Goal: Task Accomplishment & Management: Use online tool/utility

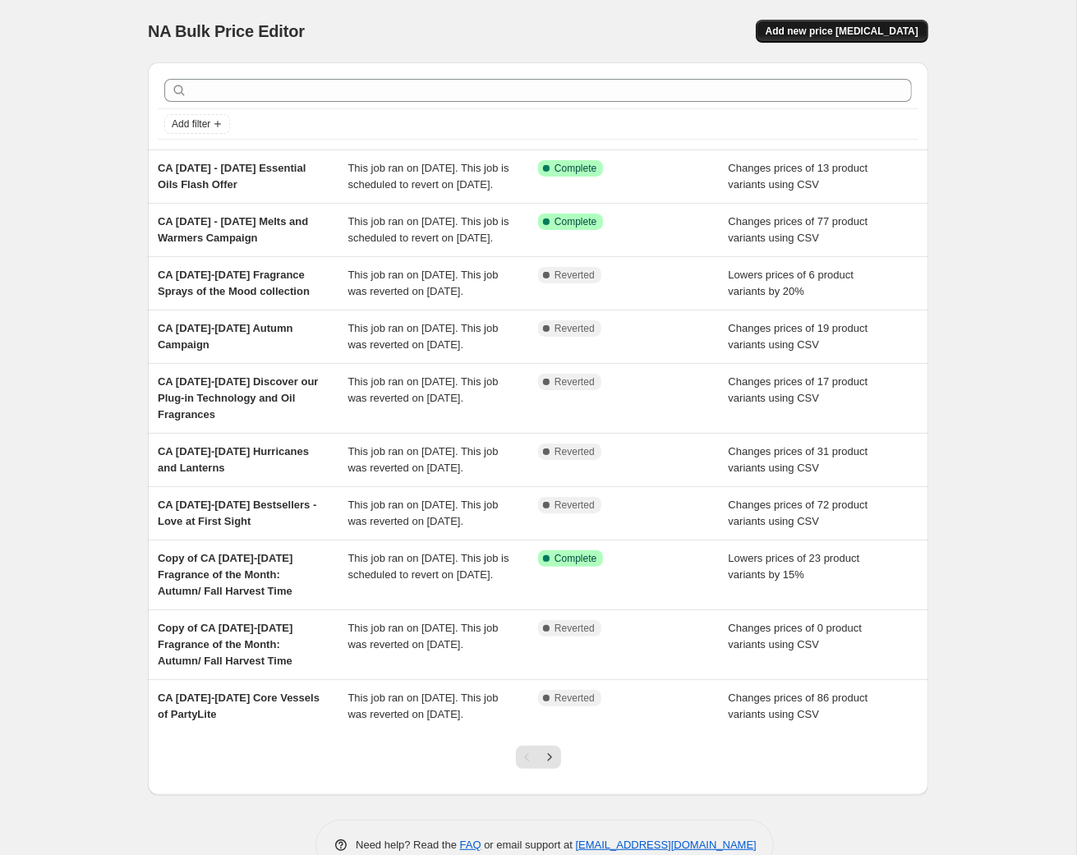
click at [918, 32] on span "Add new price [MEDICAL_DATA]" at bounding box center [841, 31] width 153 height 13
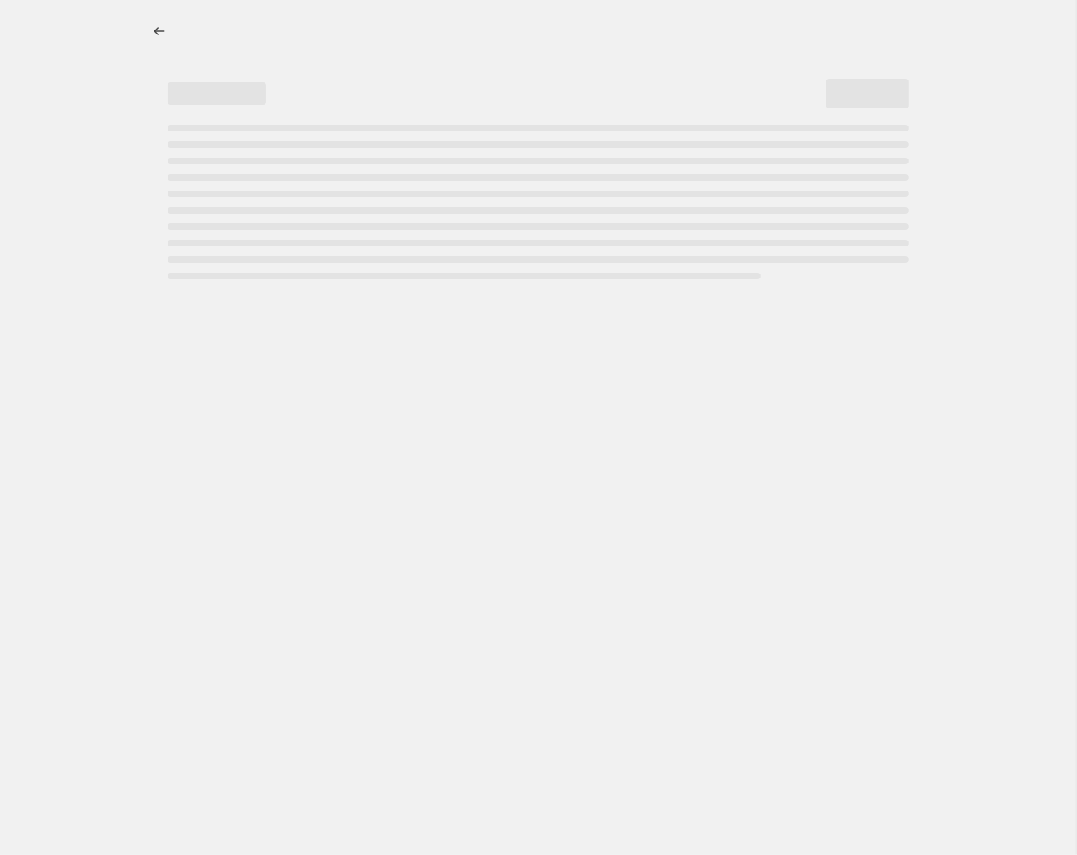
select select "percentage"
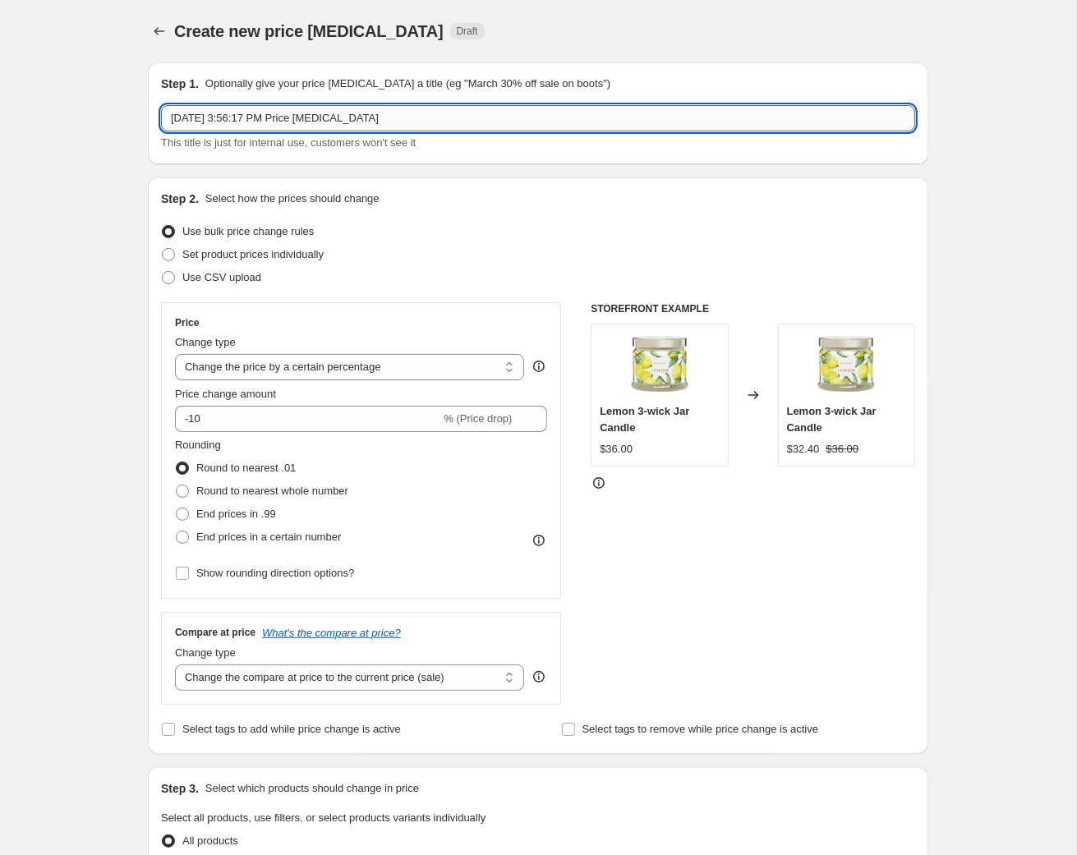
drag, startPoint x: -117, startPoint y: 172, endPoint x: -133, endPoint y: 172, distance: 16.4
click at [161, 131] on input "[DATE] 3:56:17 PM Price [MEDICAL_DATA]" at bounding box center [538, 118] width 754 height 26
paste input "[DATE] - [DATE] Fragrance of the Month – Vanilla"
type input "CA [DATE] - [DATE] Fragrance of the Month – Vanilla"
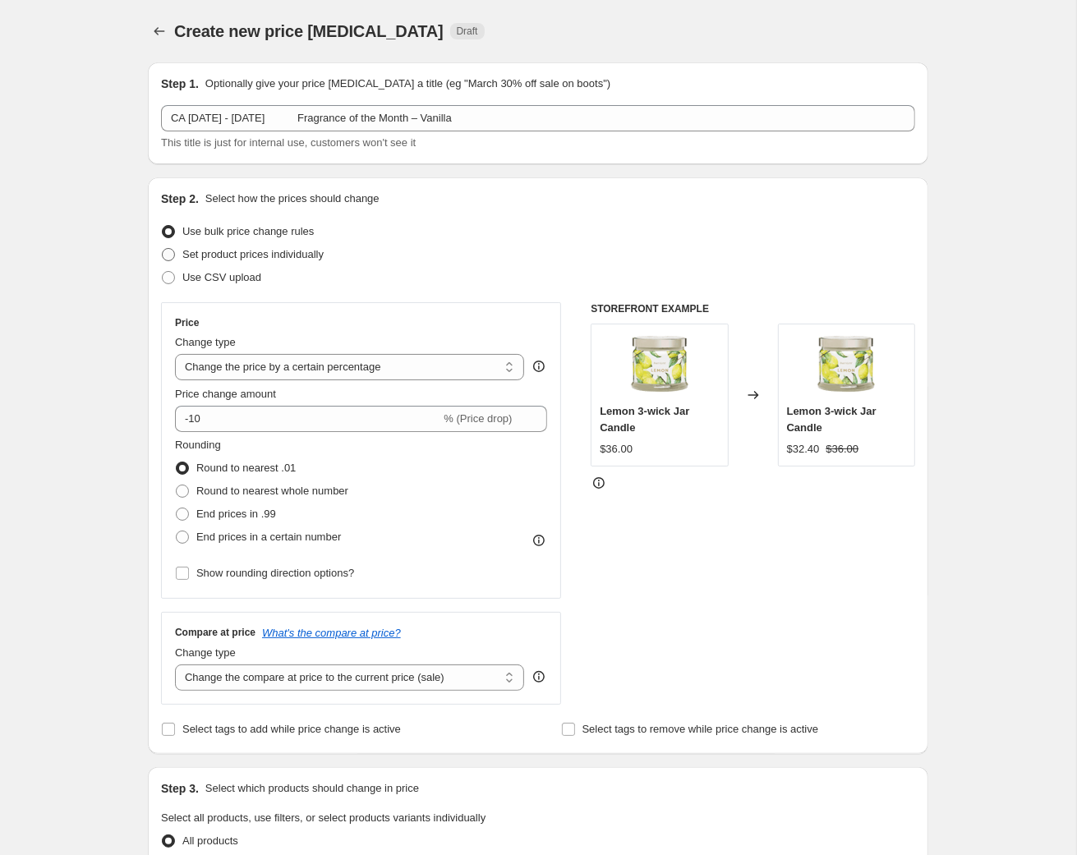
click at [182, 260] on span "Set product prices individually" at bounding box center [252, 254] width 141 height 12
click at [162, 249] on input "Set product prices individually" at bounding box center [162, 248] width 1 height 1
radio input "true"
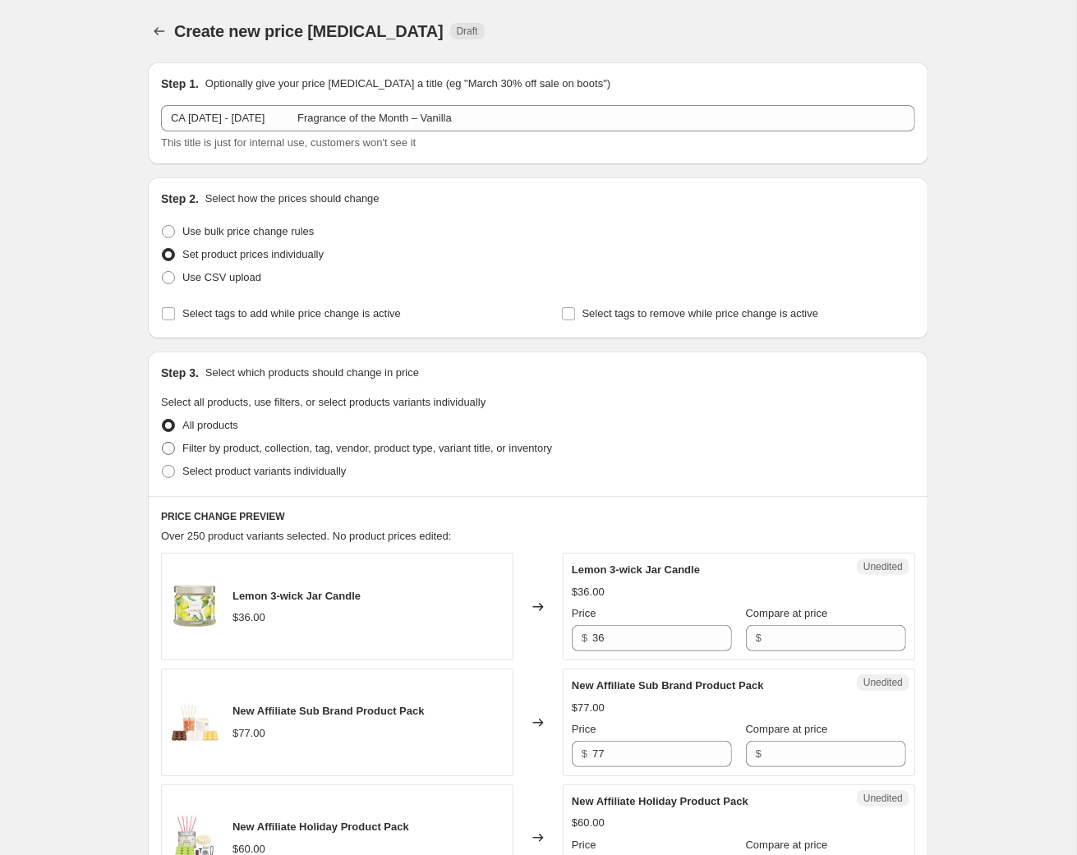
click at [182, 454] on span "Filter by product, collection, tag, vendor, product type, variant title, or inv…" at bounding box center [367, 448] width 370 height 12
click at [162, 443] on input "Filter by product, collection, tag, vendor, product type, variant title, or inv…" at bounding box center [162, 442] width 1 height 1
radio input "true"
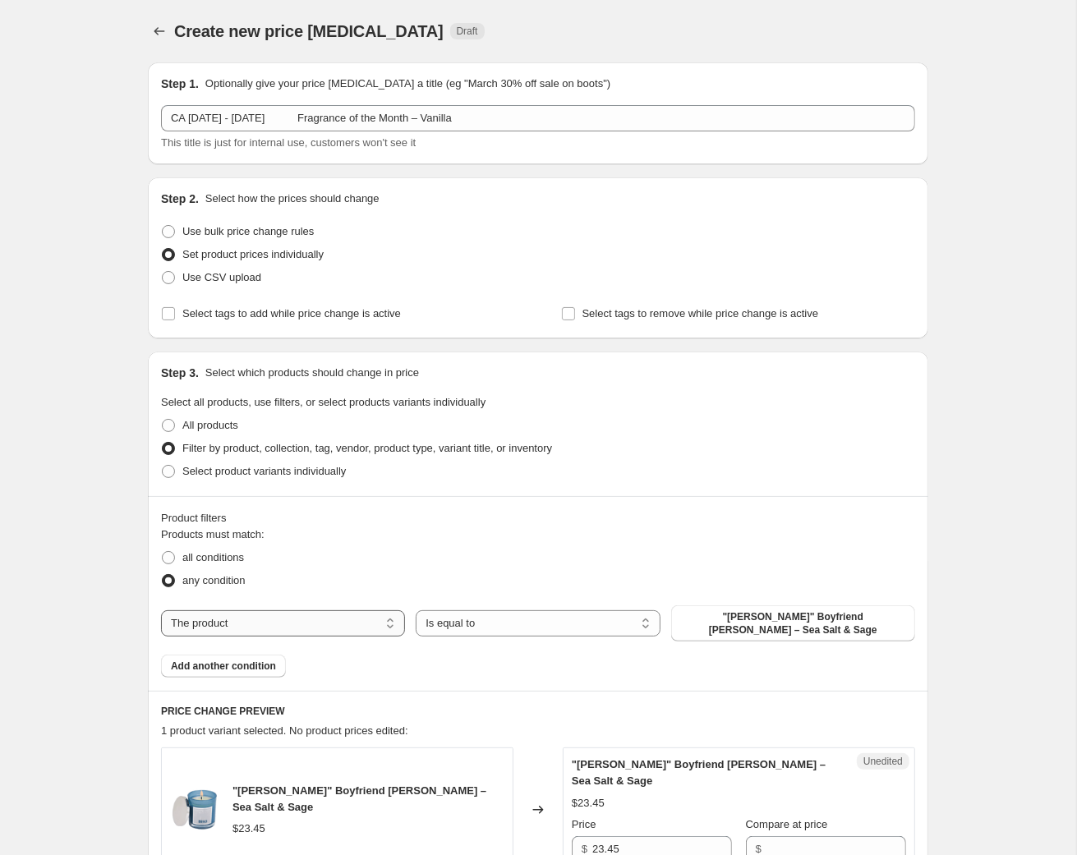
select select "collection"
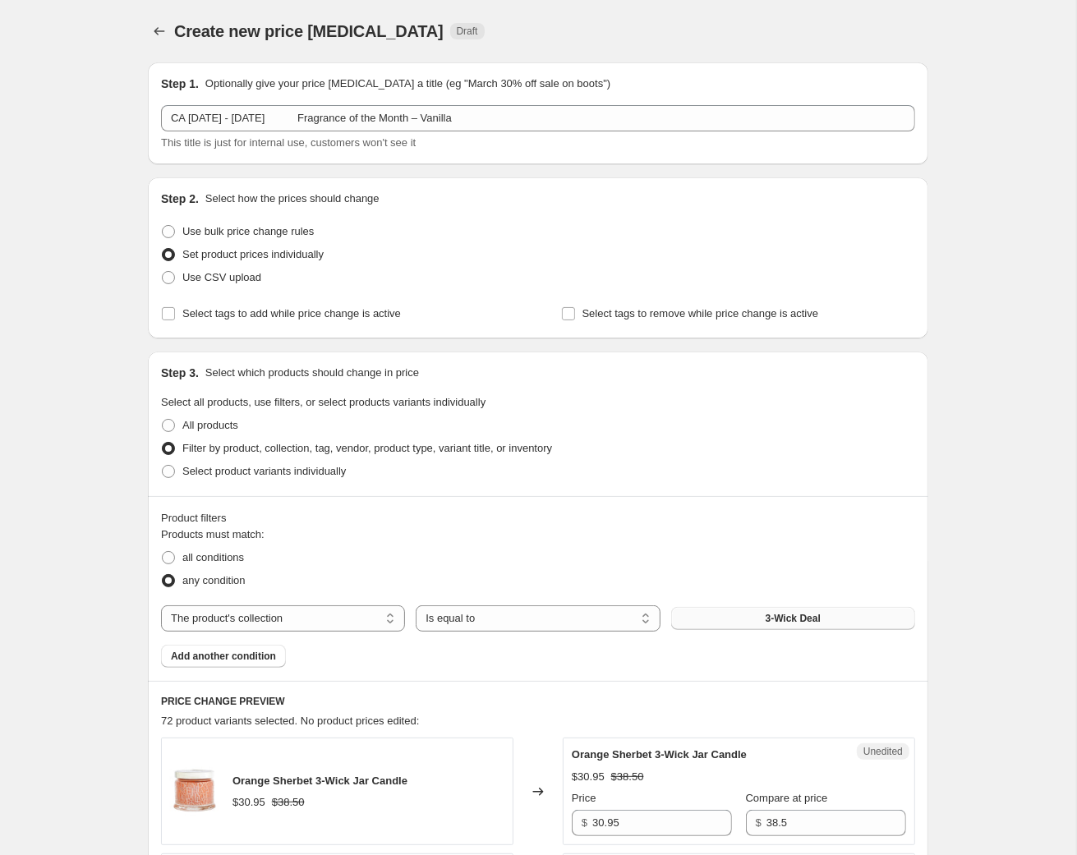
click at [801, 630] on button "3-Wick Deal" at bounding box center [793, 618] width 244 height 23
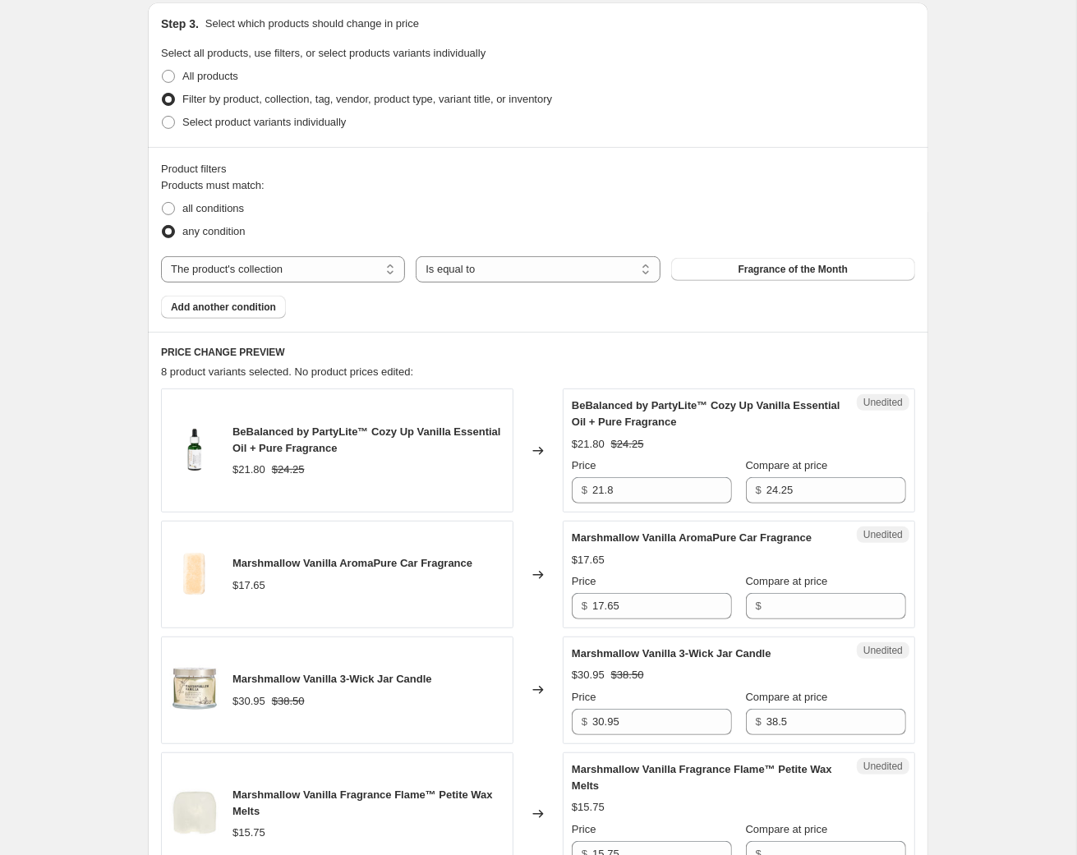
scroll to position [523, 0]
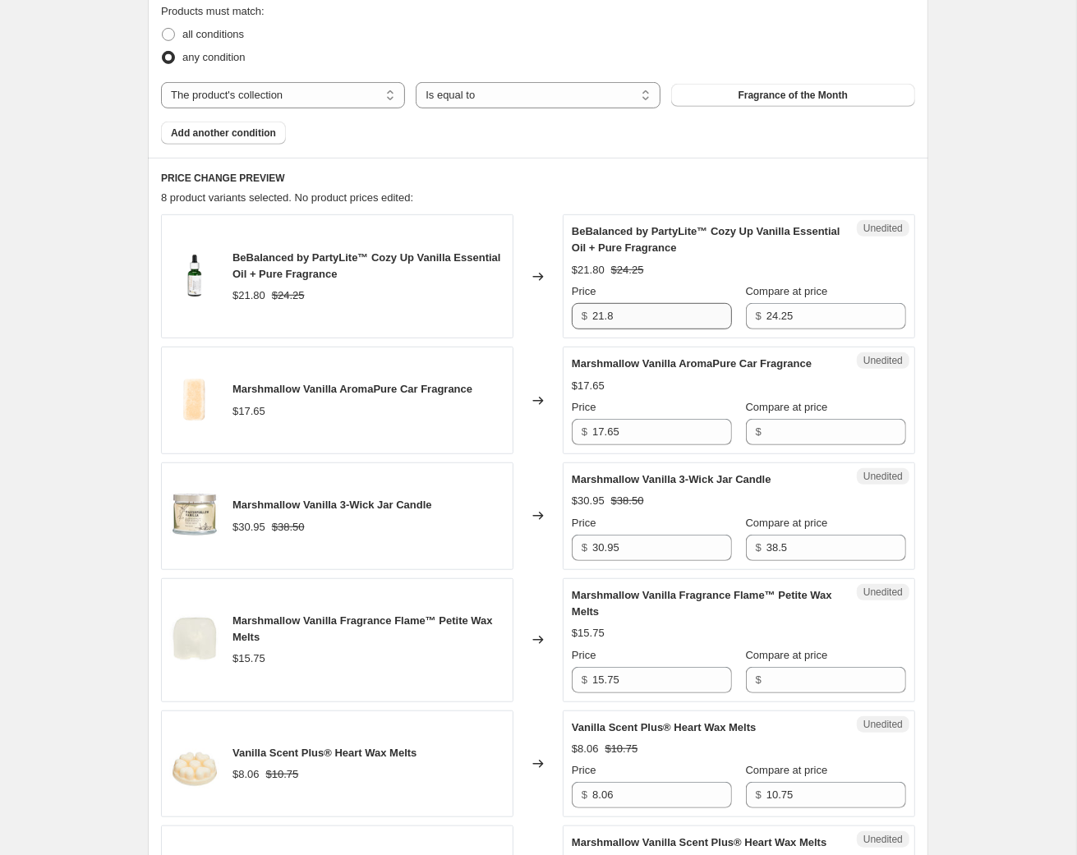
drag, startPoint x: 647, startPoint y: 493, endPoint x: 559, endPoint y: 480, distance: 88.9
click at [592, 329] on input "21.8" at bounding box center [662, 316] width 140 height 26
click at [662, 329] on input "21.8" at bounding box center [662, 316] width 140 height 26
drag, startPoint x: 668, startPoint y: 484, endPoint x: 539, endPoint y: 484, distance: 128.9
click at [592, 329] on input "21.8" at bounding box center [662, 316] width 140 height 26
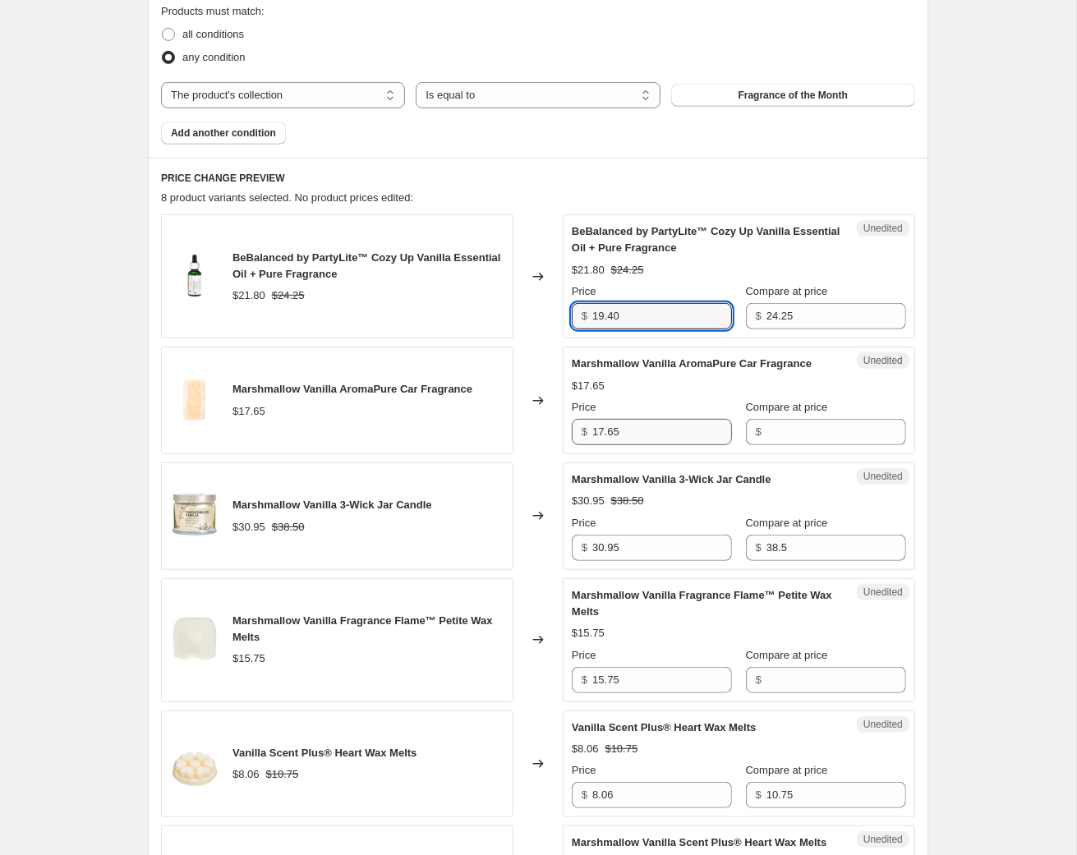
type input "19.40"
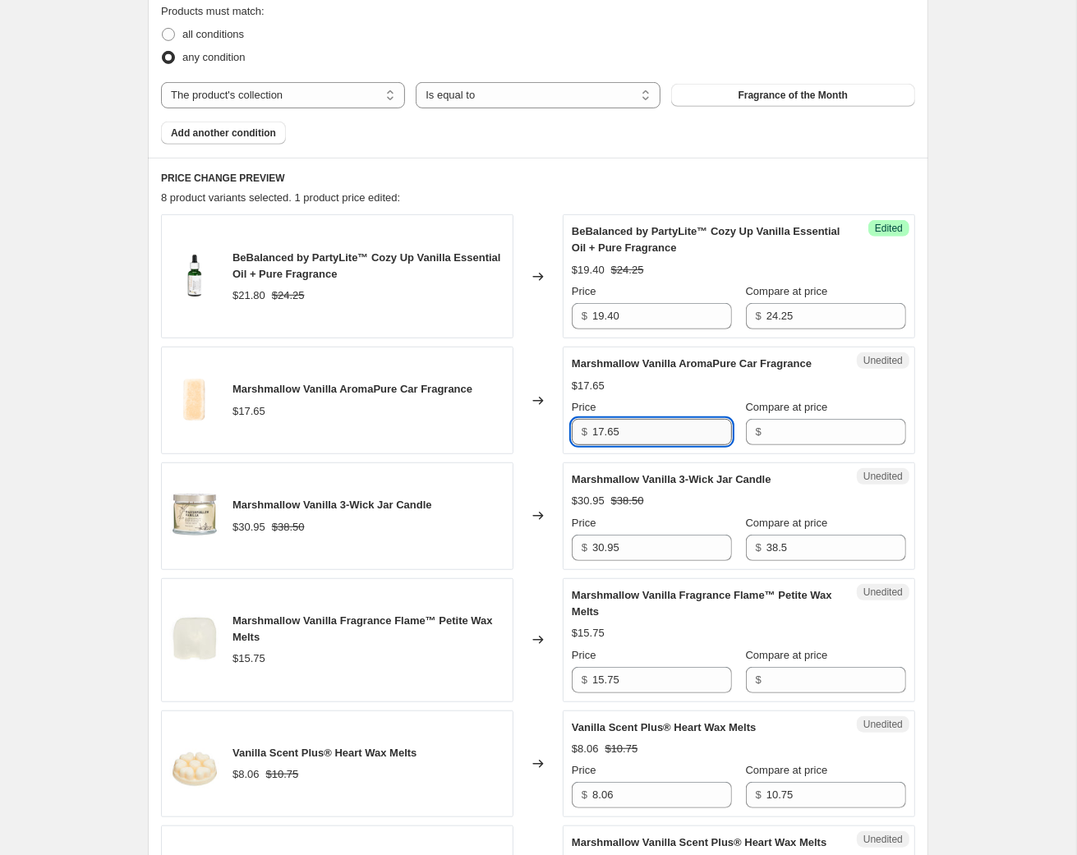
drag, startPoint x: 629, startPoint y: 627, endPoint x: 546, endPoint y: 627, distance: 82.9
click at [592, 445] on input "17.65" at bounding box center [662, 432] width 140 height 26
click at [842, 445] on input "Compare at price" at bounding box center [836, 432] width 140 height 26
type input "17.65"
drag, startPoint x: 664, startPoint y: 621, endPoint x: 502, endPoint y: 625, distance: 161.8
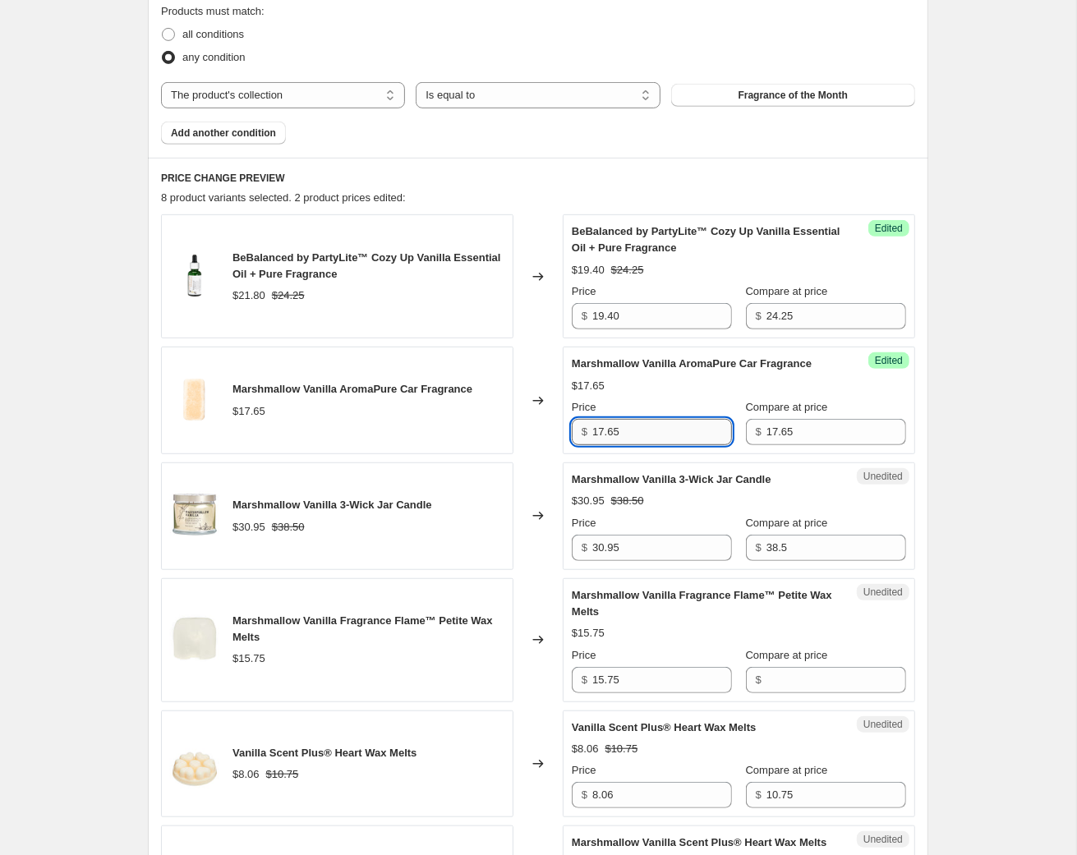
click at [592, 445] on input "17.65" at bounding box center [662, 432] width 140 height 26
type input "14.12"
drag, startPoint x: 632, startPoint y: 756, endPoint x: 554, endPoint y: 759, distance: 78.1
click at [592, 561] on input "30.95" at bounding box center [662, 548] width 140 height 26
type input "34.65"
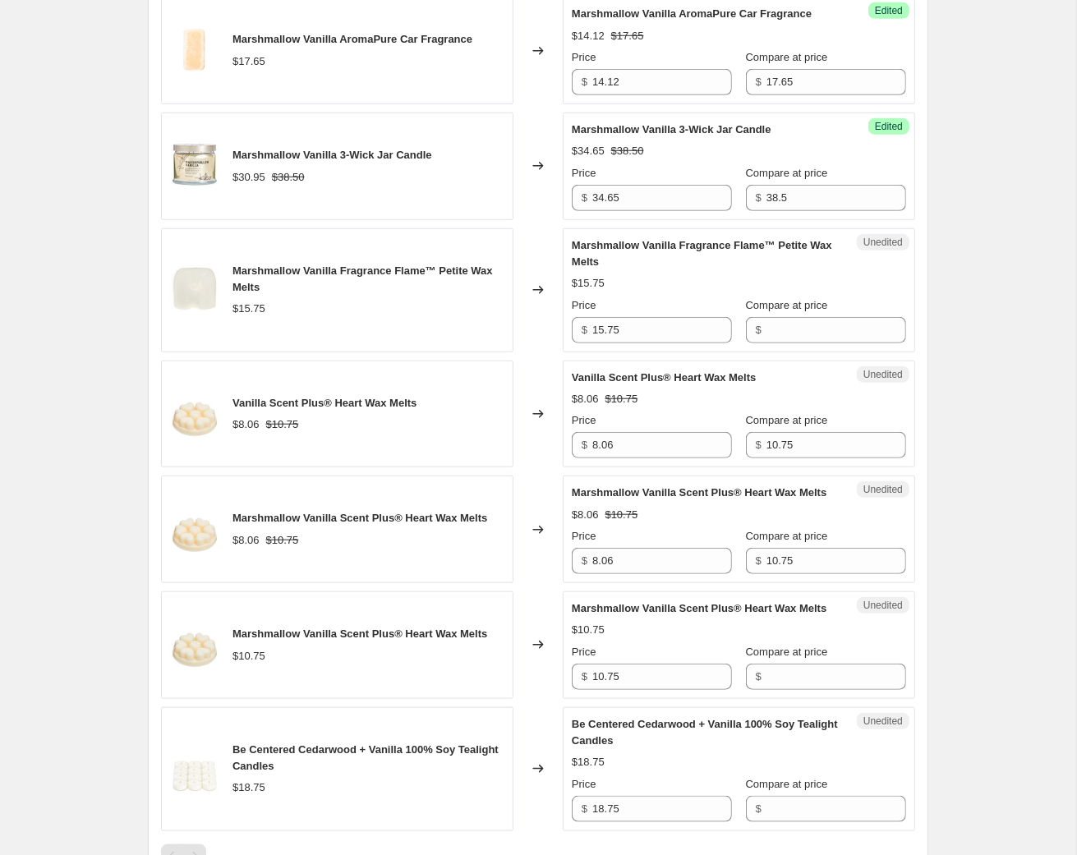
scroll to position [1047, 0]
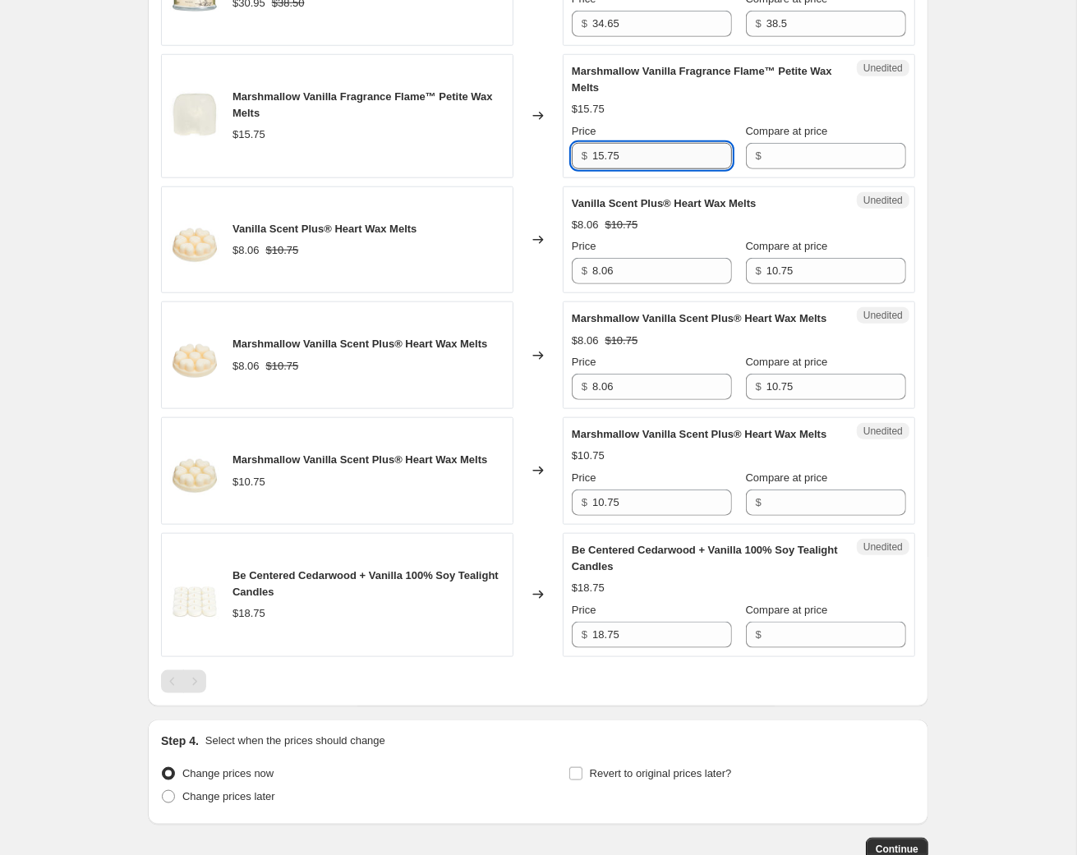
drag, startPoint x: 653, startPoint y: 398, endPoint x: 542, endPoint y: 398, distance: 110.9
click at [592, 169] on input "15.75" at bounding box center [662, 156] width 140 height 26
type input "14.18"
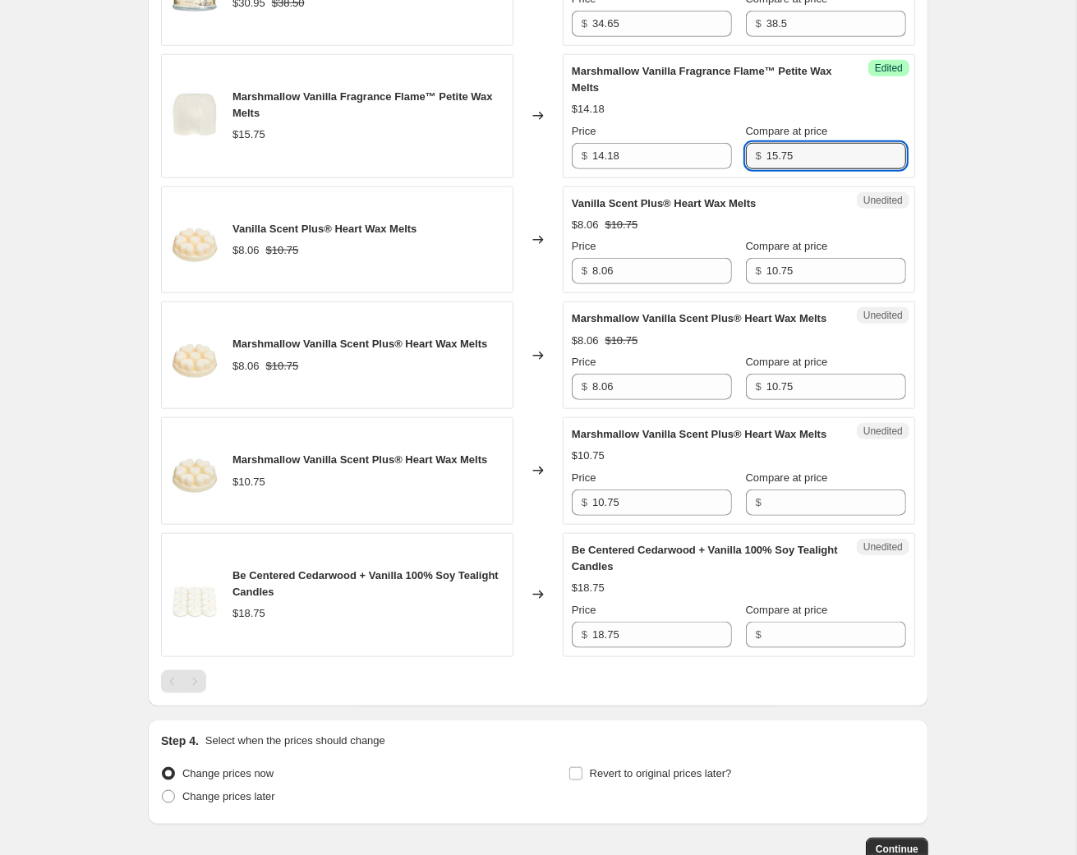
type input "15.75"
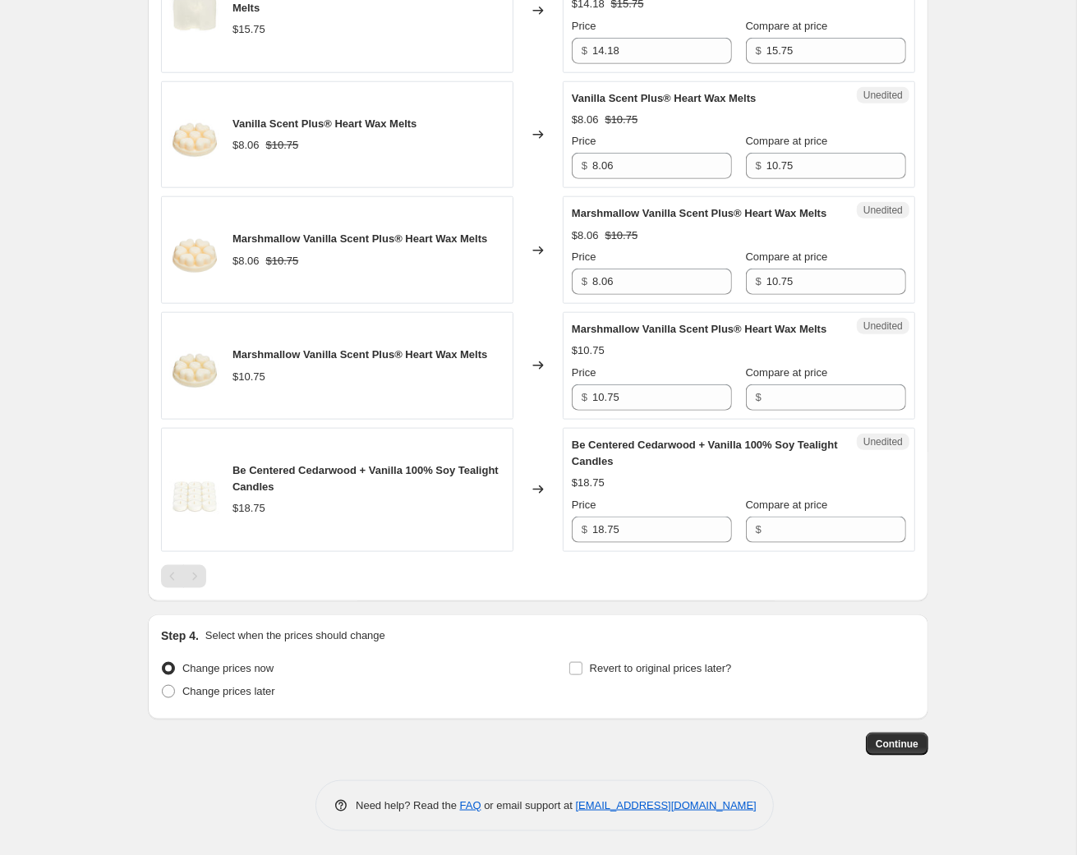
scroll to position [1466, 0]
drag, startPoint x: 656, startPoint y: 551, endPoint x: 557, endPoint y: 551, distance: 99.4
click at [592, 542] on input "18.75" at bounding box center [662, 529] width 140 height 26
type input "15.00"
type input "18.75"
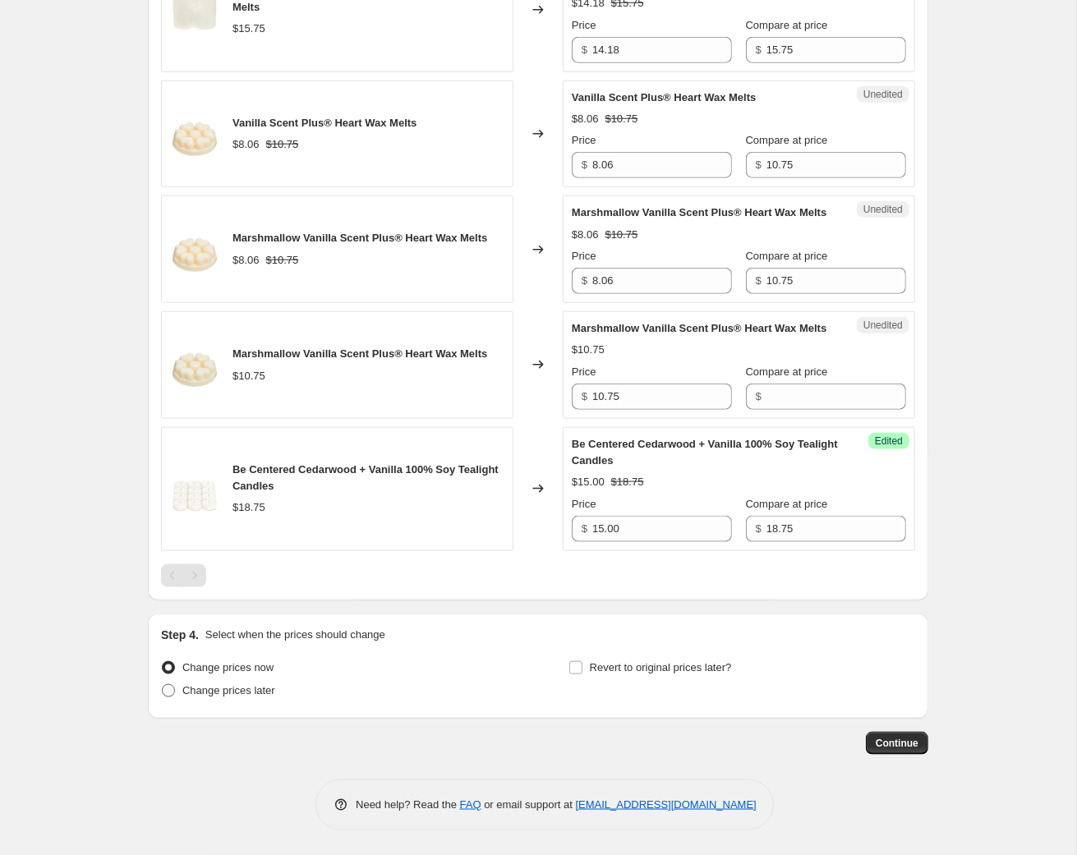
click at [162, 697] on span at bounding box center [168, 690] width 13 height 13
click at [162, 685] on input "Change prices later" at bounding box center [162, 684] width 1 height 1
radio input "true"
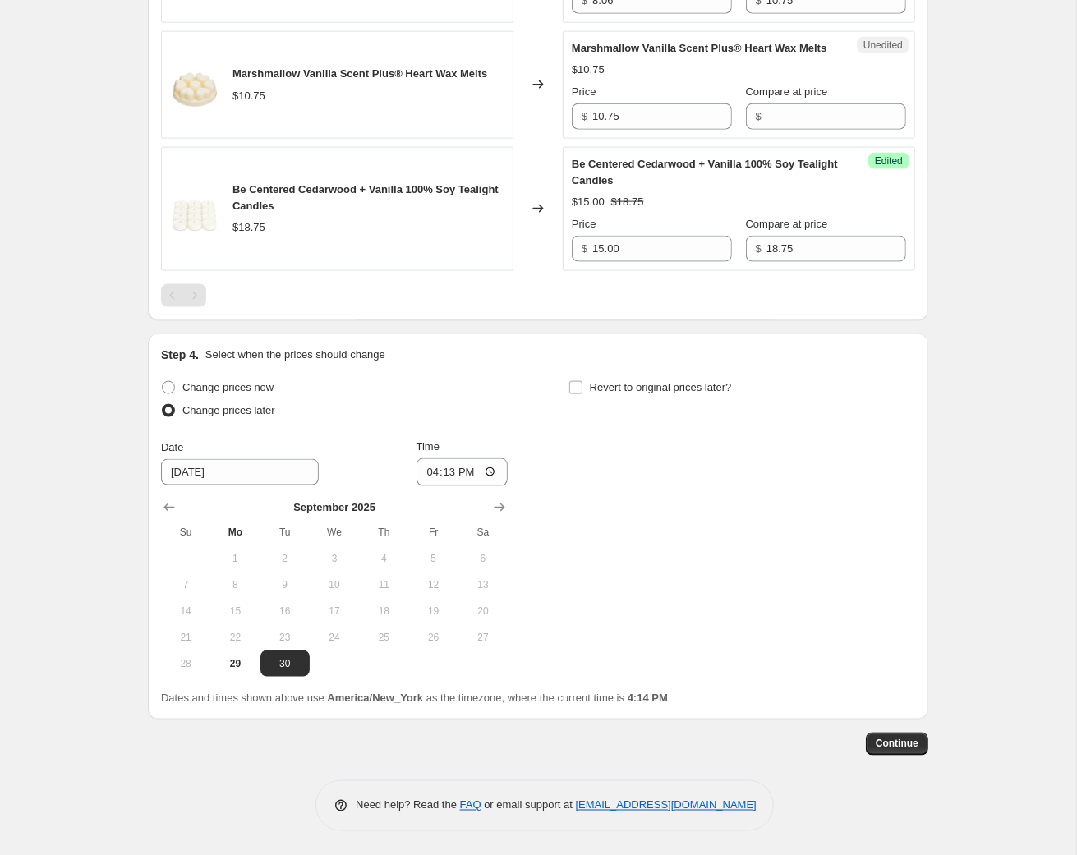
scroll to position [1780, 0]
click at [501, 518] on button "Show next month, October 2025" at bounding box center [499, 506] width 23 height 23
click at [316, 564] on span "1" at bounding box center [334, 557] width 36 height 13
type input "[DATE]"
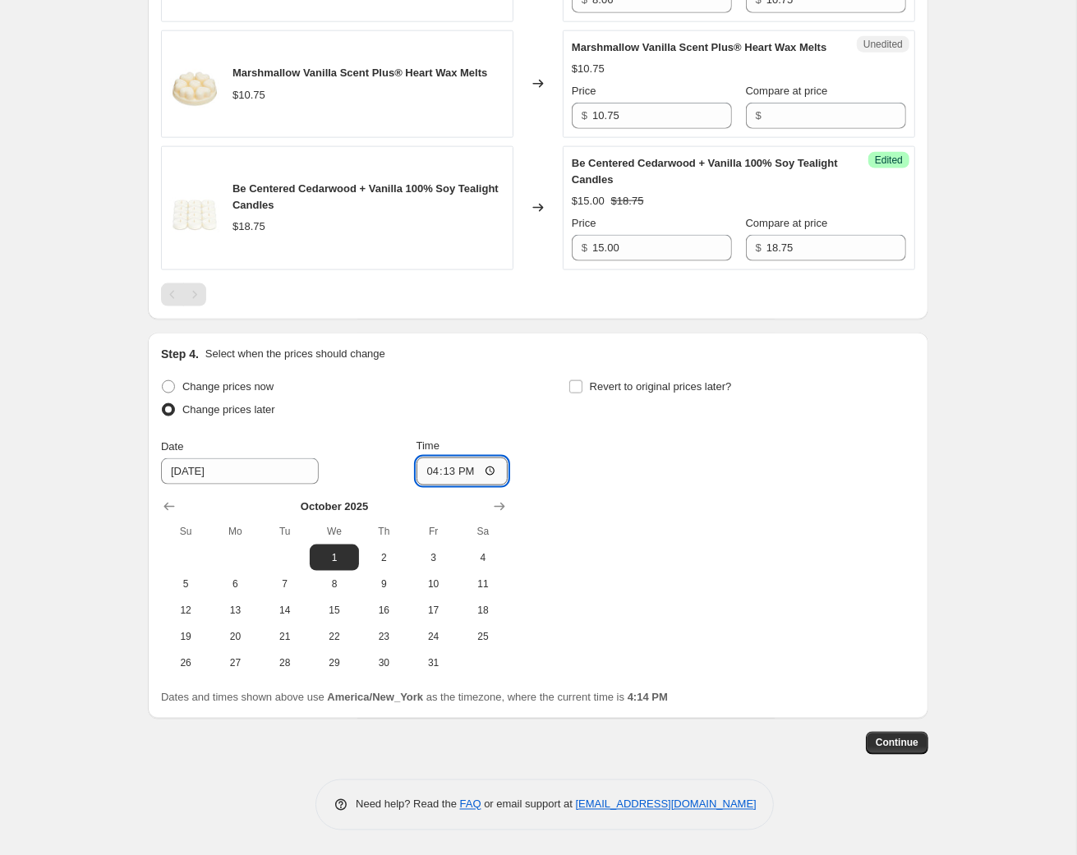
click at [430, 485] on input "16:13" at bounding box center [462, 471] width 92 height 28
type input "08:00"
click at [582, 393] on input "Revert to original prices later?" at bounding box center [575, 386] width 13 height 13
checkbox input "true"
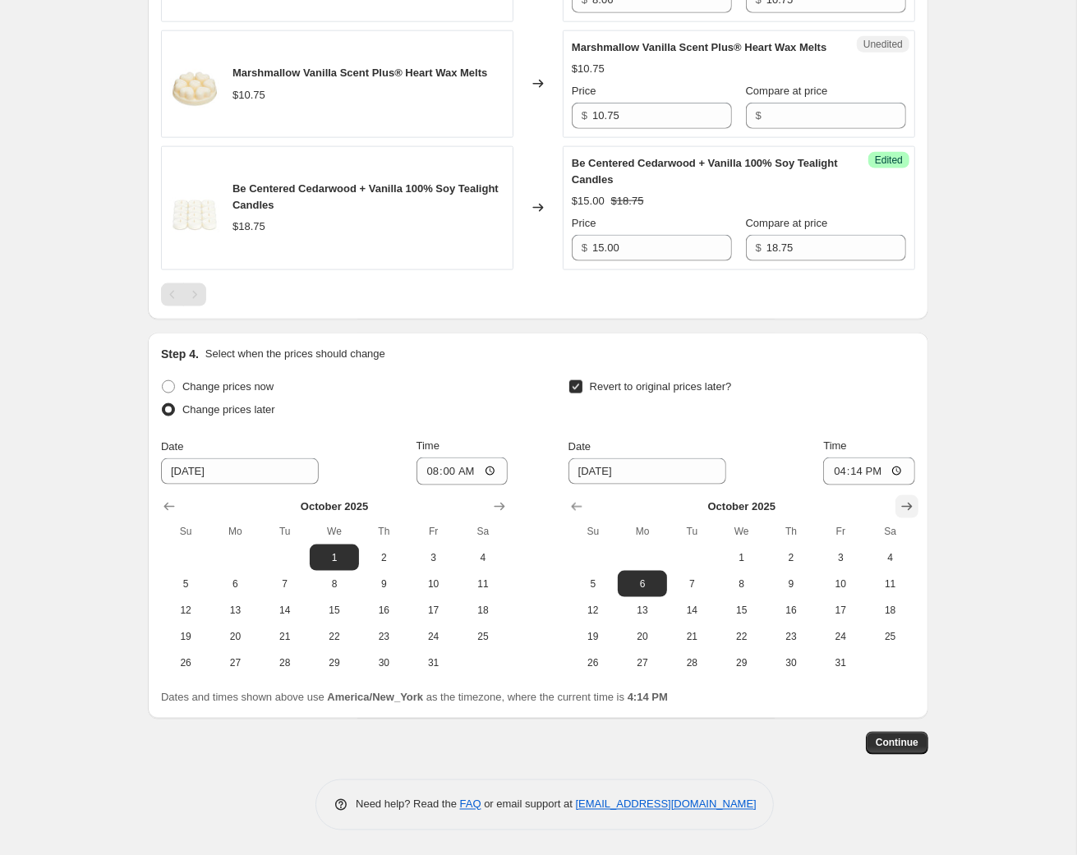
click at [915, 515] on icon "Show next month, November 2025" at bounding box center [906, 507] width 16 height 16
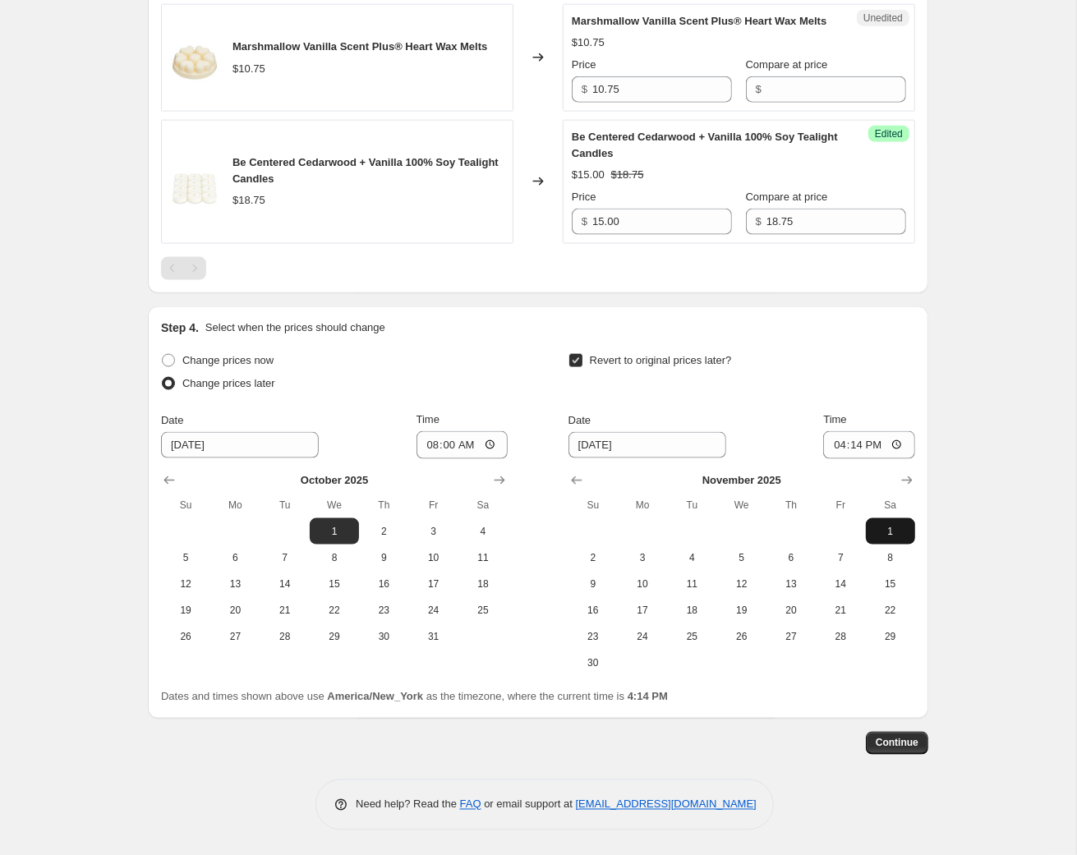
click at [915, 544] on button "1" at bounding box center [890, 531] width 49 height 26
type input "[DATE]"
click at [915, 459] on input "16:14" at bounding box center [869, 445] width 92 height 28
type input "08:00"
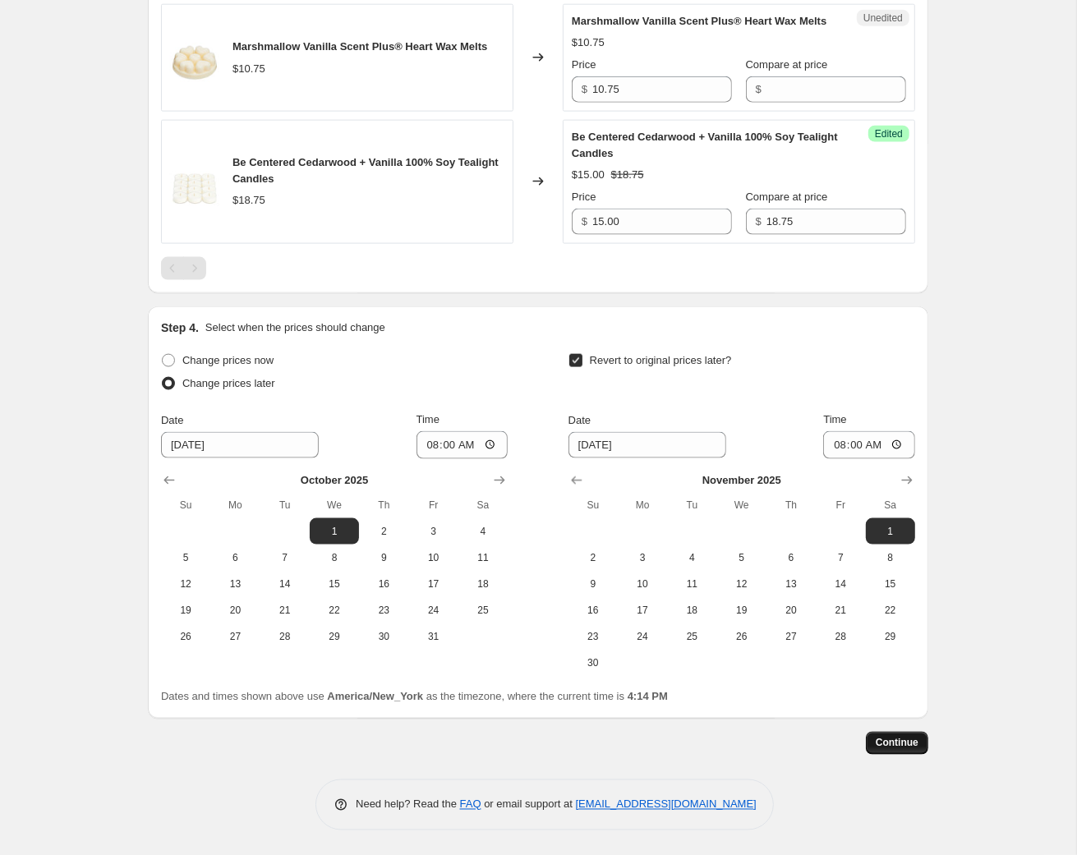
click at [918, 737] on span "Continue" at bounding box center [896, 743] width 43 height 13
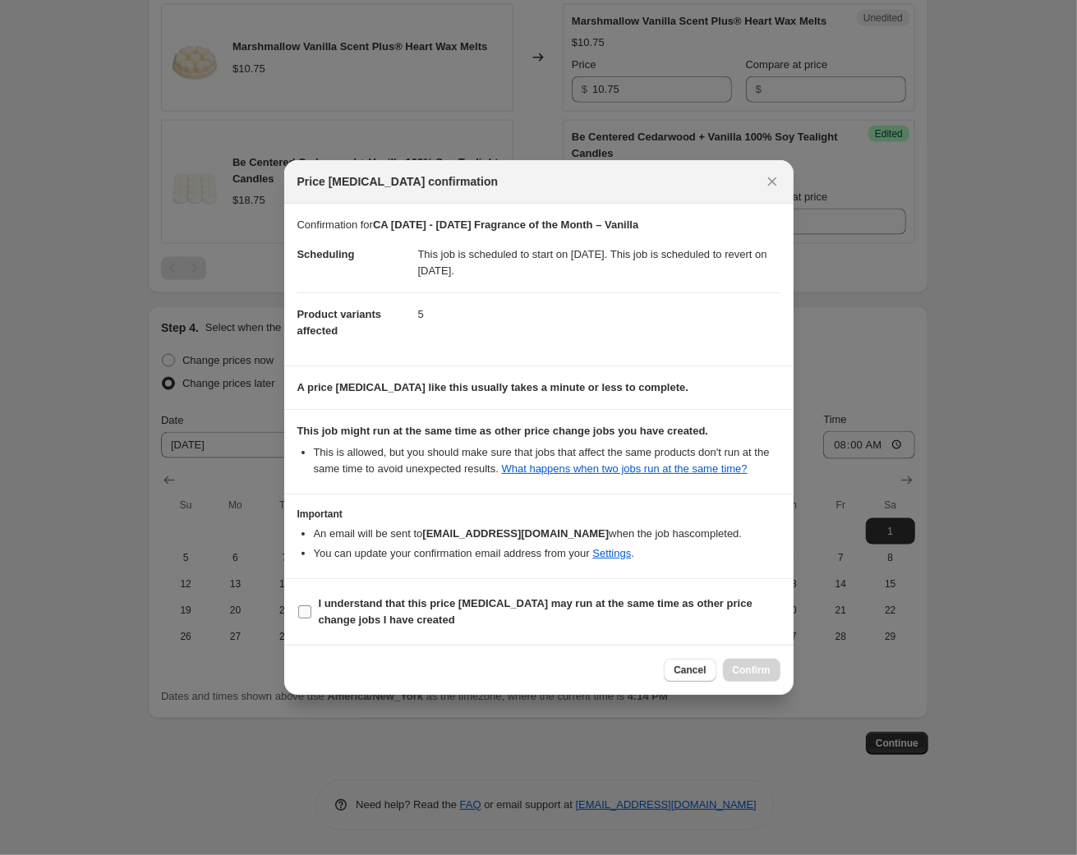
click at [297, 619] on span ":r24:" at bounding box center [304, 611] width 15 height 15
click at [298, 618] on input "I understand that this price [MEDICAL_DATA] may run at the same time as other p…" at bounding box center [304, 611] width 13 height 13
checkbox input "true"
click at [770, 677] on span "Confirm" at bounding box center [752, 670] width 38 height 13
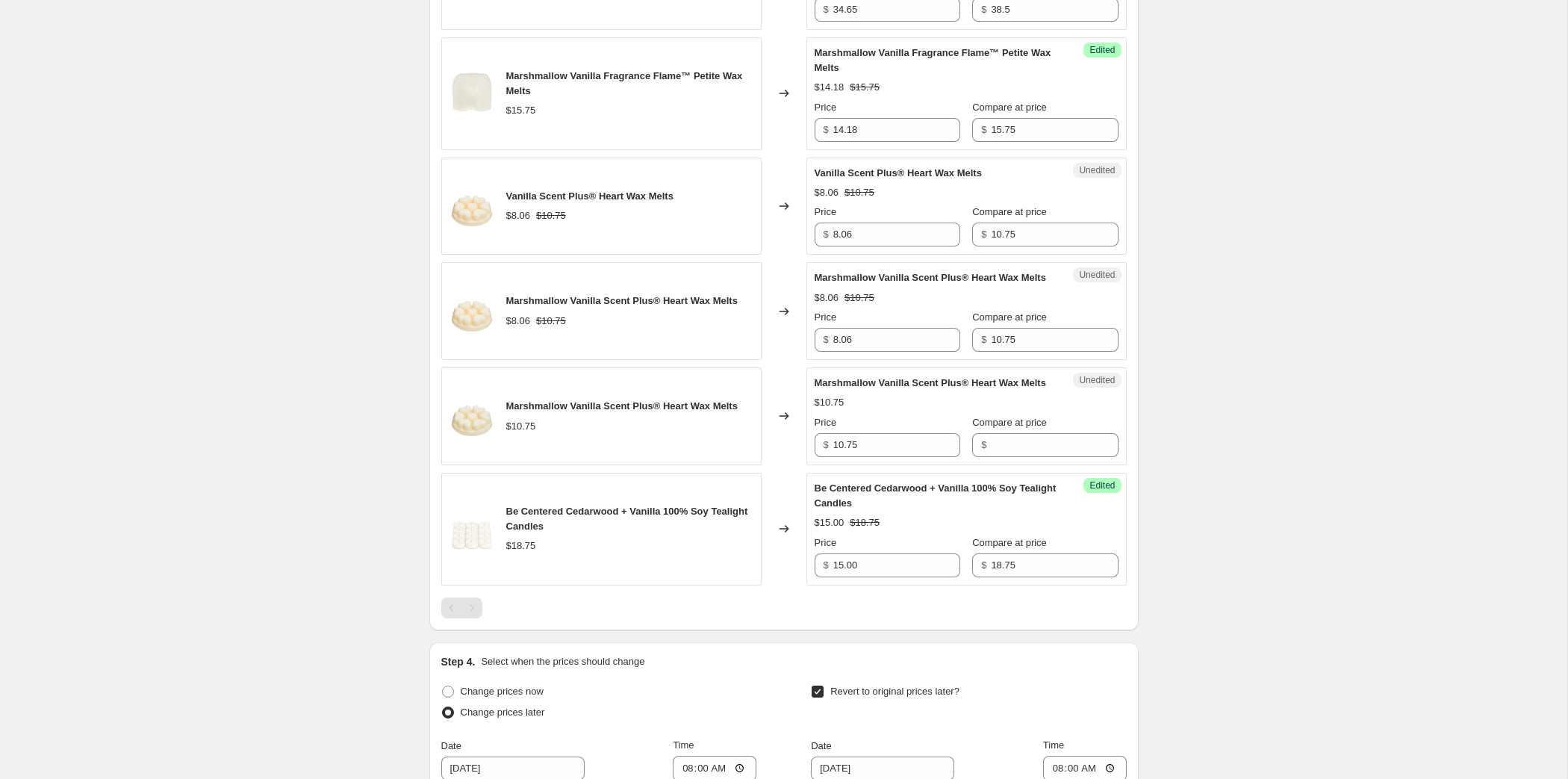
scroll to position [1154, 0]
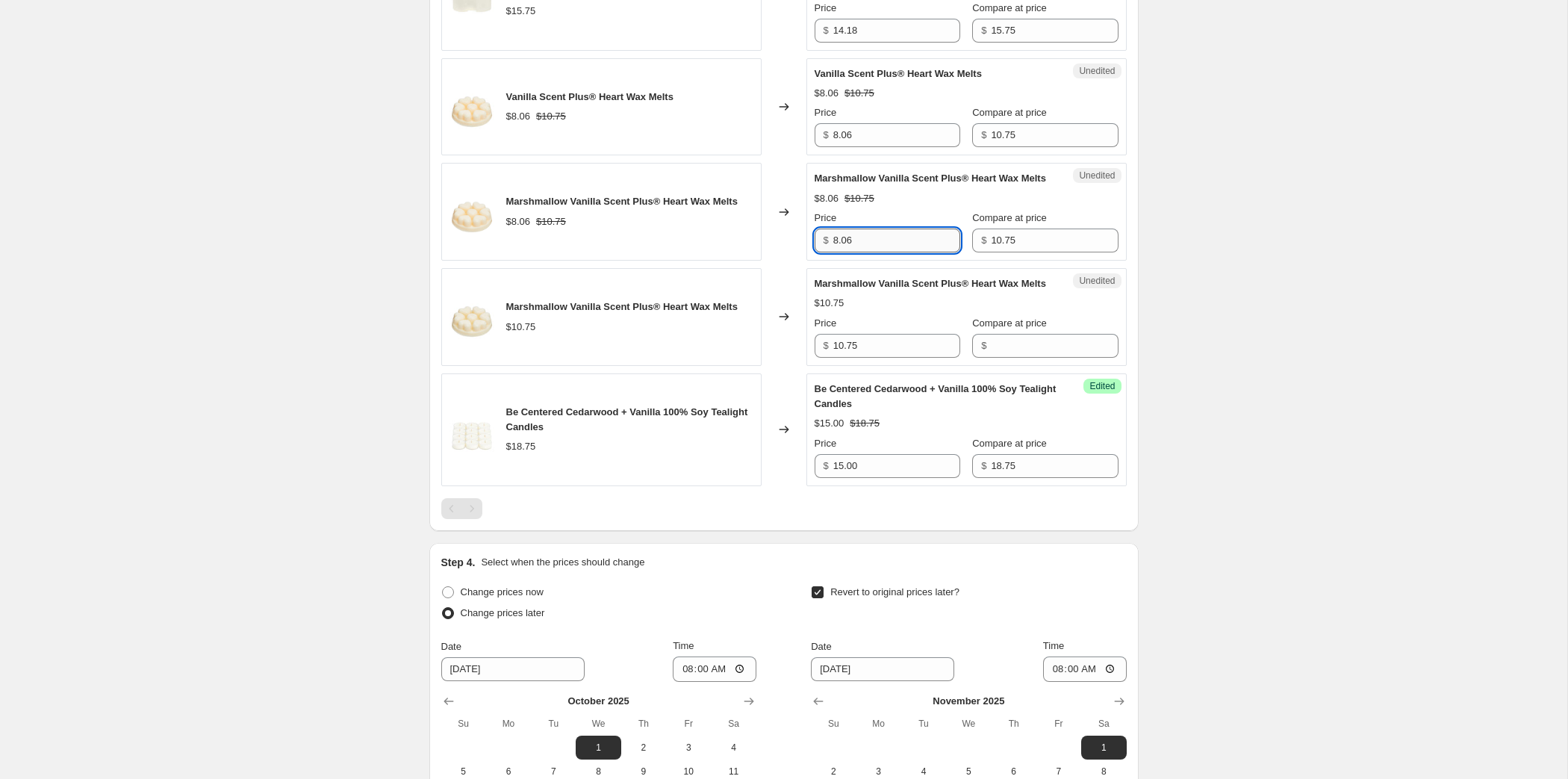
drag, startPoint x: 889, startPoint y: 519, endPoint x: 821, endPoint y: 514, distance: 68.2
click at [834, 253] on input "8.06" at bounding box center [897, 240] width 127 height 24
type input "9.68"
drag, startPoint x: 892, startPoint y: 645, endPoint x: 775, endPoint y: 646, distance: 117.0
click at [834, 357] on input "10.75" at bounding box center [897, 345] width 127 height 24
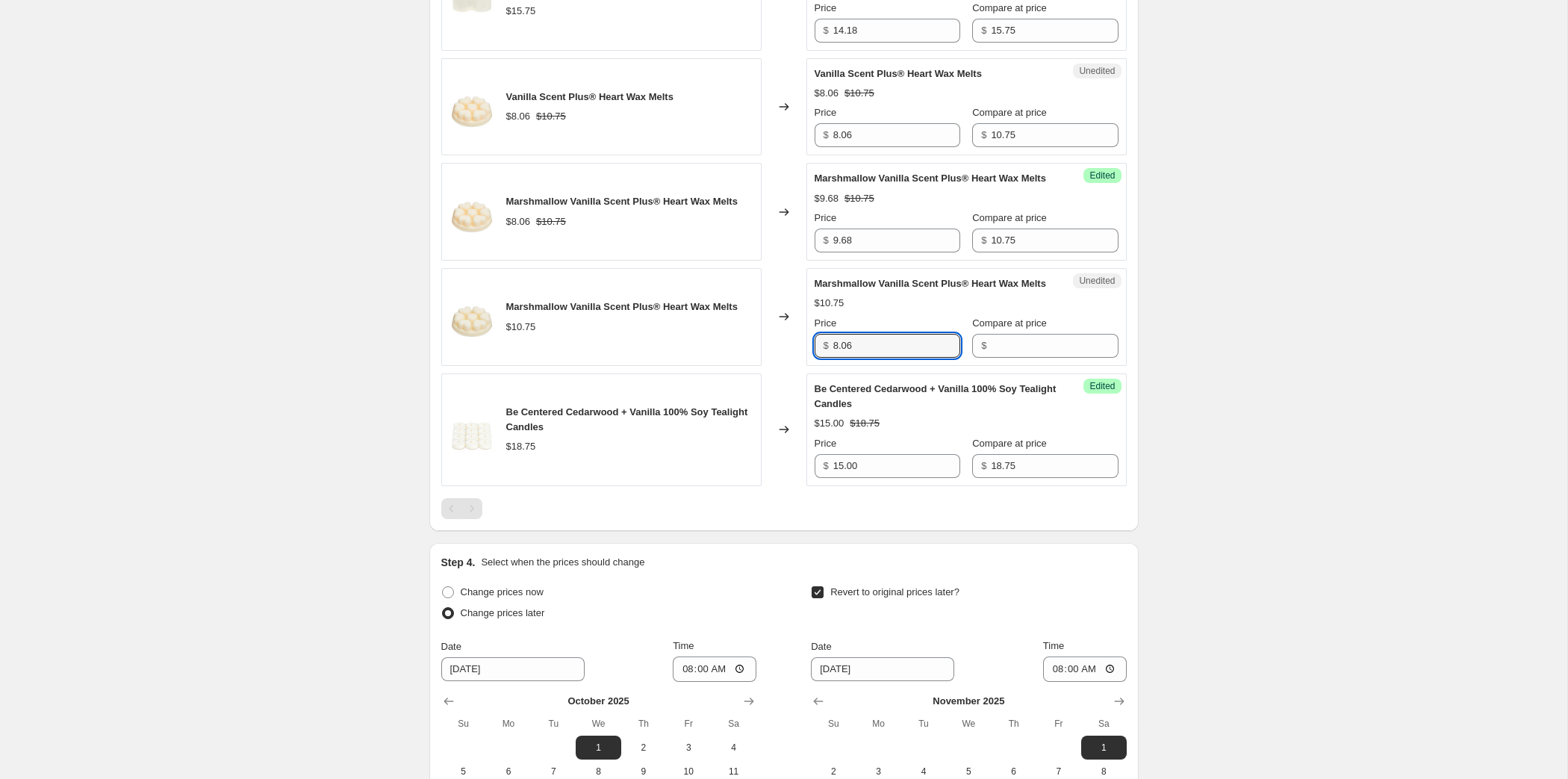
type input "8.06"
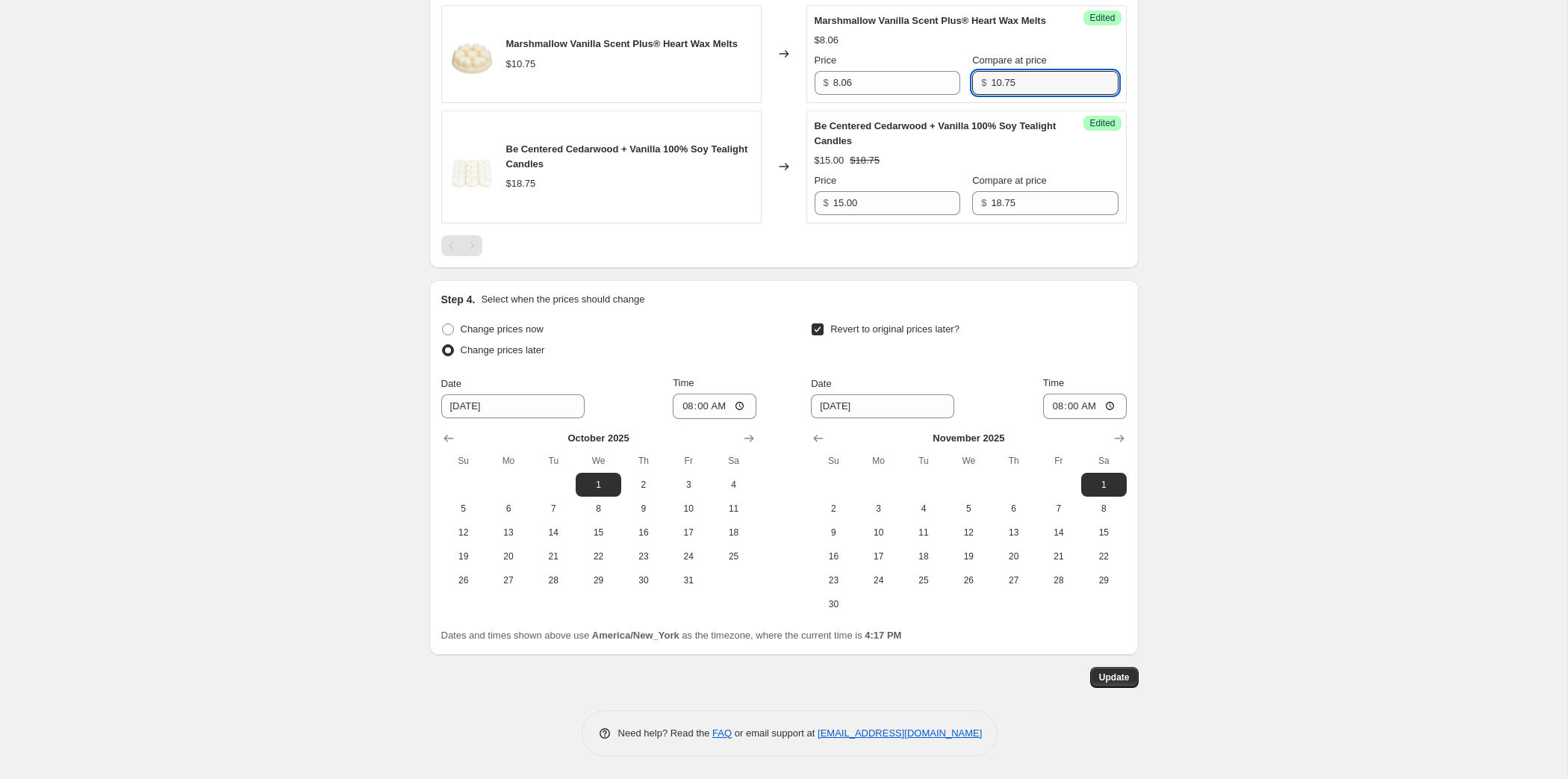
scroll to position [1833, 0]
type input "10.75"
click at [978, 671] on span "Update" at bounding box center [1114, 676] width 31 height 12
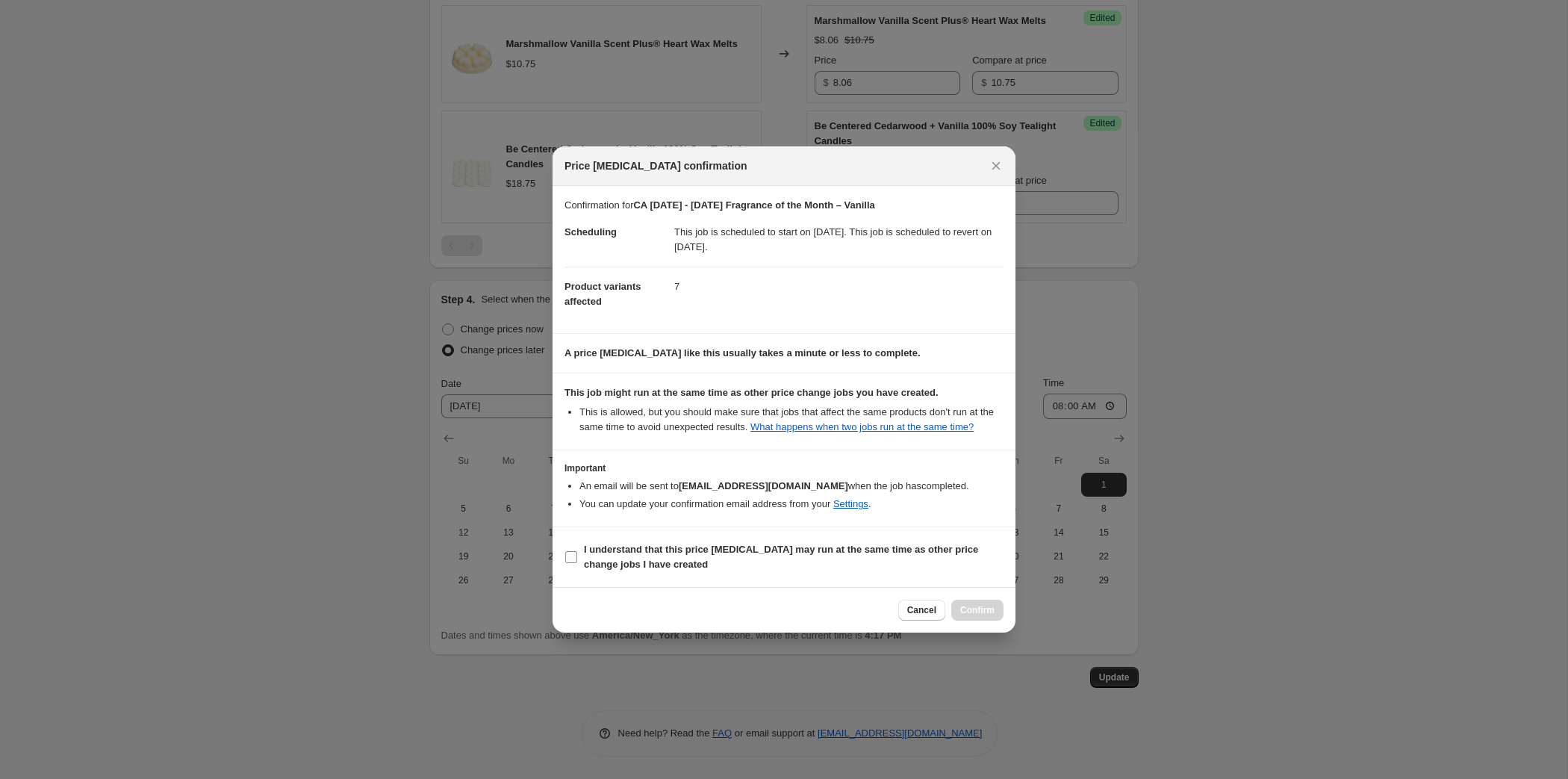
click at [565, 563] on input "I understand that this price [MEDICAL_DATA] may run at the same time as other p…" at bounding box center [571, 556] width 12 height 12
checkbox input "true"
click at [978, 616] on span "Confirm" at bounding box center [977, 609] width 35 height 12
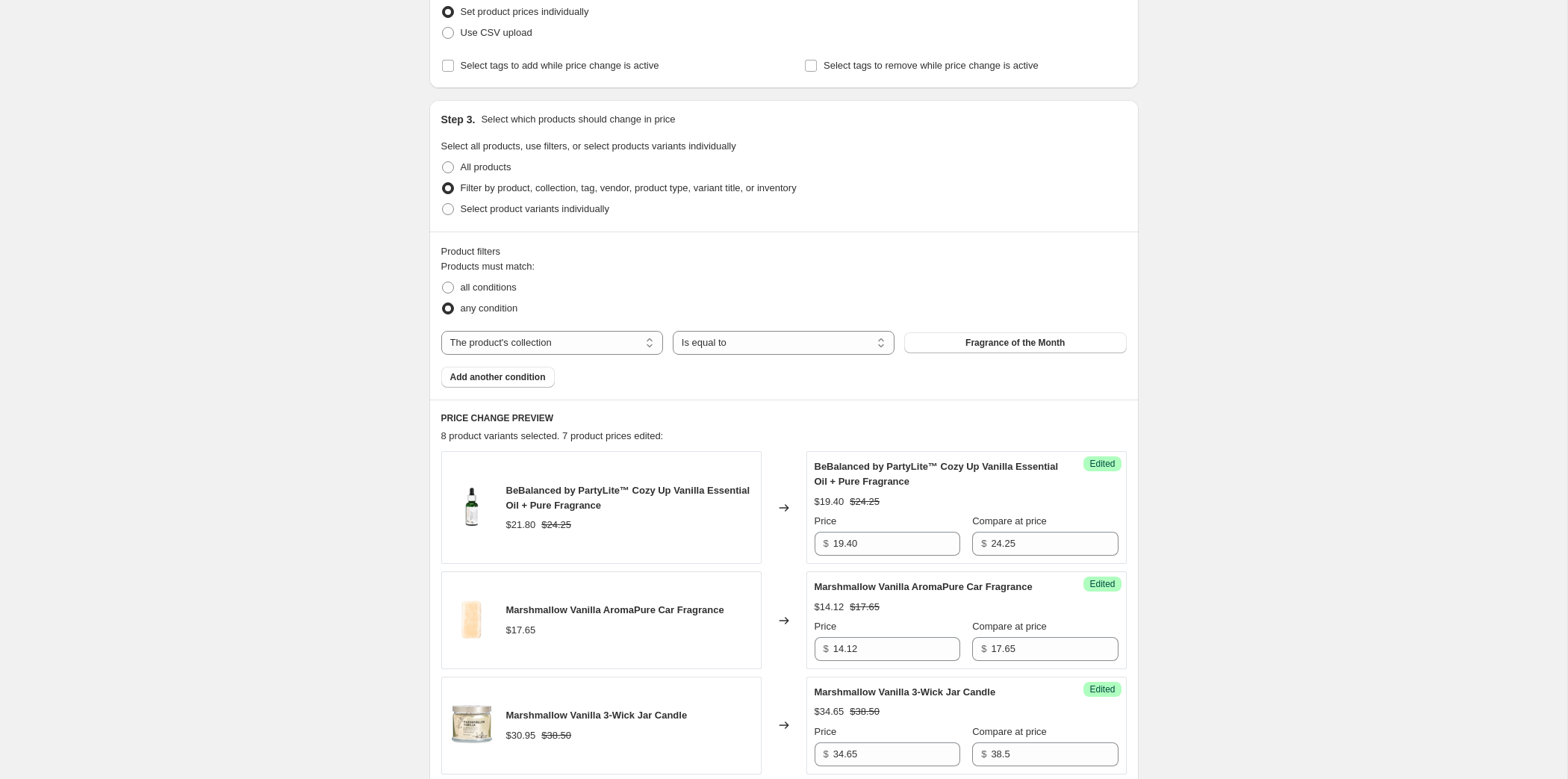
scroll to position [0, 0]
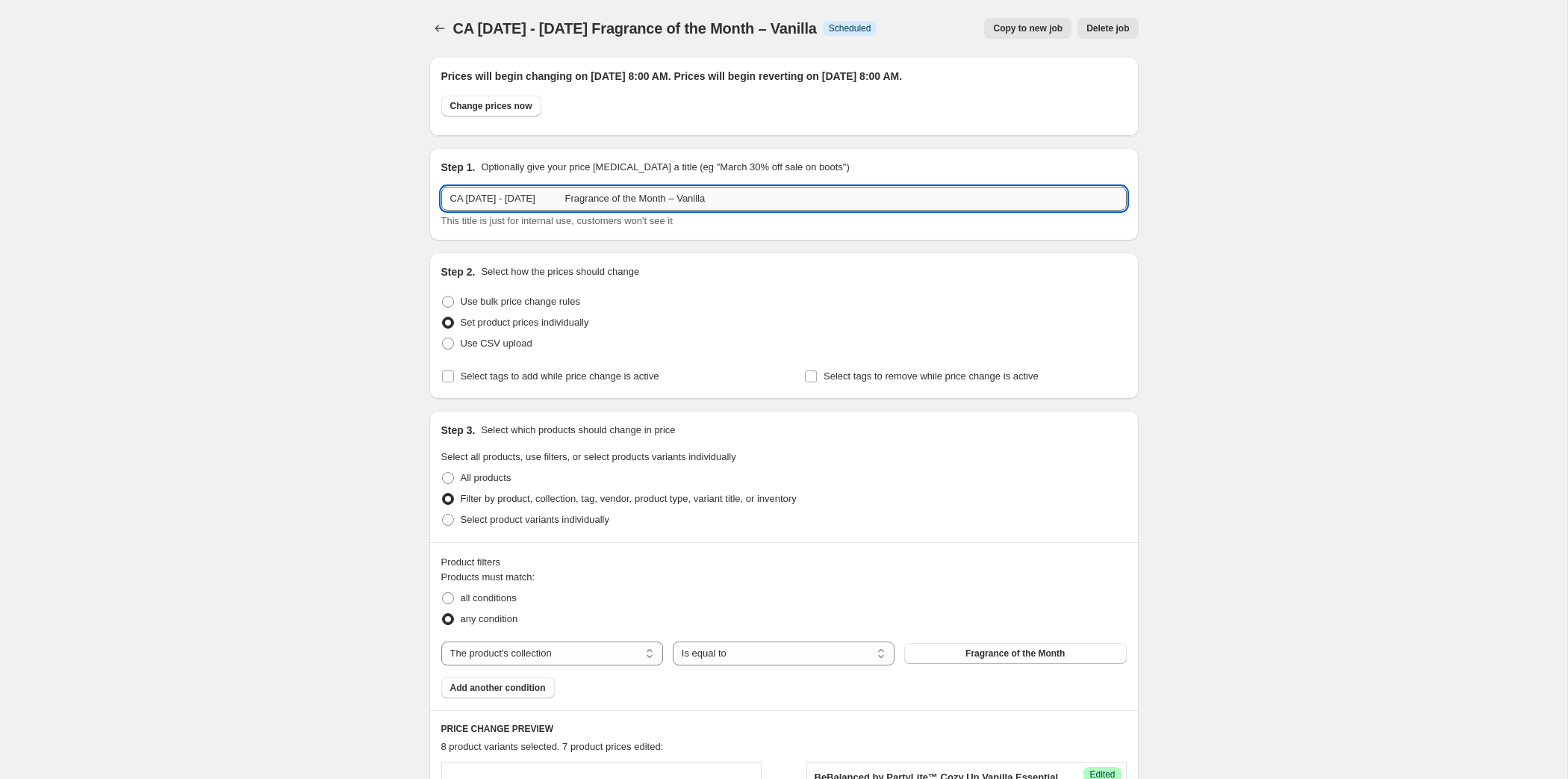
drag, startPoint x: 721, startPoint y: 235, endPoint x: 387, endPoint y: 235, distance: 334.0
click at [441, 211] on input "CA [DATE] - [DATE] Fragrance of the Month – Vanilla" at bounding box center [784, 198] width 685 height 24
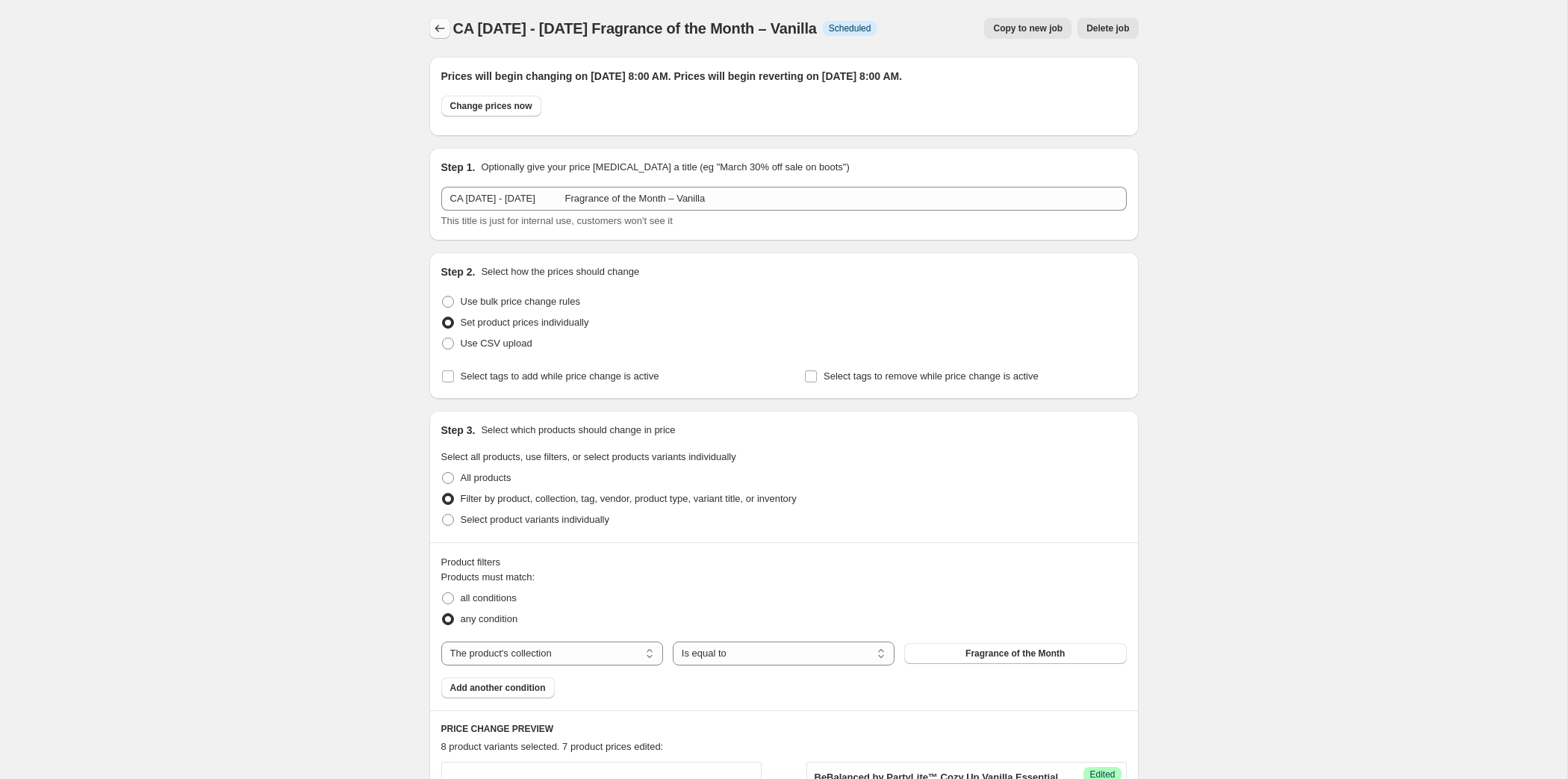
click at [433, 35] on icon "Price change jobs" at bounding box center [440, 28] width 15 height 15
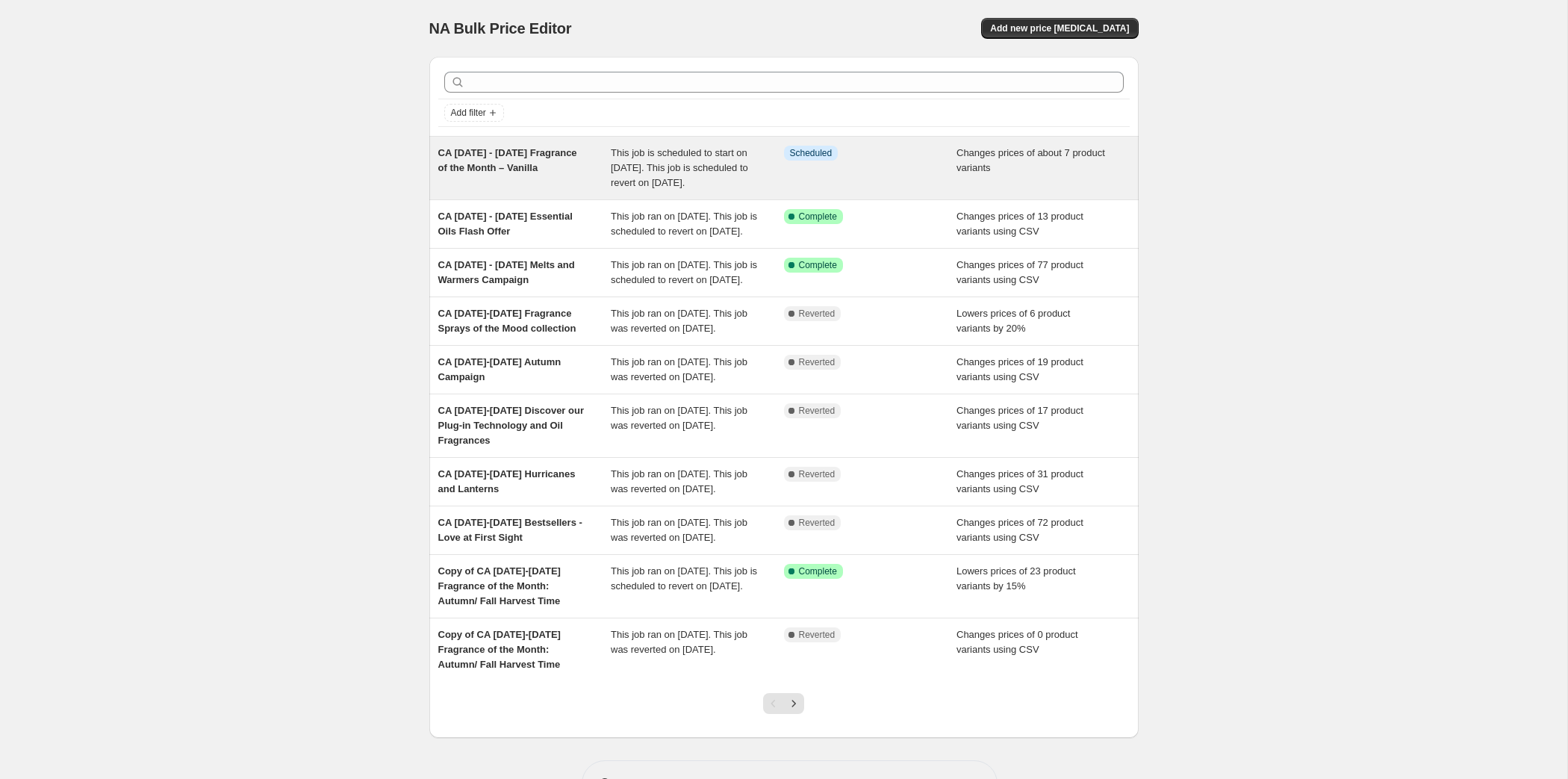
click at [441, 174] on span "CA [DATE] - [DATE] Fragrance of the Month – Vanilla" at bounding box center [507, 160] width 139 height 26
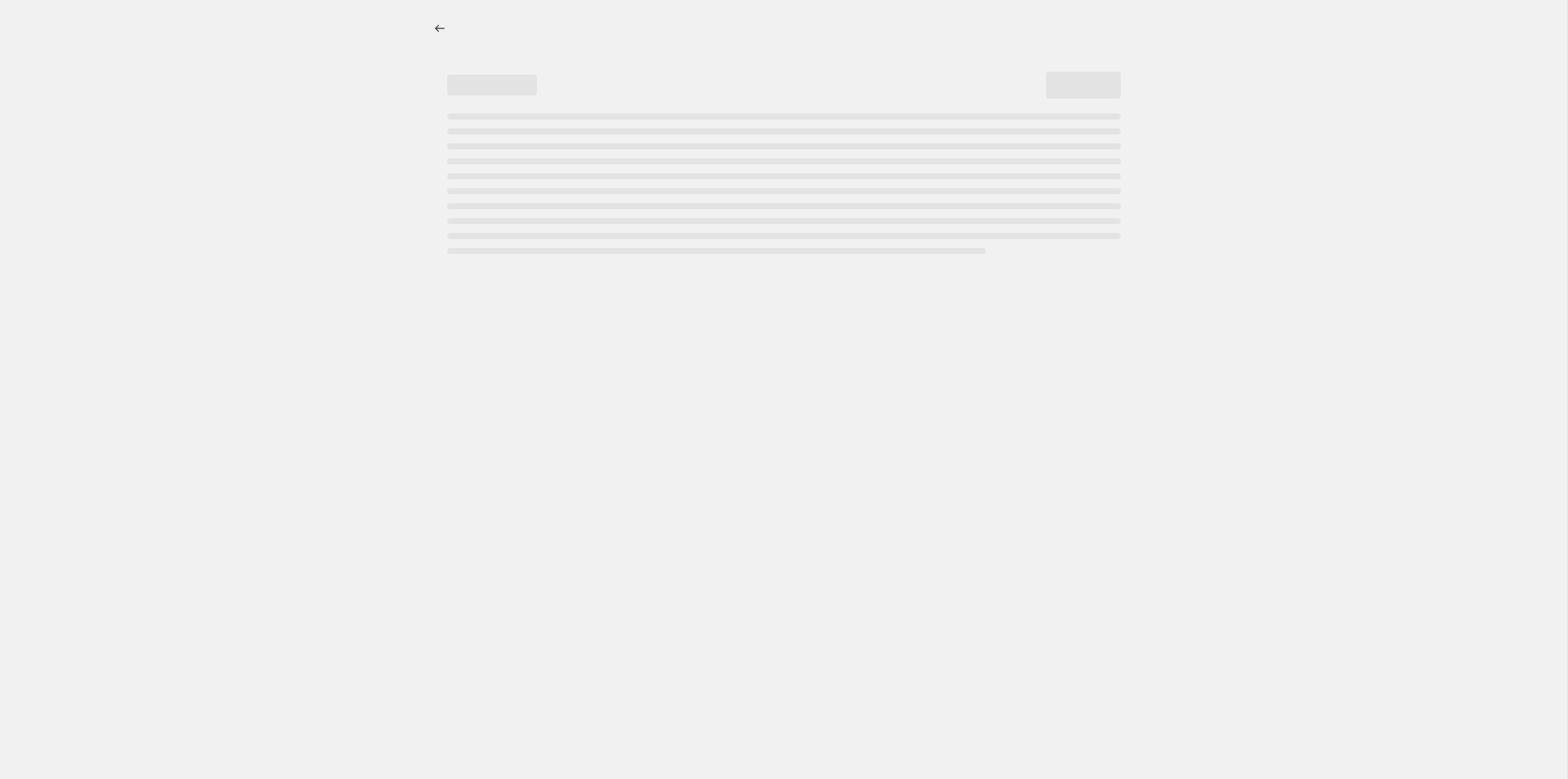
select select "collection"
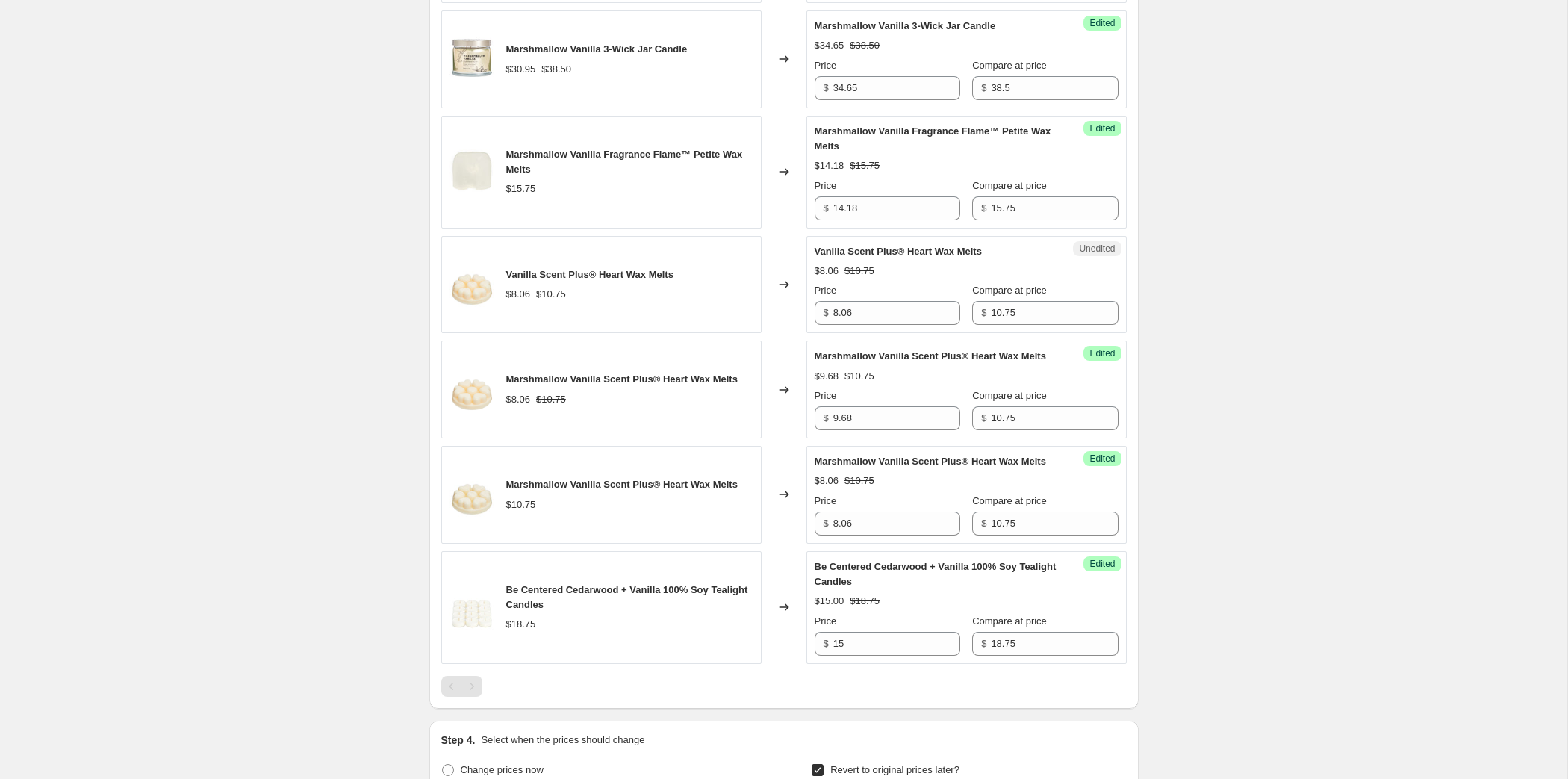
scroll to position [501, 0]
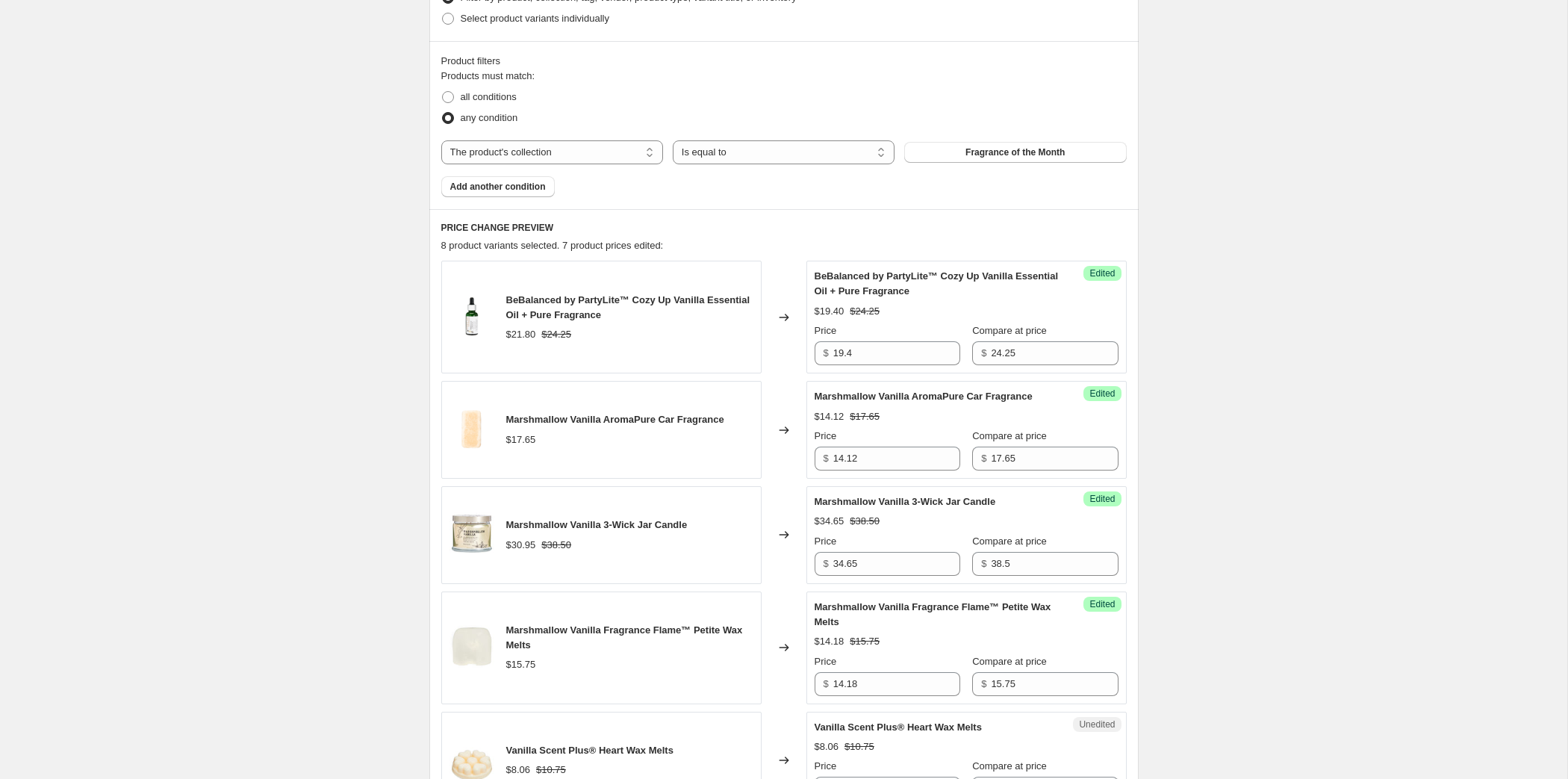
click at [129, 312] on div "CA [DATE] - [DATE] Fragrance of the Month – Vanilla. This page is ready CA [DAT…" at bounding box center [784, 596] width 1567 height 2195
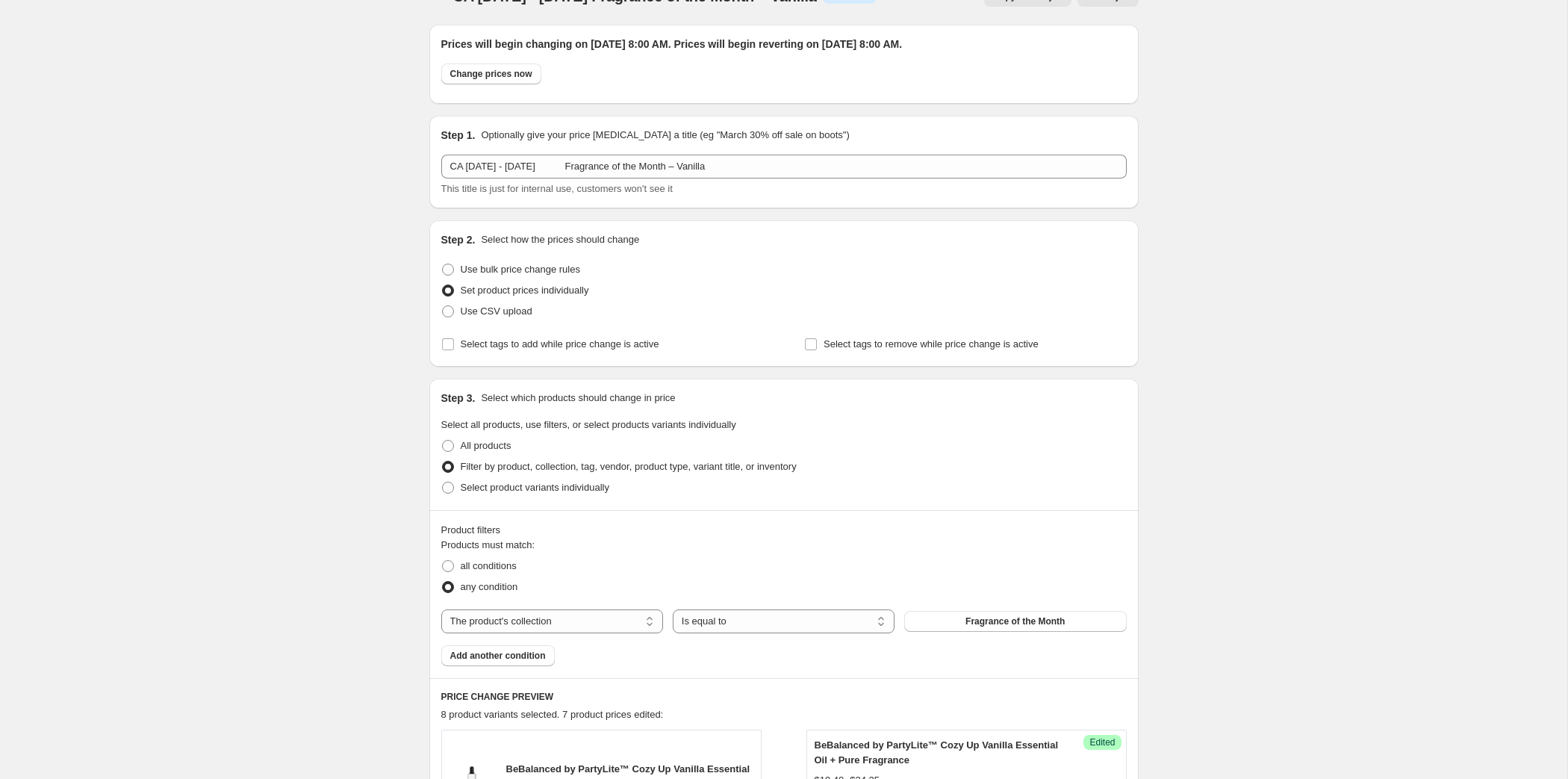
scroll to position [0, 0]
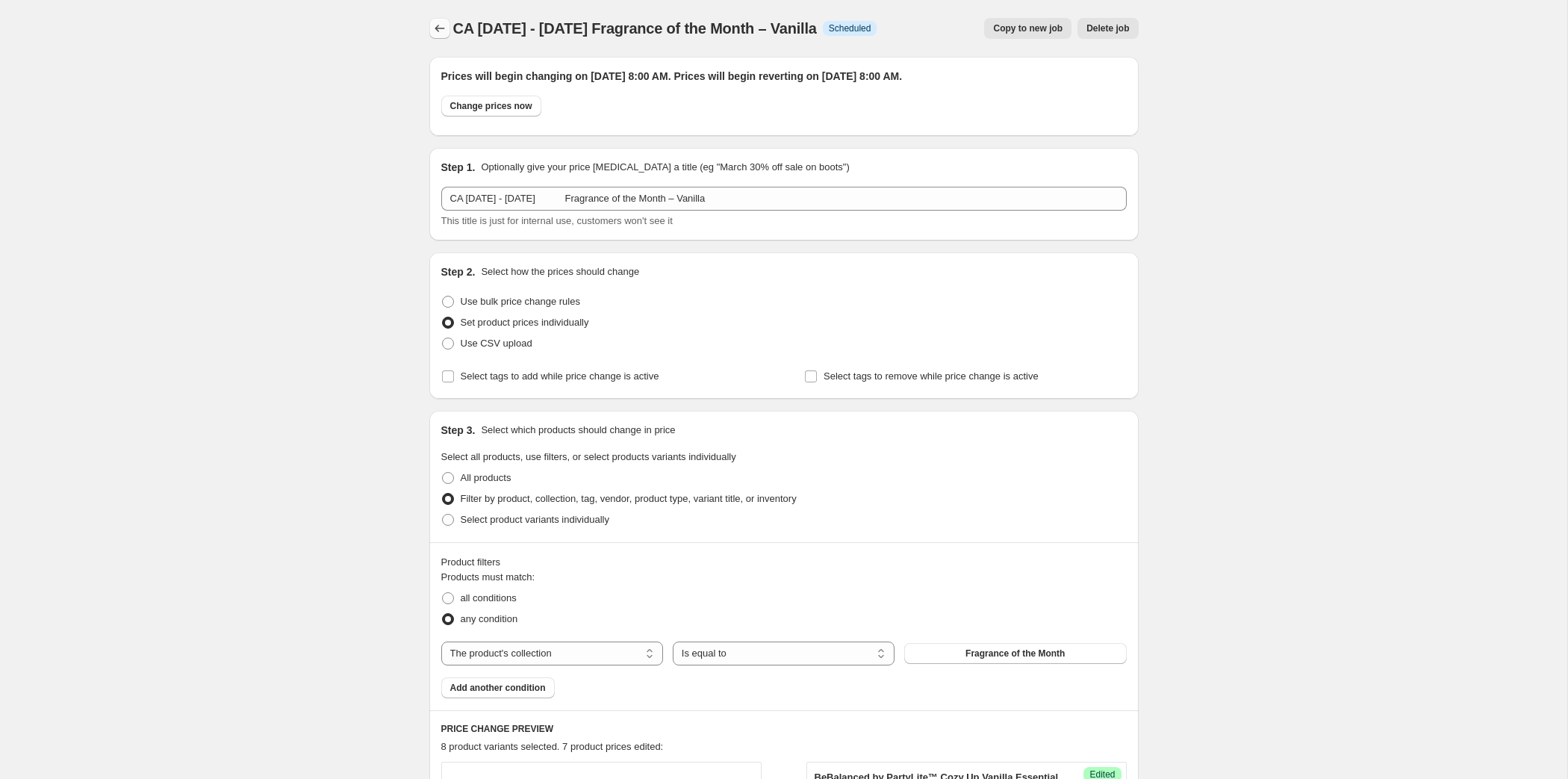
click at [433, 29] on icon "Price change jobs" at bounding box center [440, 28] width 15 height 15
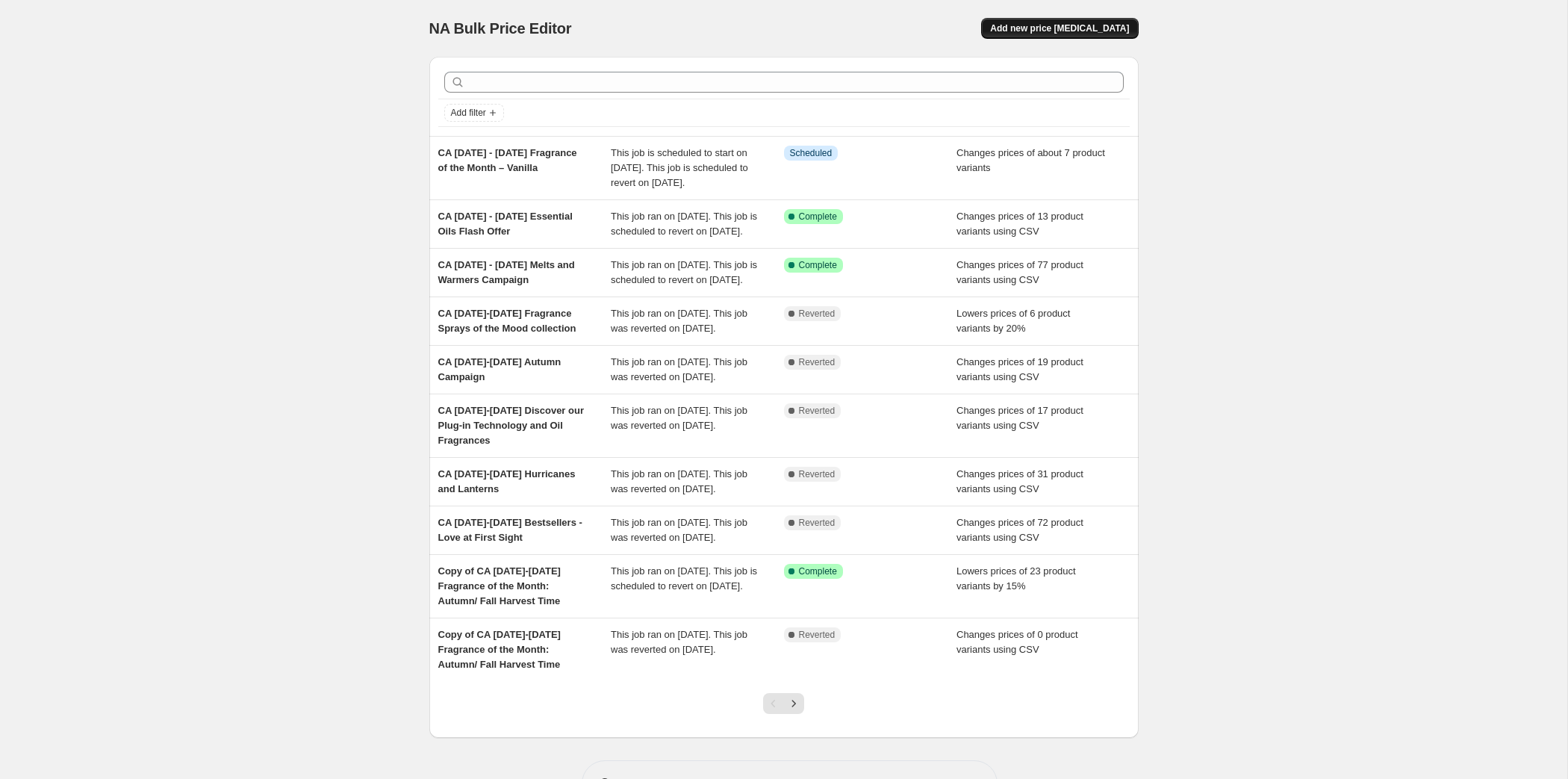
click at [978, 35] on span "Add new price [MEDICAL_DATA]" at bounding box center [1059, 28] width 139 height 12
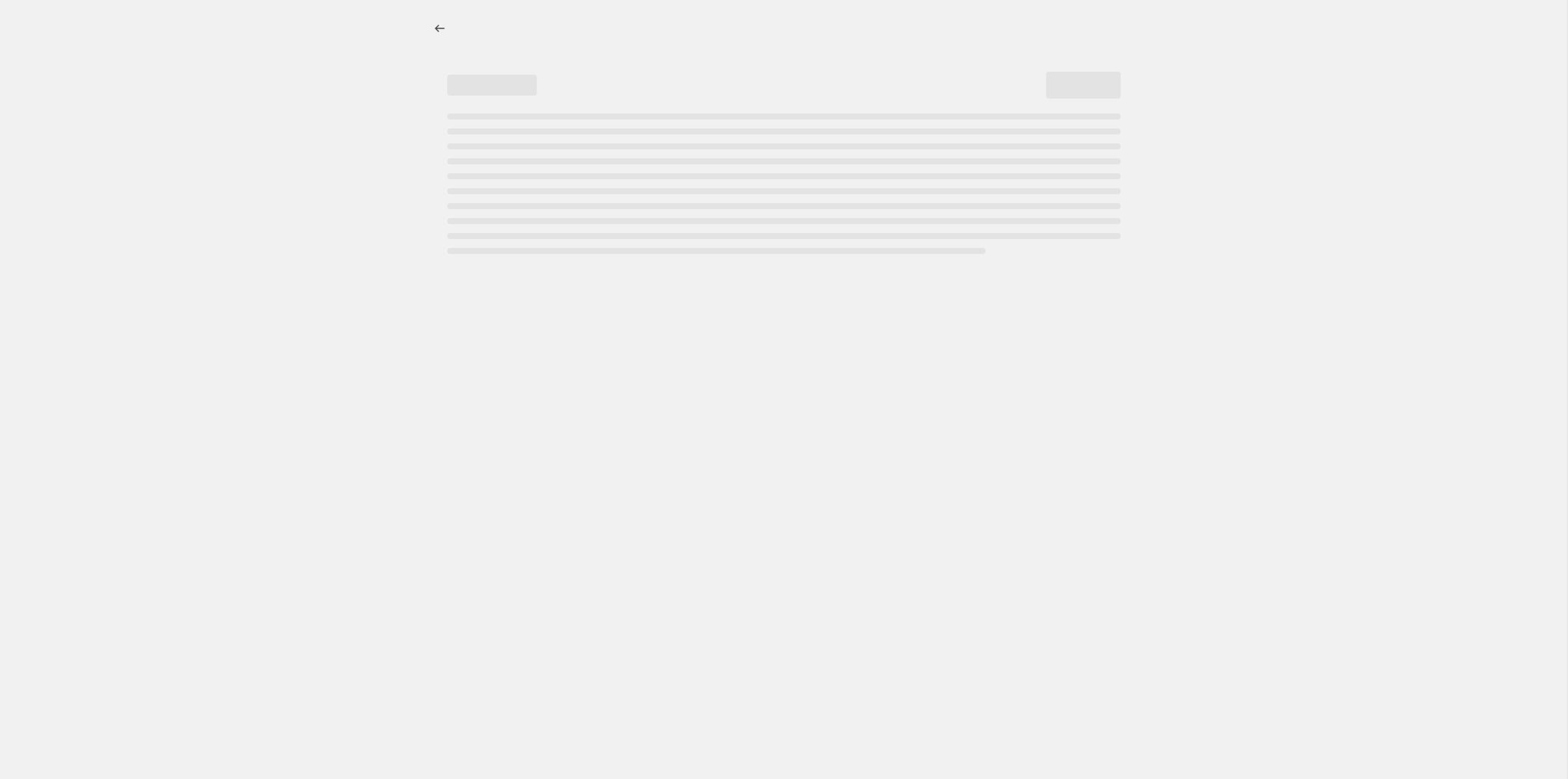
select select "percentage"
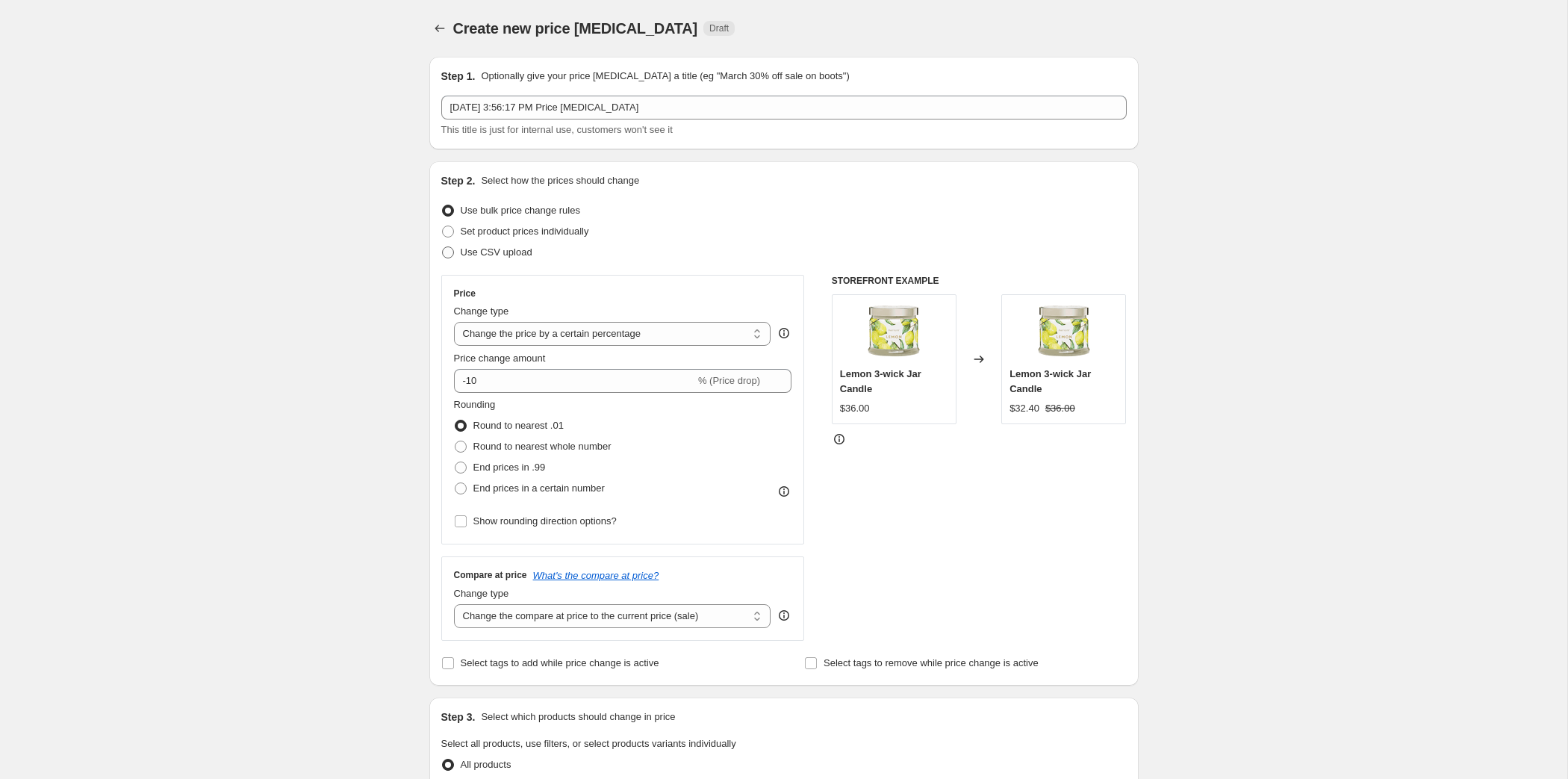
click at [461, 257] on span "Use CSV upload" at bounding box center [496, 252] width 72 height 11
click at [442, 247] on input "Use CSV upload" at bounding box center [442, 246] width 1 height 1
radio input "true"
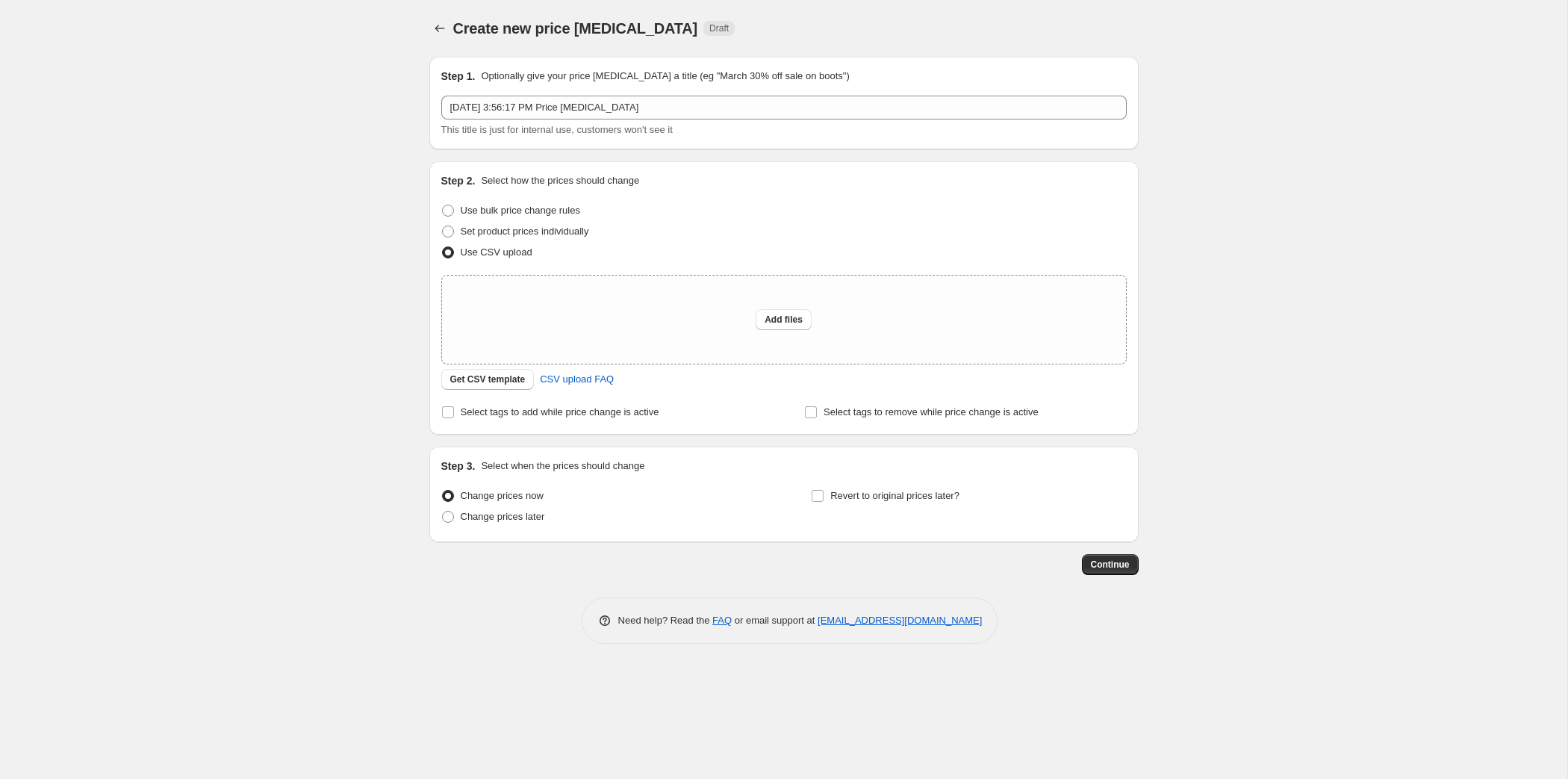
click at [75, 77] on div "Create new price [MEDICAL_DATA]. This page is ready Create new price [MEDICAL_D…" at bounding box center [784, 389] width 1567 height 779
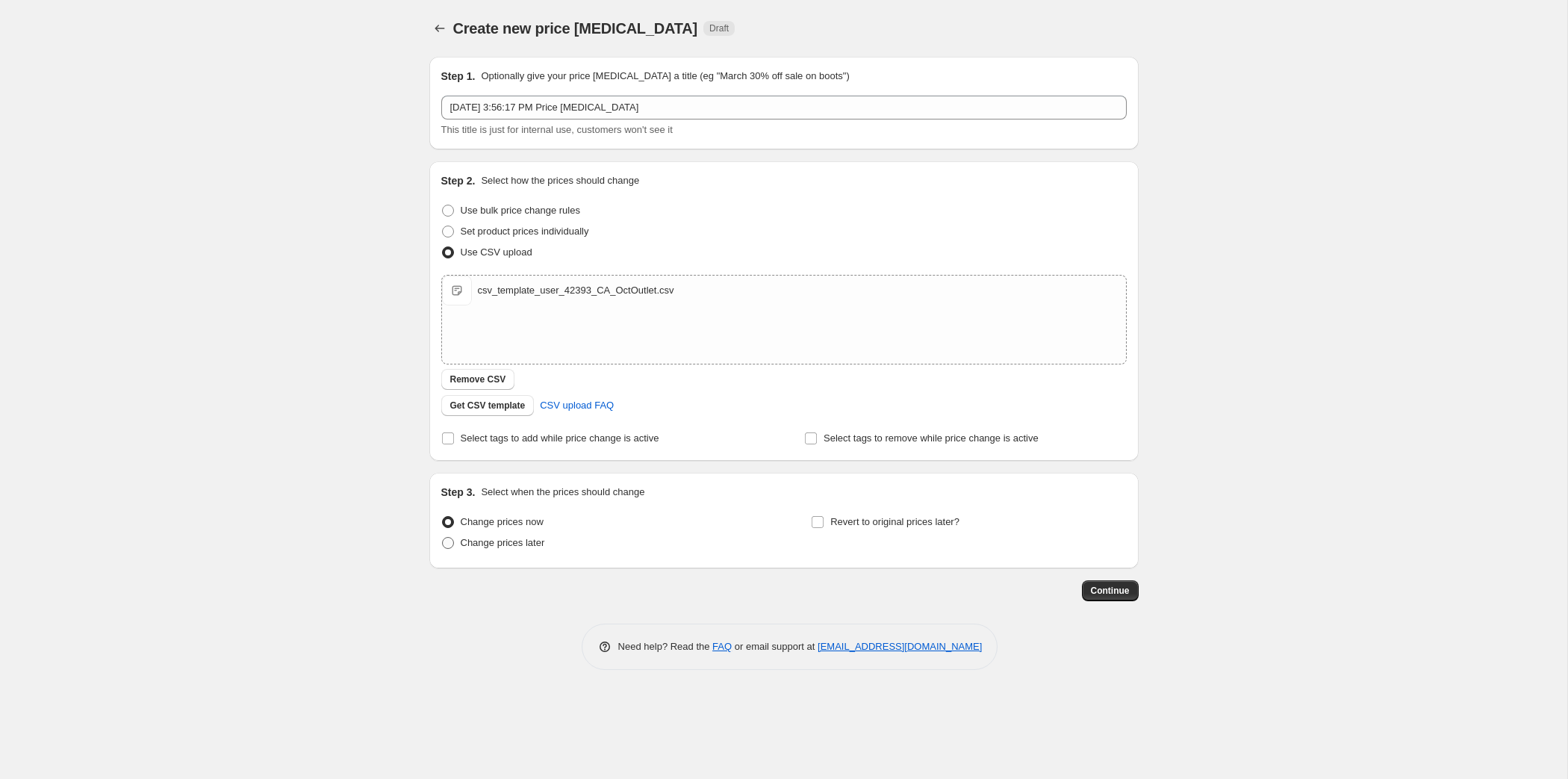
click at [442, 549] on span at bounding box center [447, 542] width 12 height 12
click at [442, 537] on input "Change prices later" at bounding box center [442, 536] width 1 height 1
radio input "true"
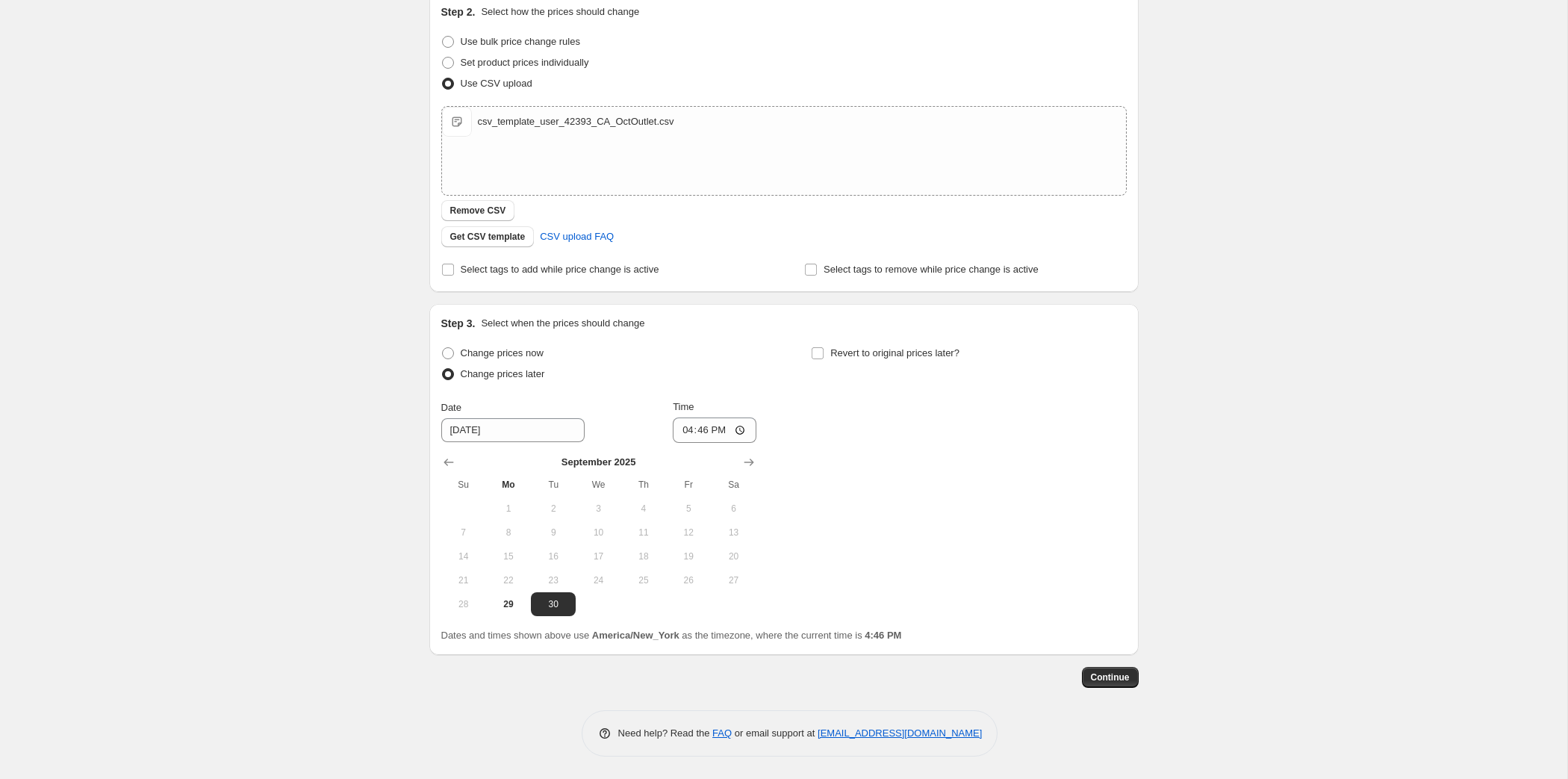
scroll to position [357, 0]
click at [744, 458] on icon "Show next month, October 2025" at bounding box center [748, 462] width 10 height 7
click at [582, 503] on span "1" at bounding box center [598, 508] width 33 height 12
type input "[DATE]"
click at [673, 417] on input "16:46" at bounding box center [714, 430] width 84 height 25
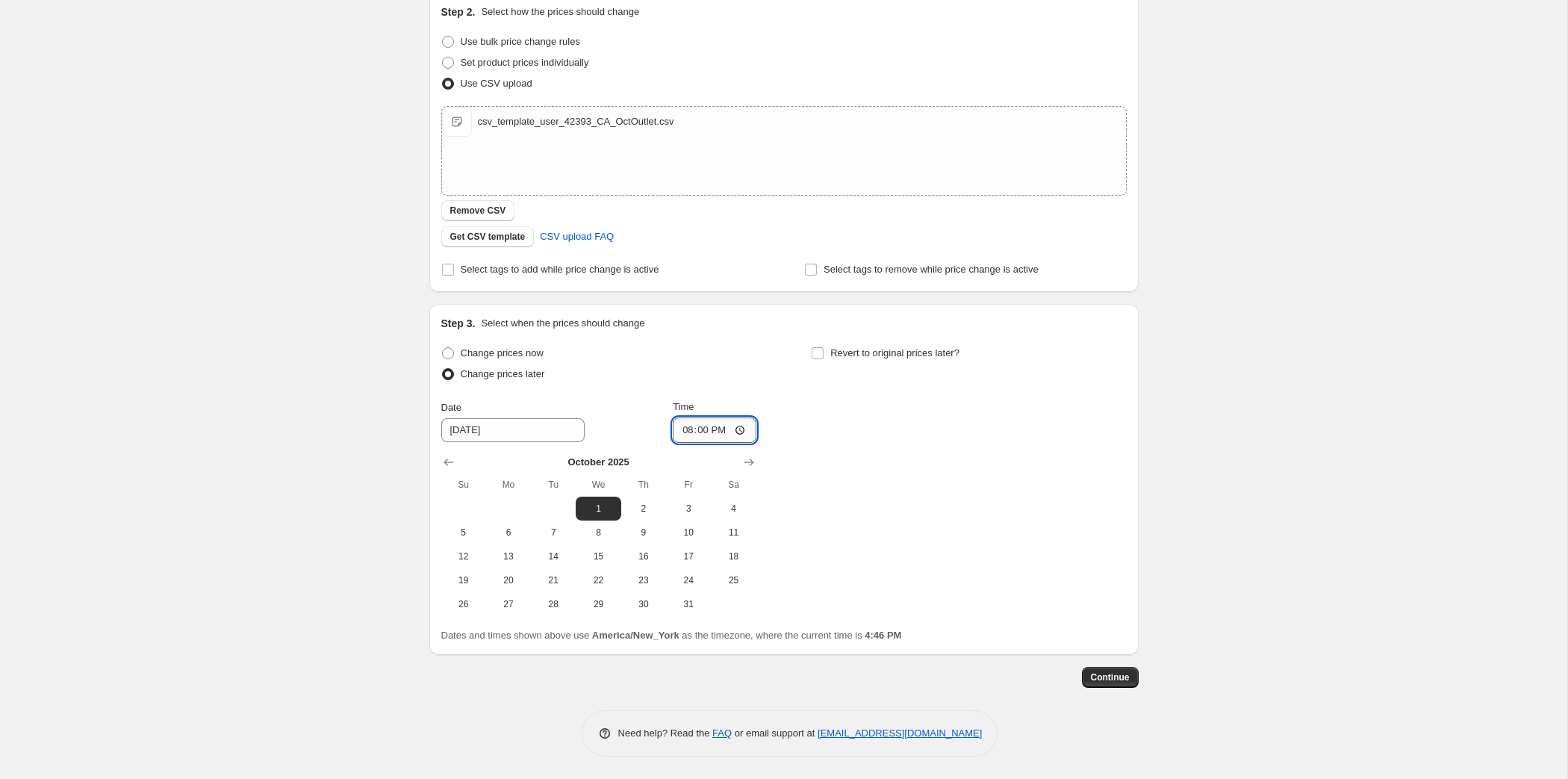
type input "08:00"
click at [978, 671] on span "Continue" at bounding box center [1110, 676] width 39 height 12
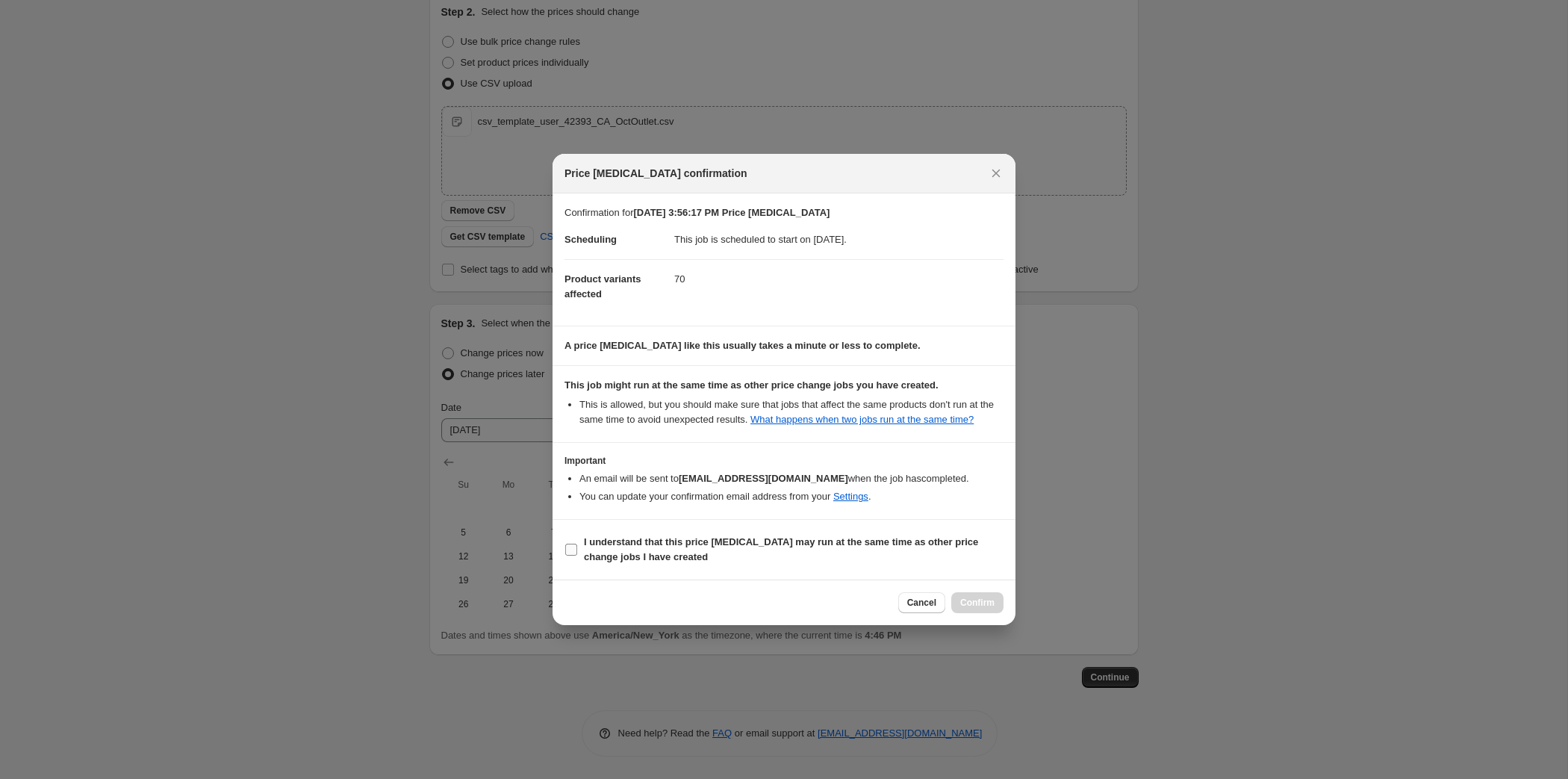
click at [786, 564] on span "I understand that this price [MEDICAL_DATA] may run at the same time as other p…" at bounding box center [794, 549] width 420 height 30
click at [577, 555] on input "I understand that this price [MEDICAL_DATA] may run at the same time as other p…" at bounding box center [571, 549] width 12 height 12
checkbox input "true"
click at [978, 613] on button "Confirm" at bounding box center [976, 602] width 52 height 21
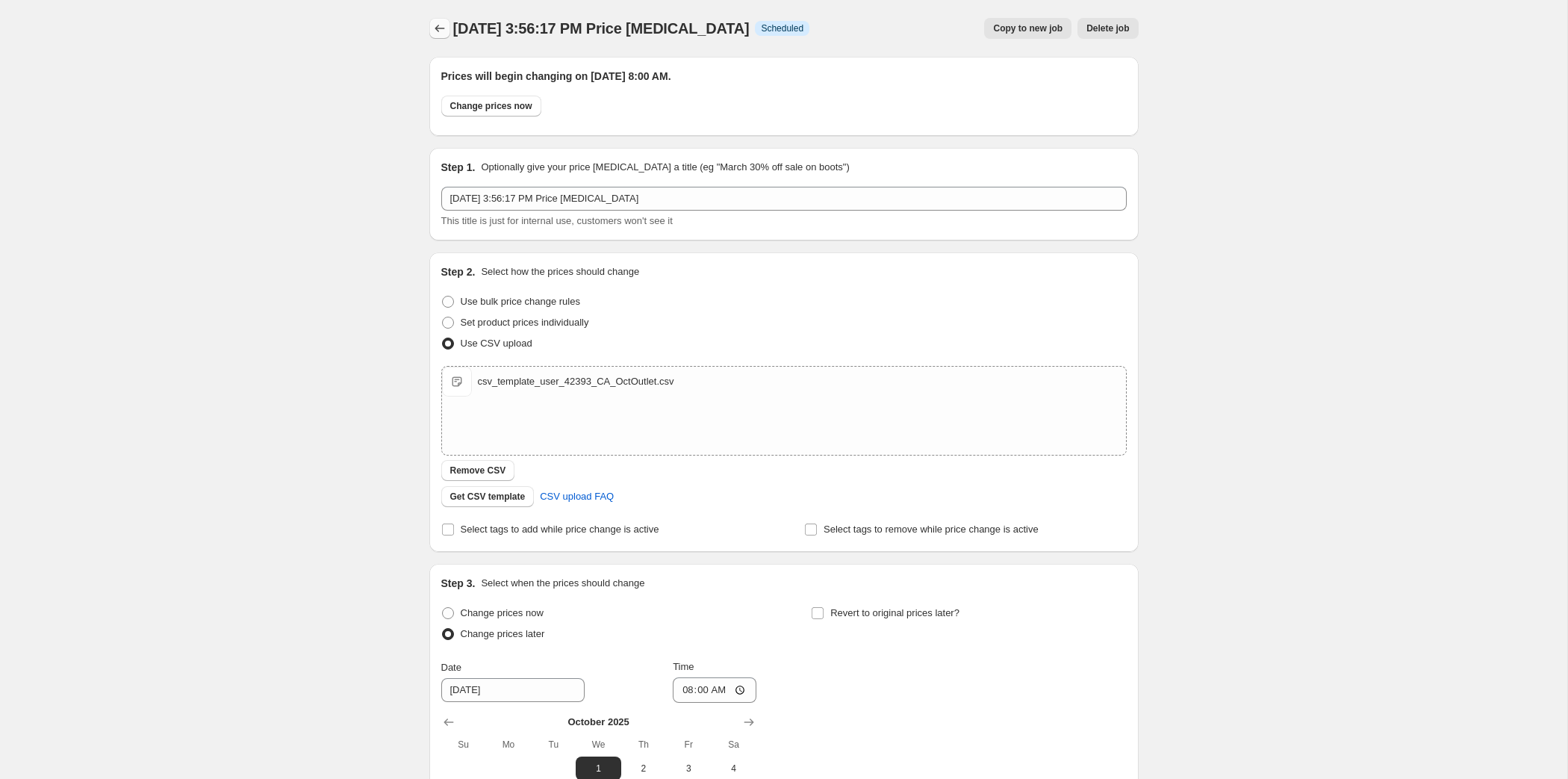
click at [433, 31] on icon "Price change jobs" at bounding box center [440, 28] width 15 height 15
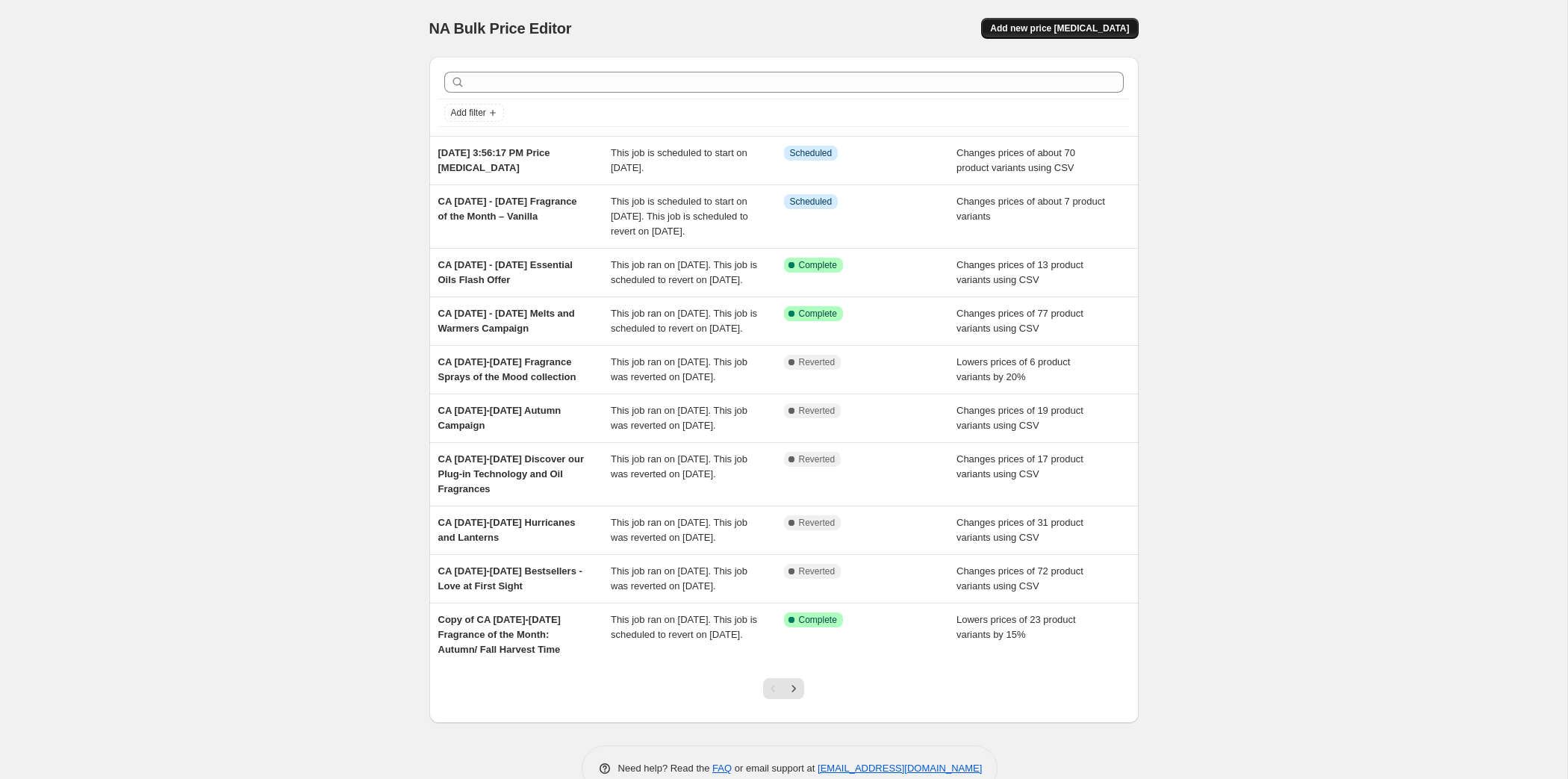
click at [978, 26] on button "Add new price [MEDICAL_DATA]" at bounding box center [1059, 28] width 156 height 21
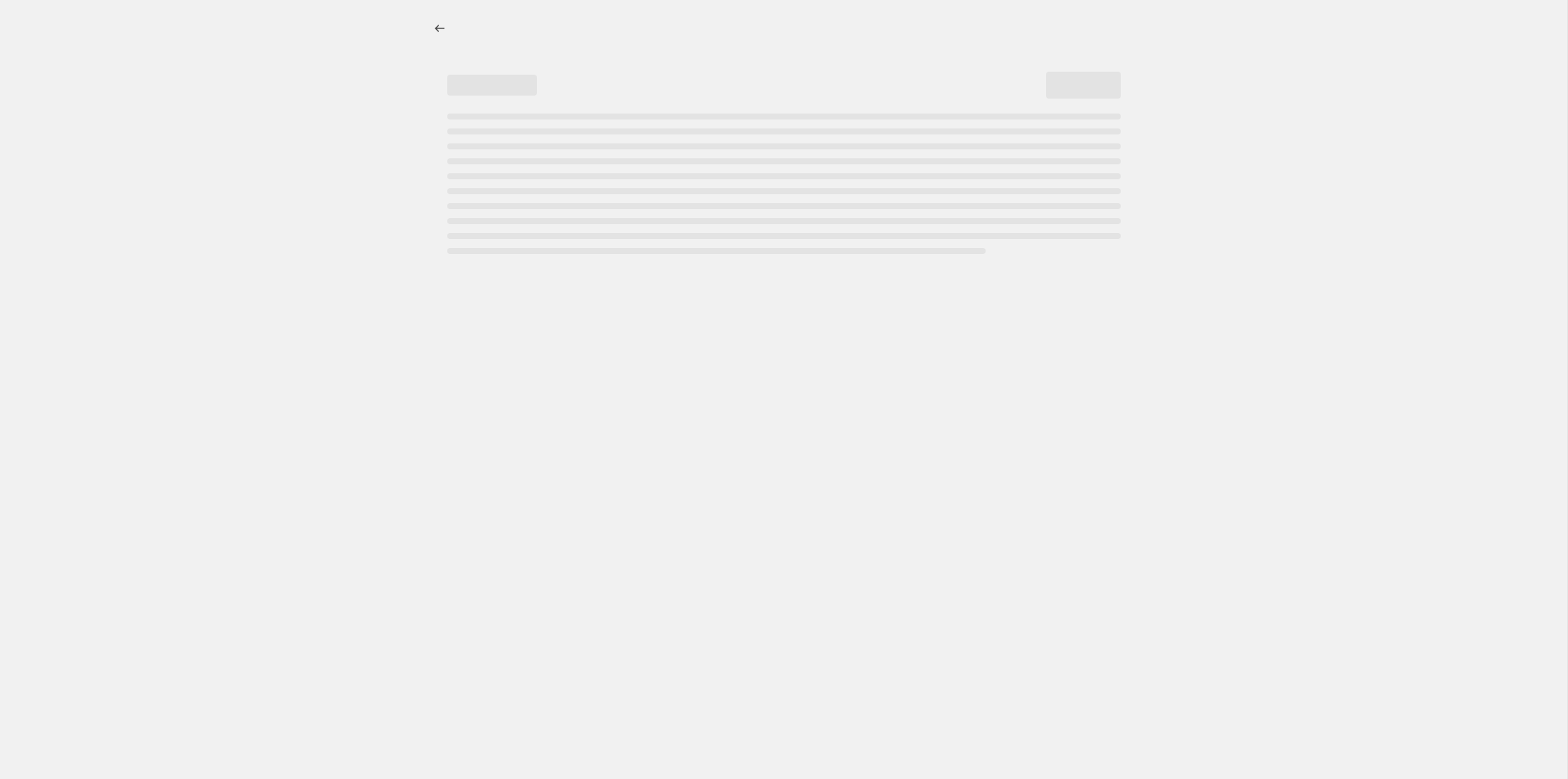
select select "percentage"
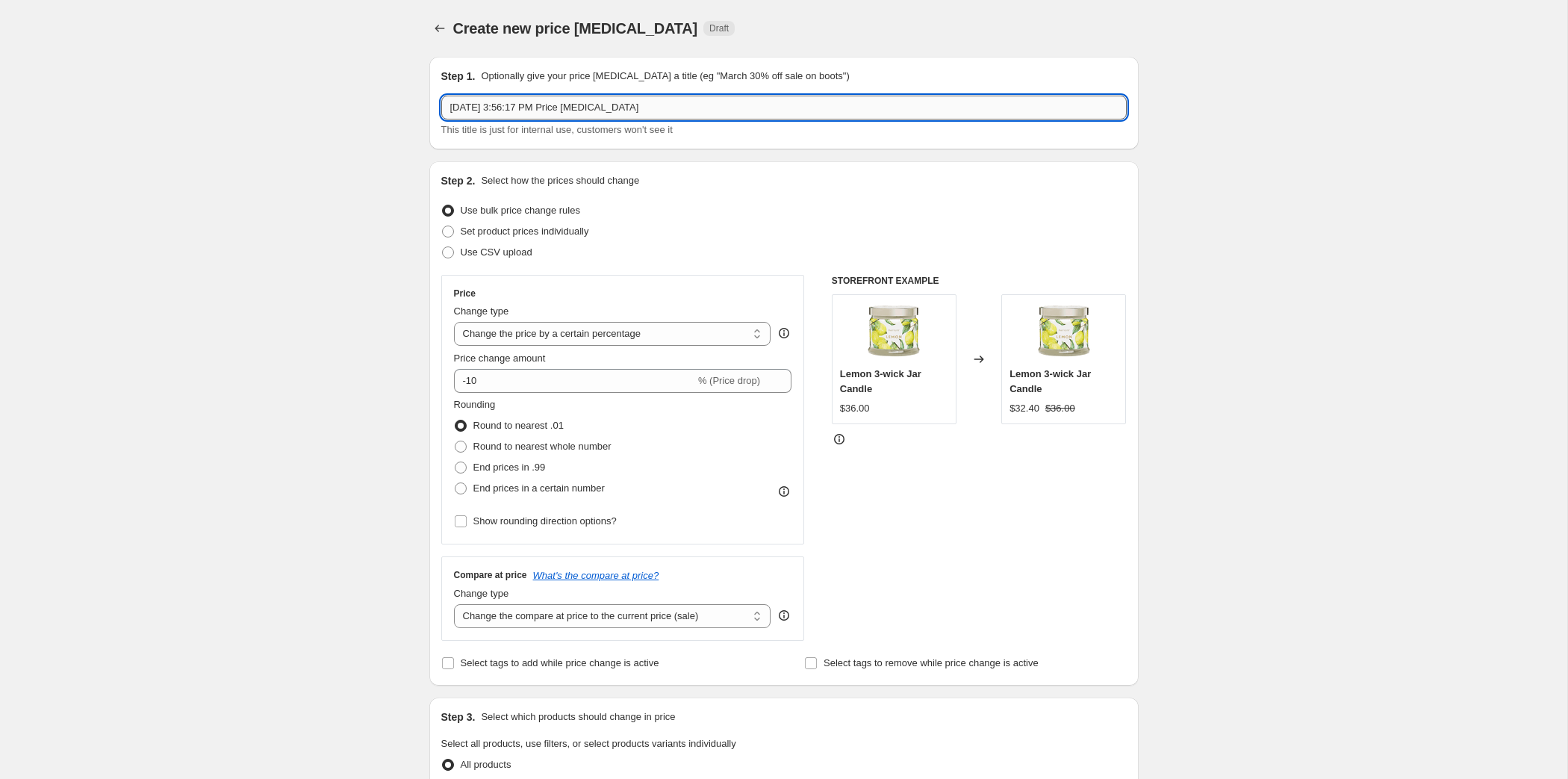
drag, startPoint x: 467, startPoint y: 126, endPoint x: 198, endPoint y: 148, distance: 269.9
click at [441, 119] on input "[DATE] 3:56:17 PM Price [MEDICAL_DATA]" at bounding box center [784, 107] width 685 height 24
paste input "[DATE] - [DATE] Citronella - Last Warm Days"
type input "CA [DATE] - [DATE] Citronella - Last Warm Days"
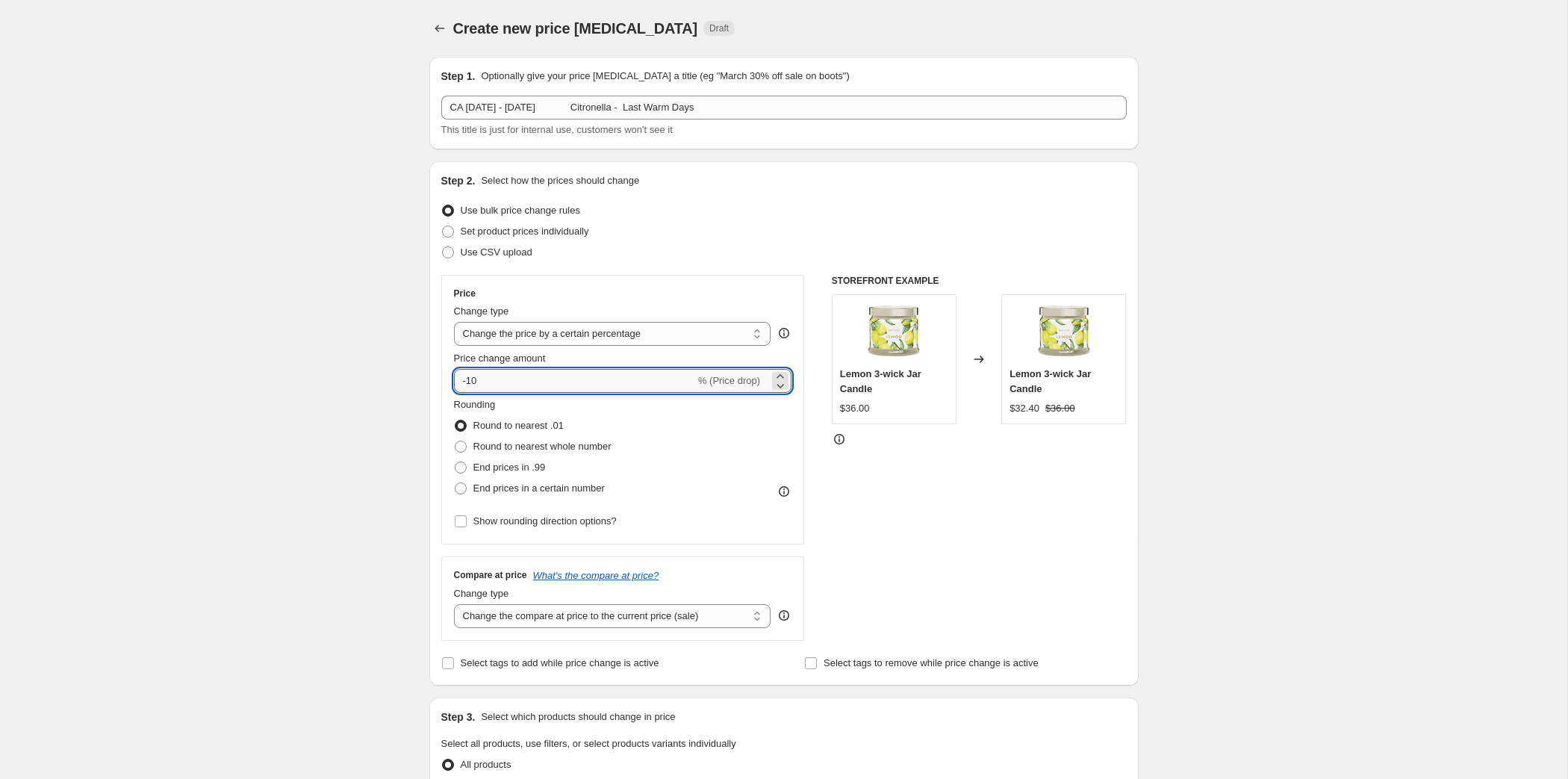
click at [454, 393] on input "-10" at bounding box center [574, 381] width 241 height 24
type input "-20"
click at [599, 345] on select "Change the price to a certain amount Change the price by a certain amount Chang…" at bounding box center [612, 334] width 317 height 24
click option "Change the price by a certain percentage relative to the compare at price" at bounding box center [0, 0] width 0 height 0
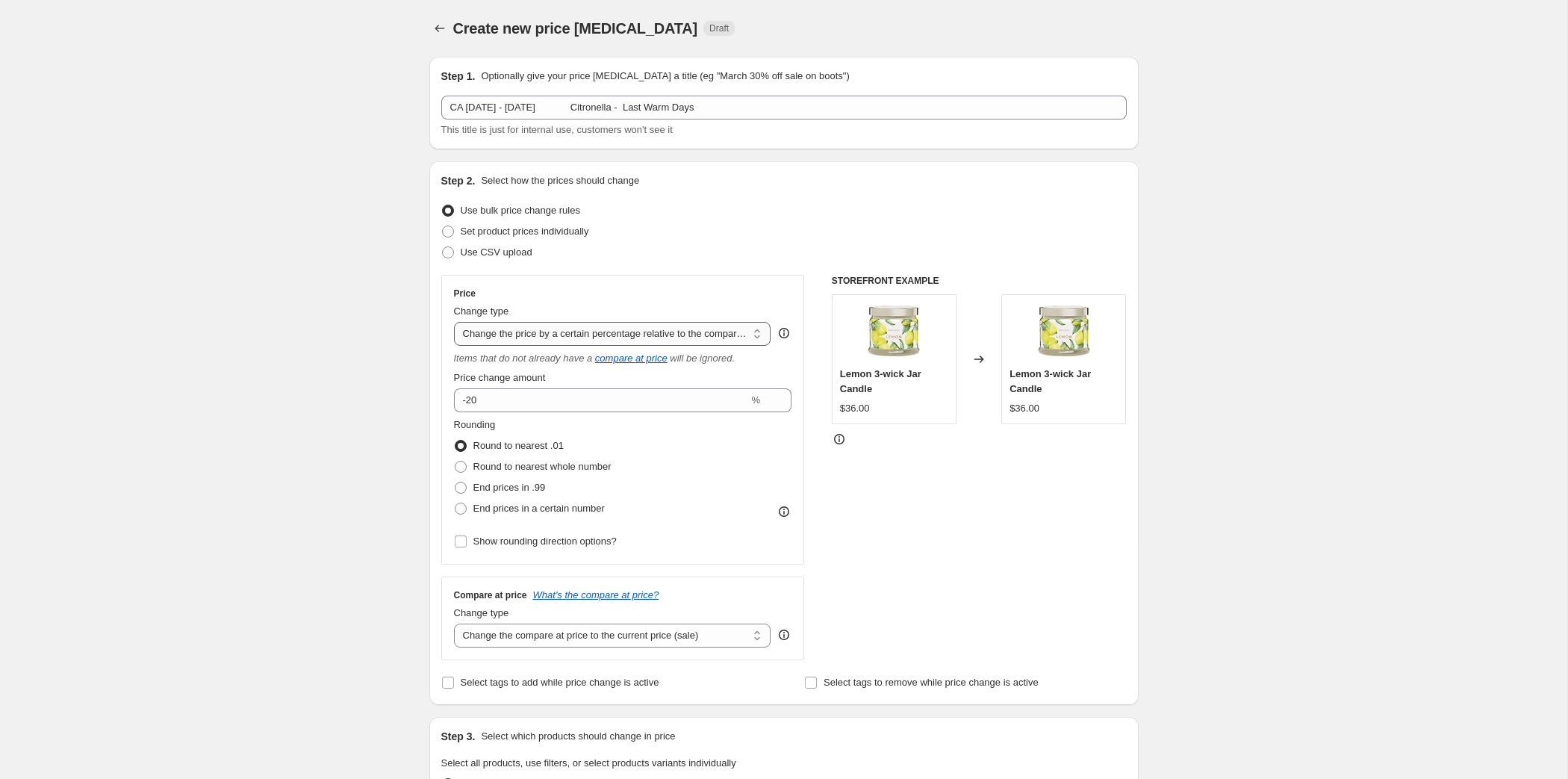
click at [605, 345] on select "Change the price to a certain amount Change the price by a certain amount Chang…" at bounding box center [612, 334] width 317 height 24
select select "percentage"
click option "Change the price by a certain percentage" at bounding box center [0, 0] width 0 height 0
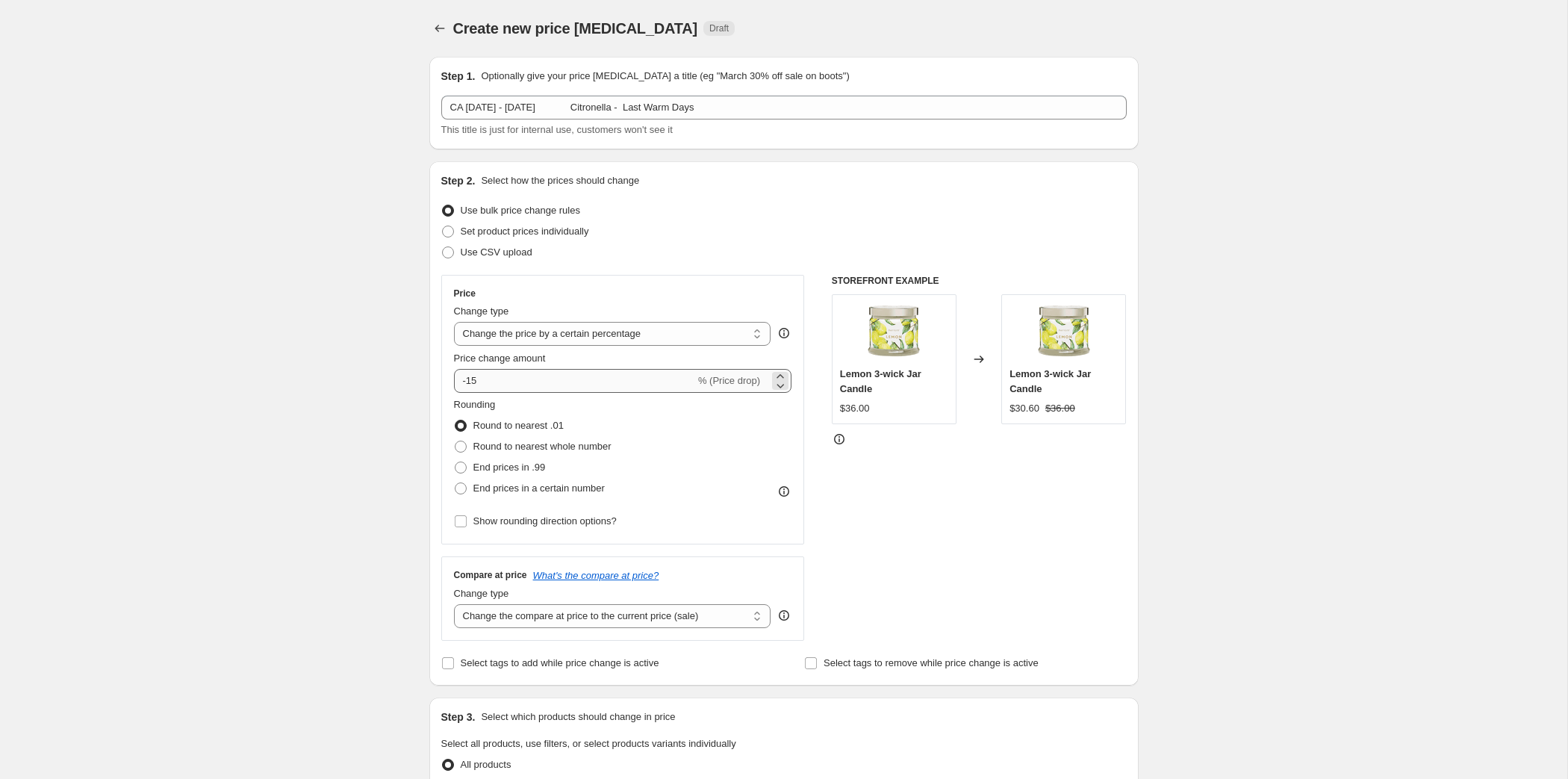
scroll to position [285, 0]
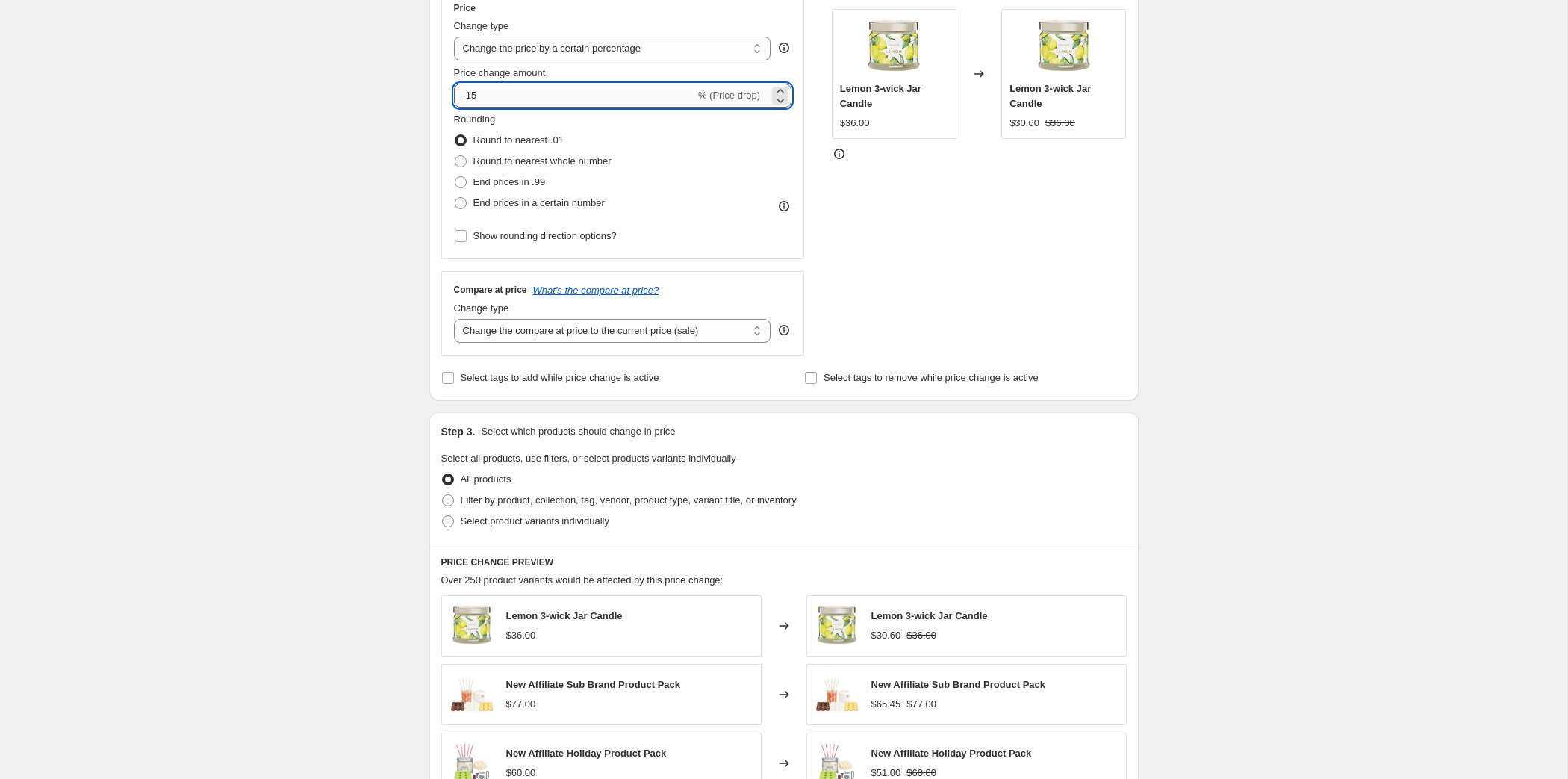
drag, startPoint x: 387, startPoint y: 173, endPoint x: 437, endPoint y: 173, distance: 50.0
click at [454, 107] on input "-15" at bounding box center [574, 95] width 241 height 24
type input "-20"
click at [442, 506] on span at bounding box center [447, 500] width 12 height 12
click at [442, 494] on input "Filter by product, collection, tag, vendor, product type, variant title, or inv…" at bounding box center [442, 494] width 1 height 1
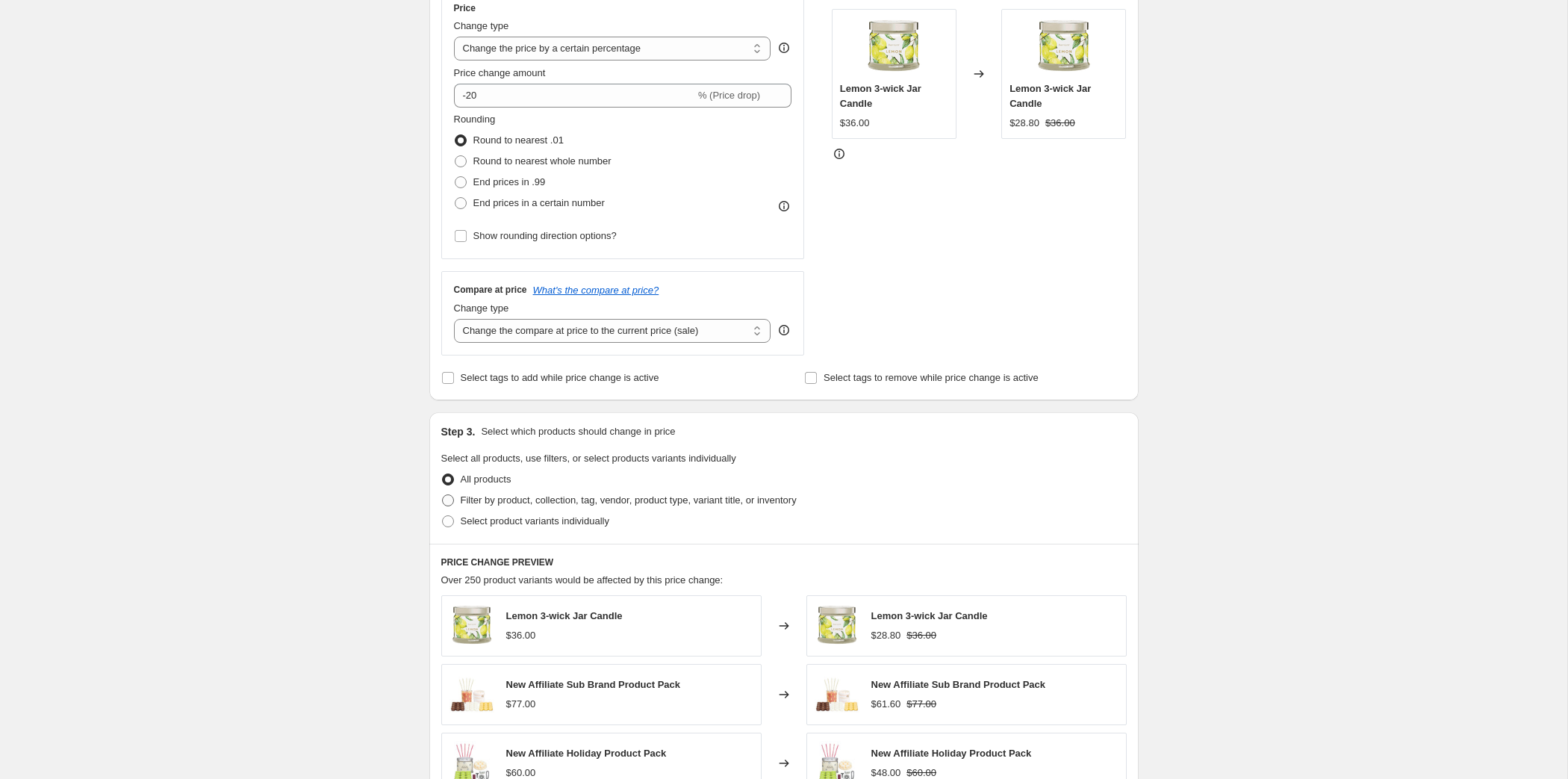
radio input "true"
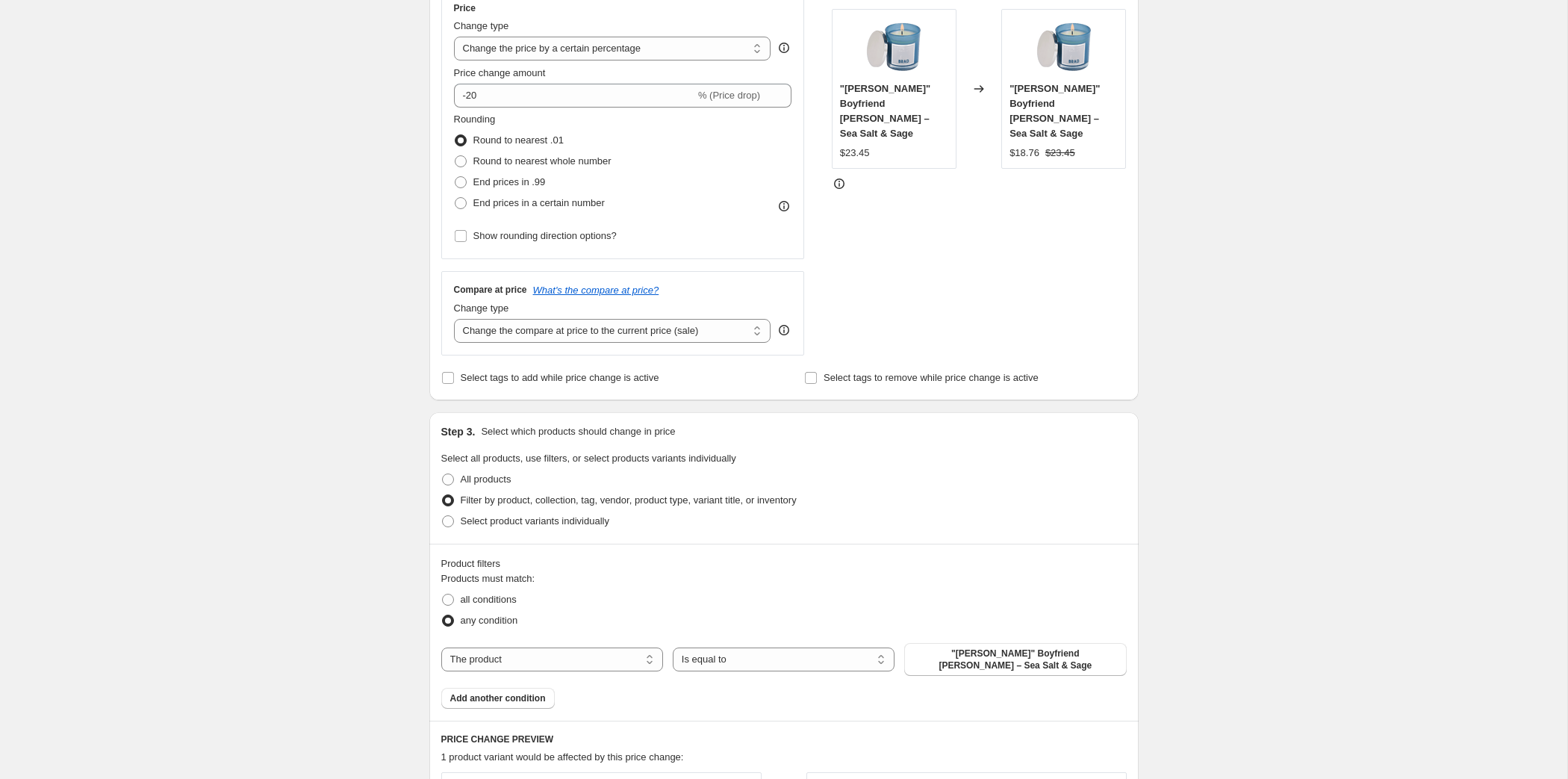
scroll to position [666, 0]
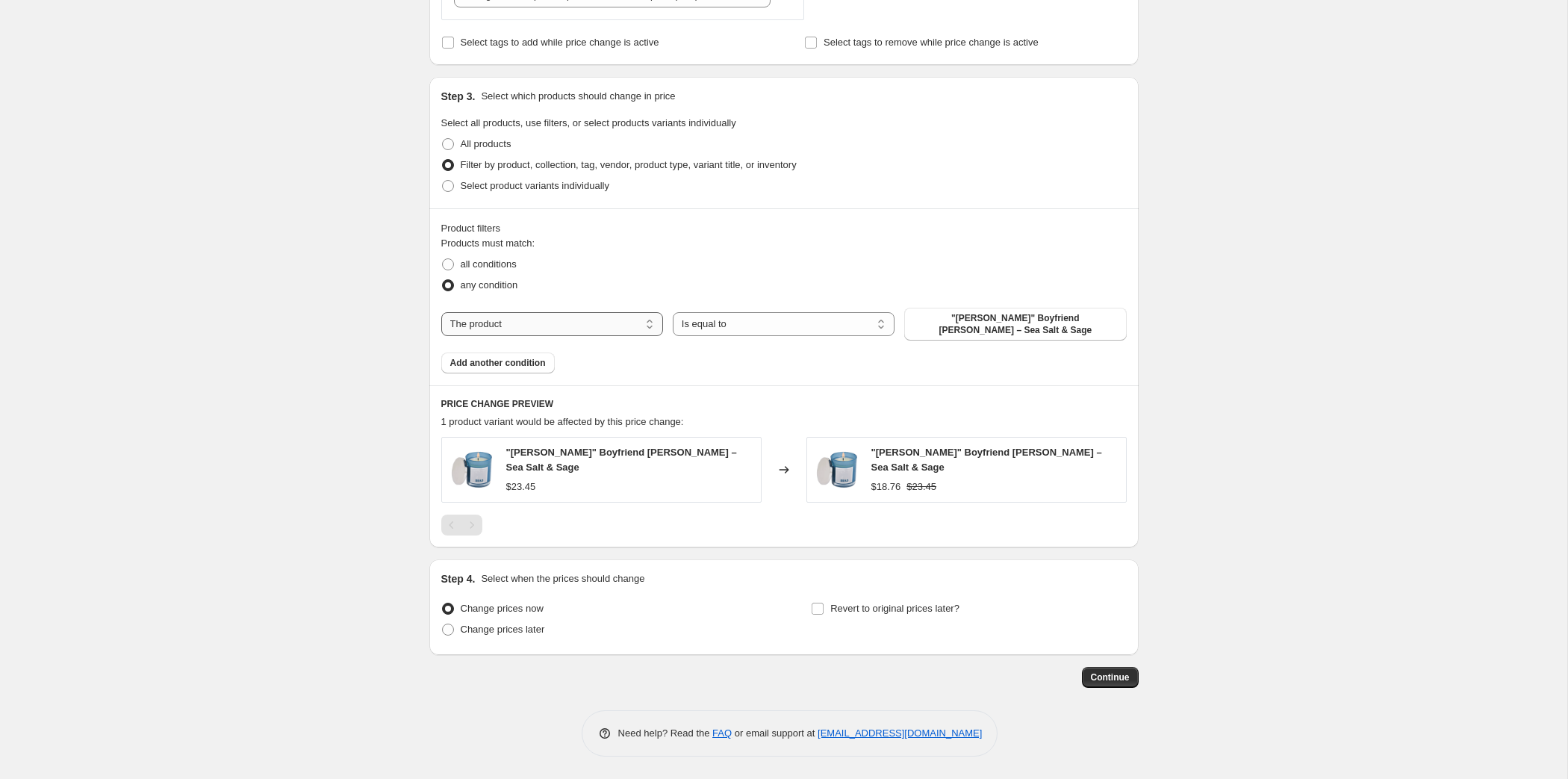
click at [478, 336] on select "The product The product's collection The product's tag The product's vendor The…" at bounding box center [552, 324] width 222 height 24
select select "collection"
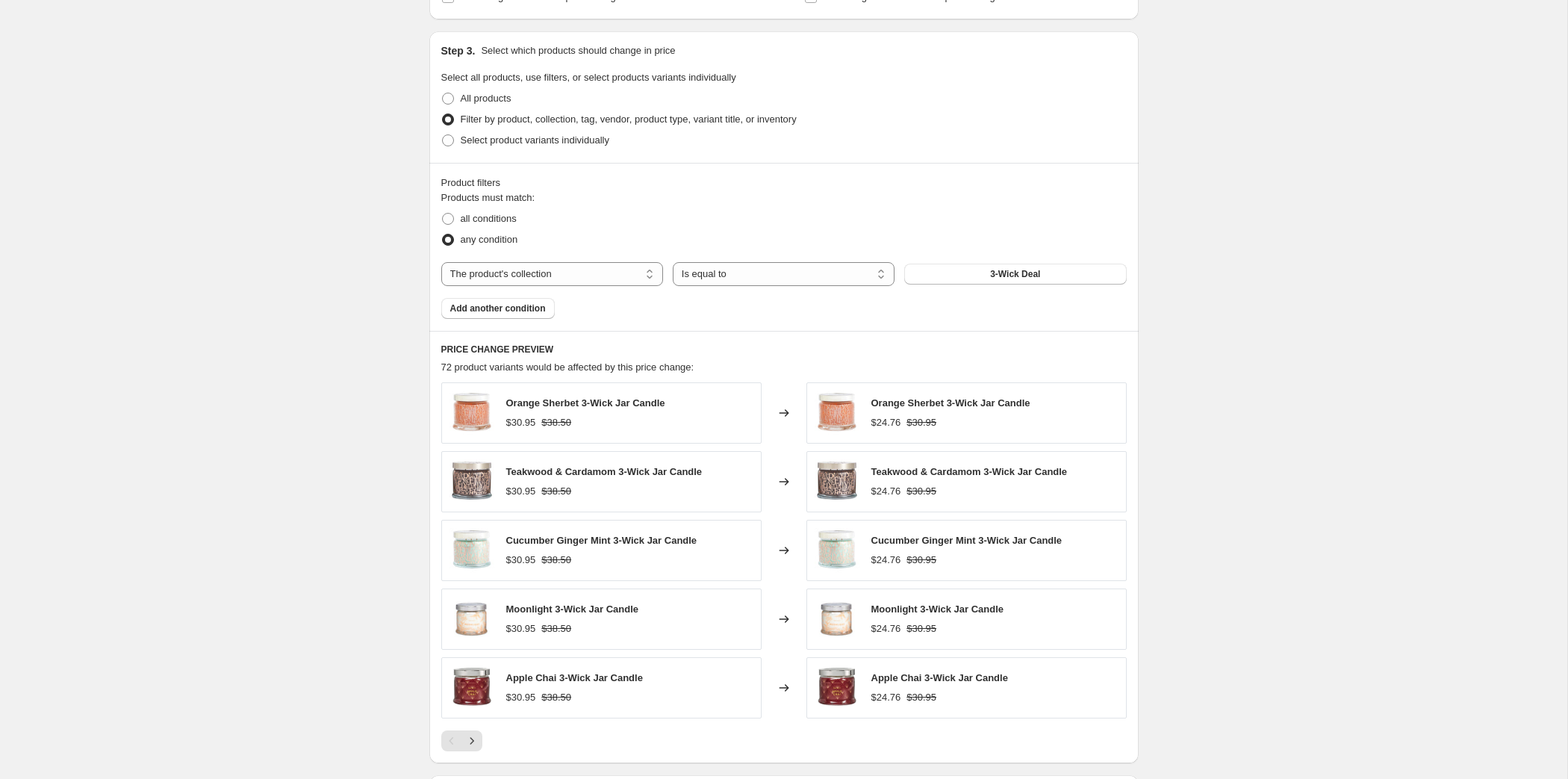
click at [978, 285] on button "3-Wick Deal" at bounding box center [1015, 274] width 222 height 21
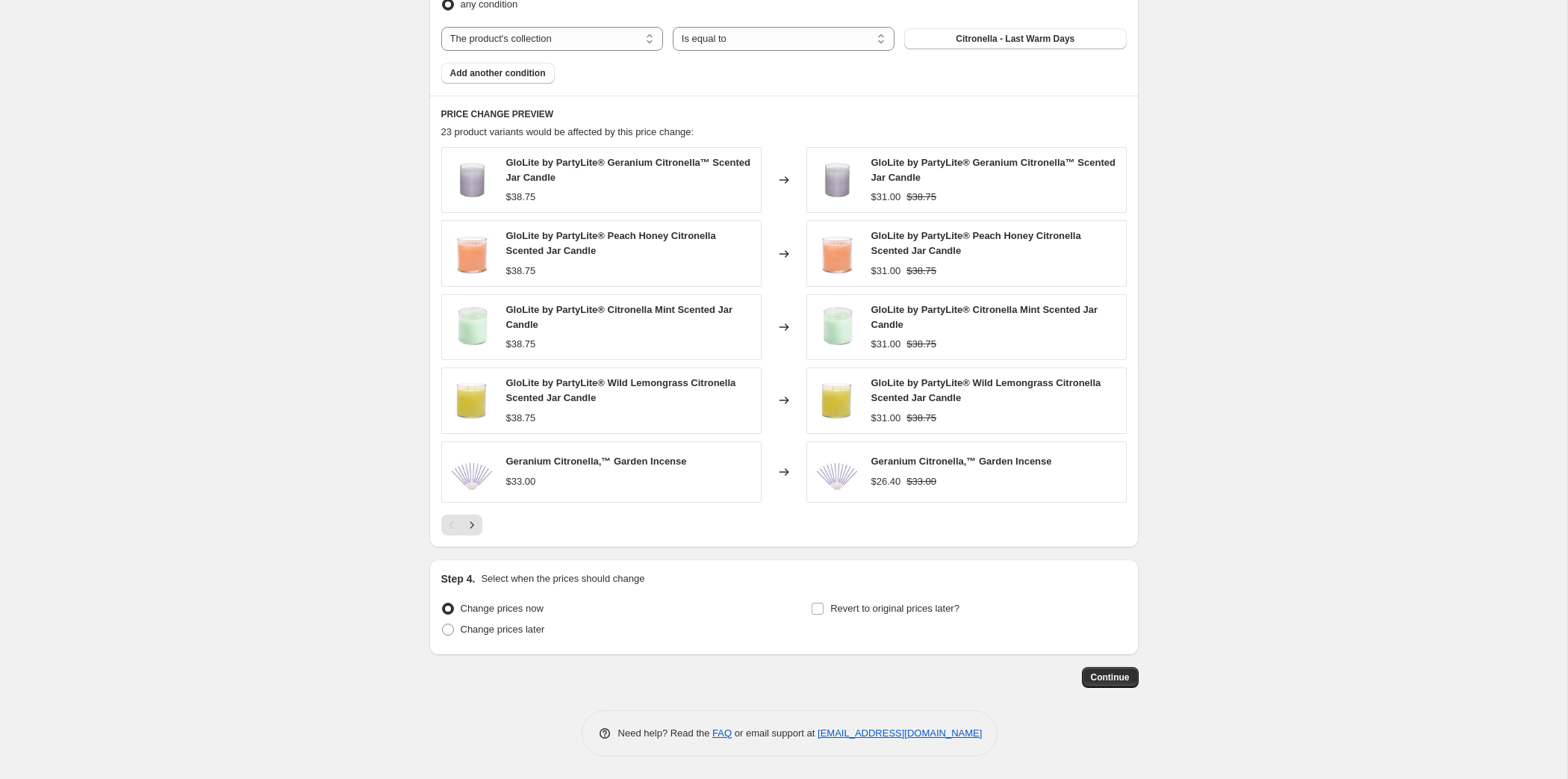
scroll to position [1046, 0]
click at [464, 533] on icon "Next" at bounding box center [472, 524] width 15 height 15
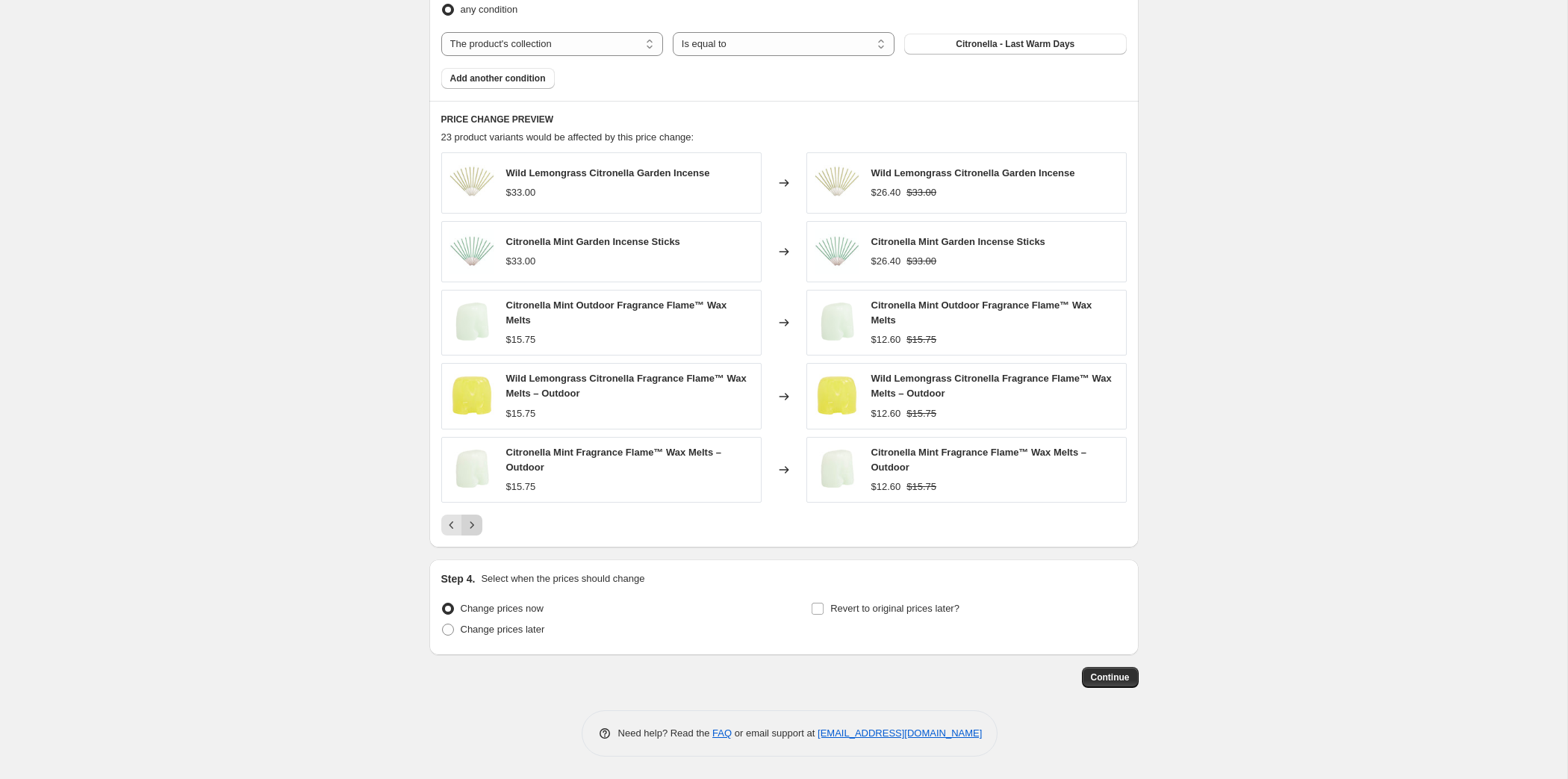
click at [464, 533] on icon "Next" at bounding box center [472, 524] width 15 height 15
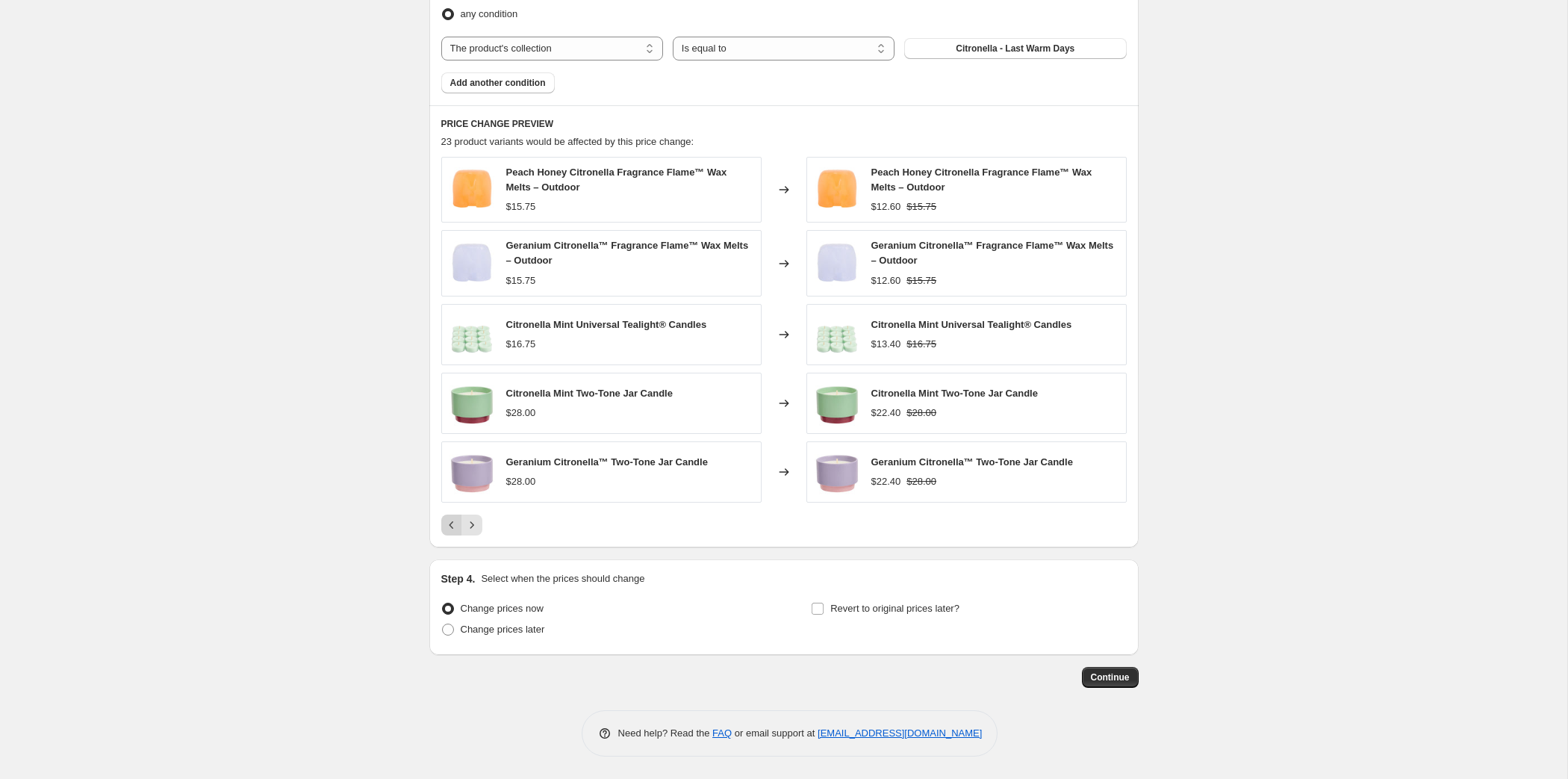
click at [444, 533] on icon "Previous" at bounding box center [452, 524] width 15 height 15
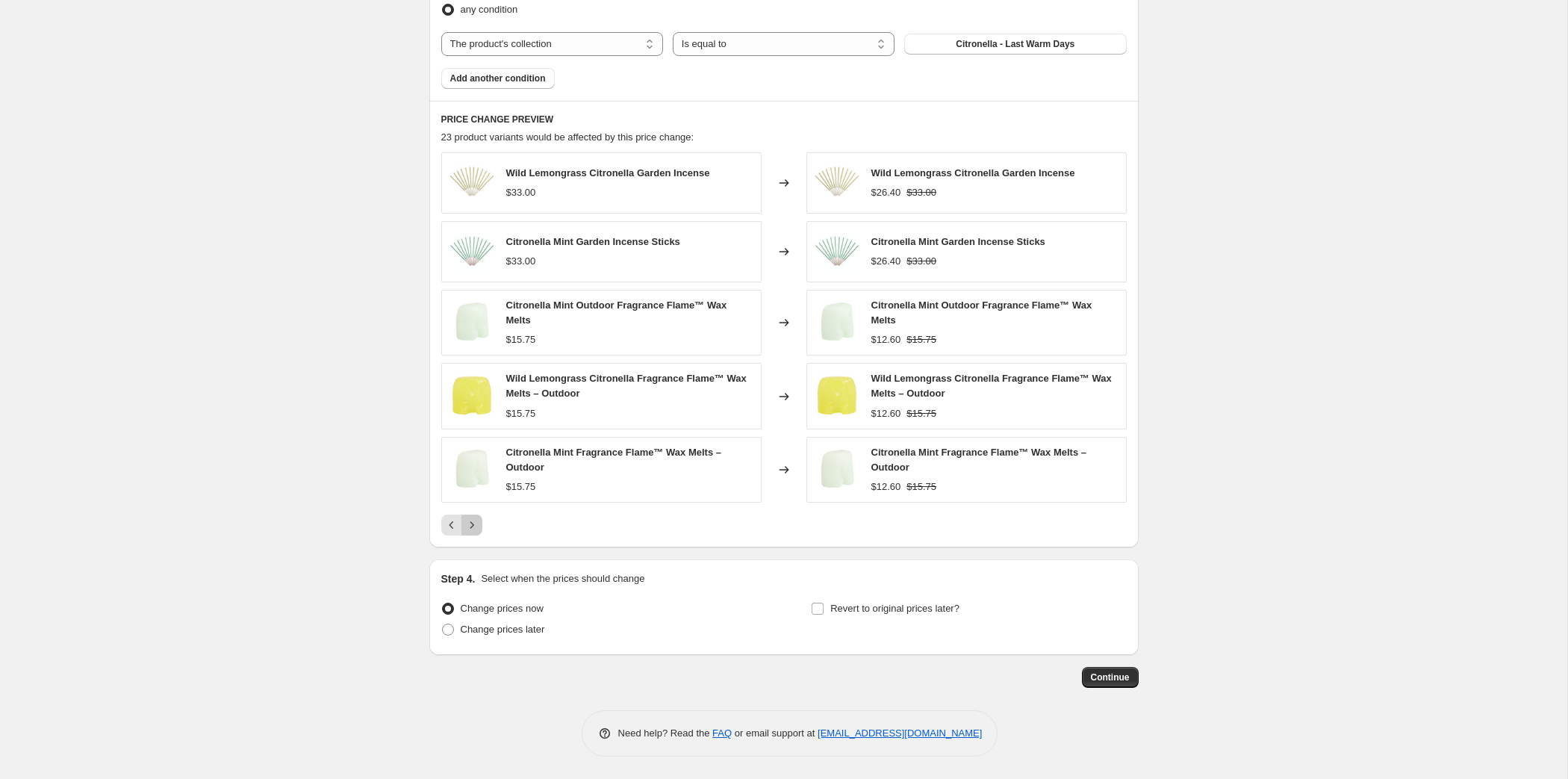
click at [462, 535] on button "Next" at bounding box center [472, 524] width 21 height 21
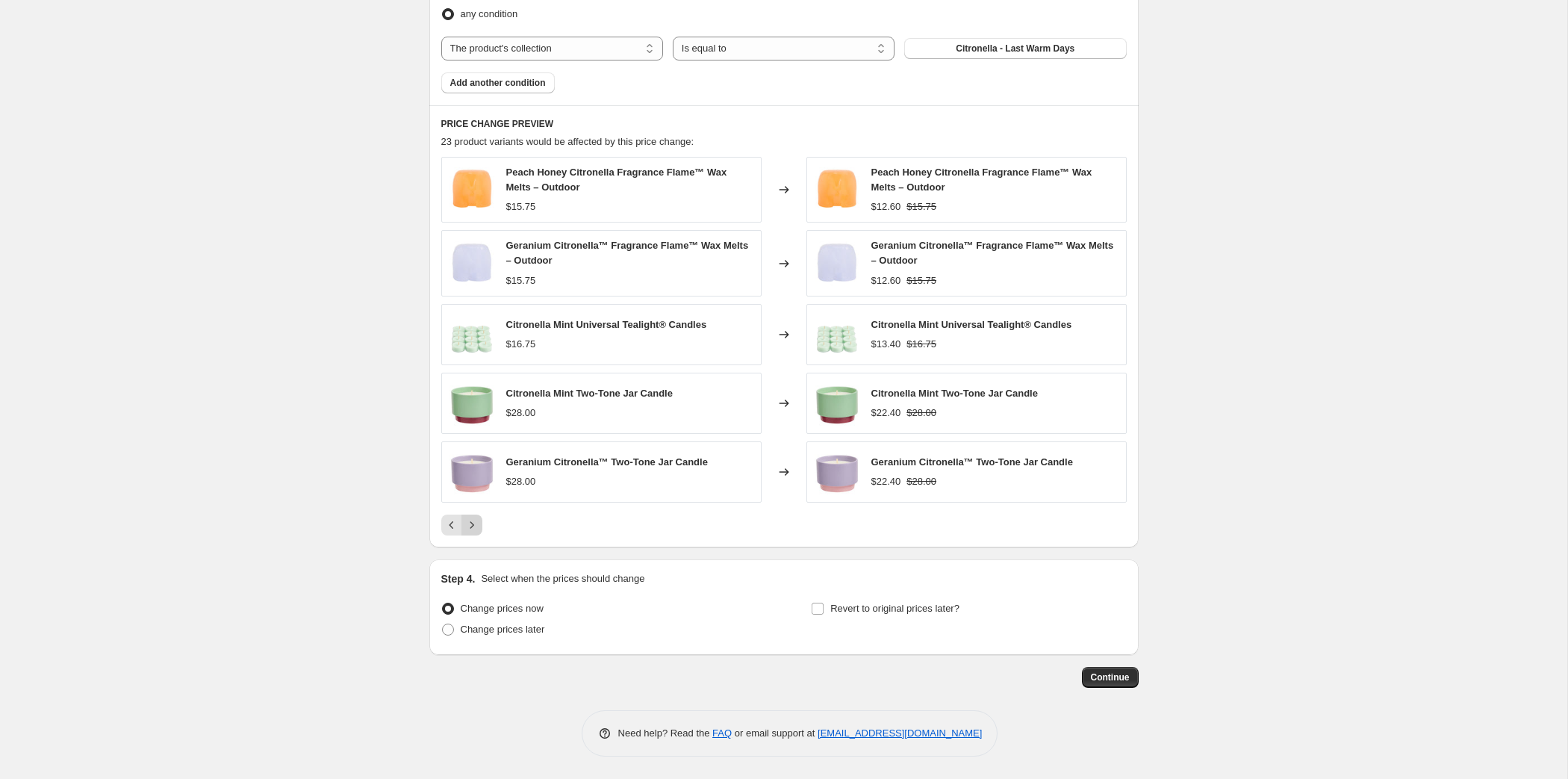
click at [464, 533] on icon "Next" at bounding box center [472, 524] width 15 height 15
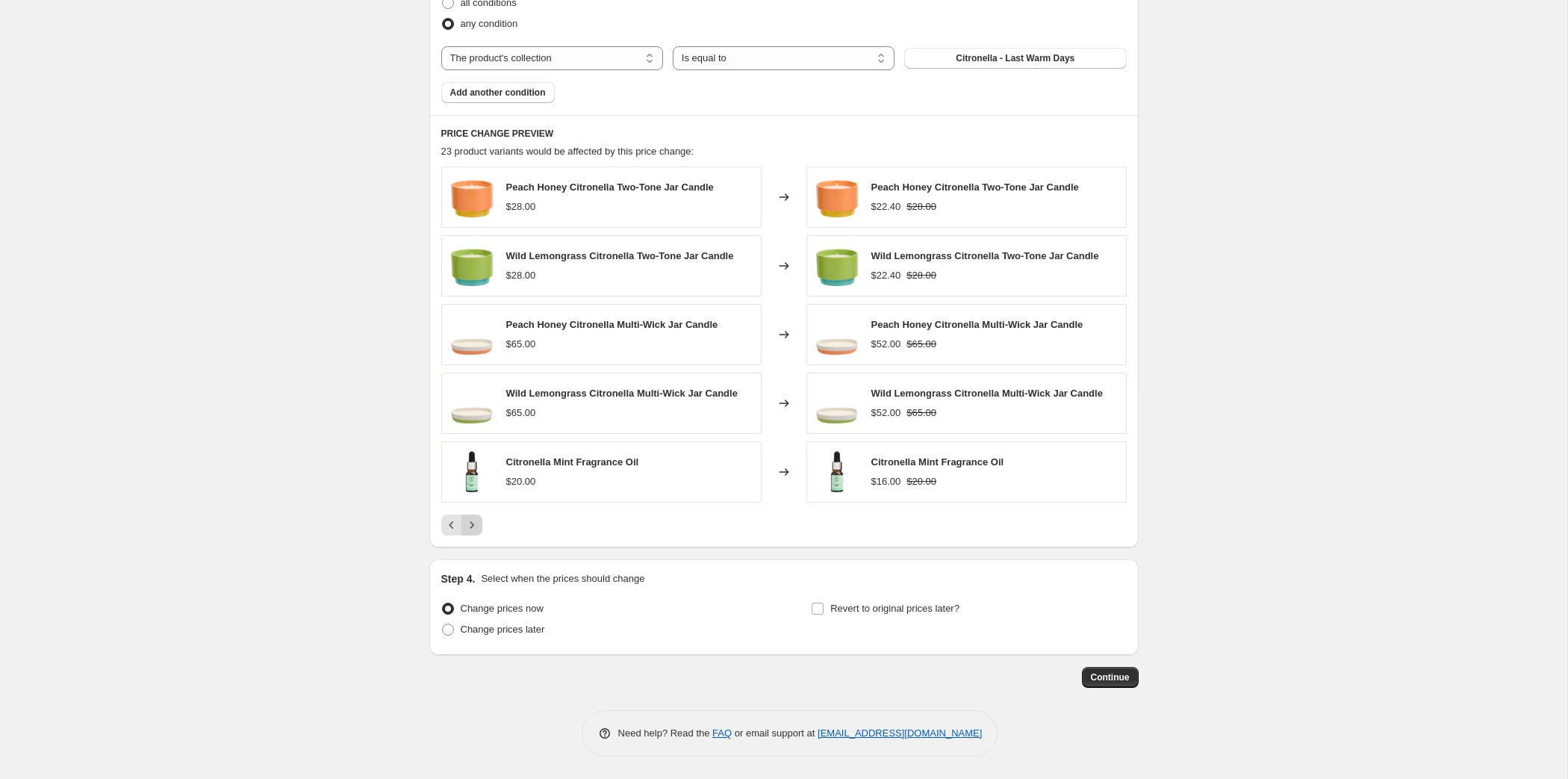
click at [470, 528] on icon "Next" at bounding box center [472, 524] width 4 height 6
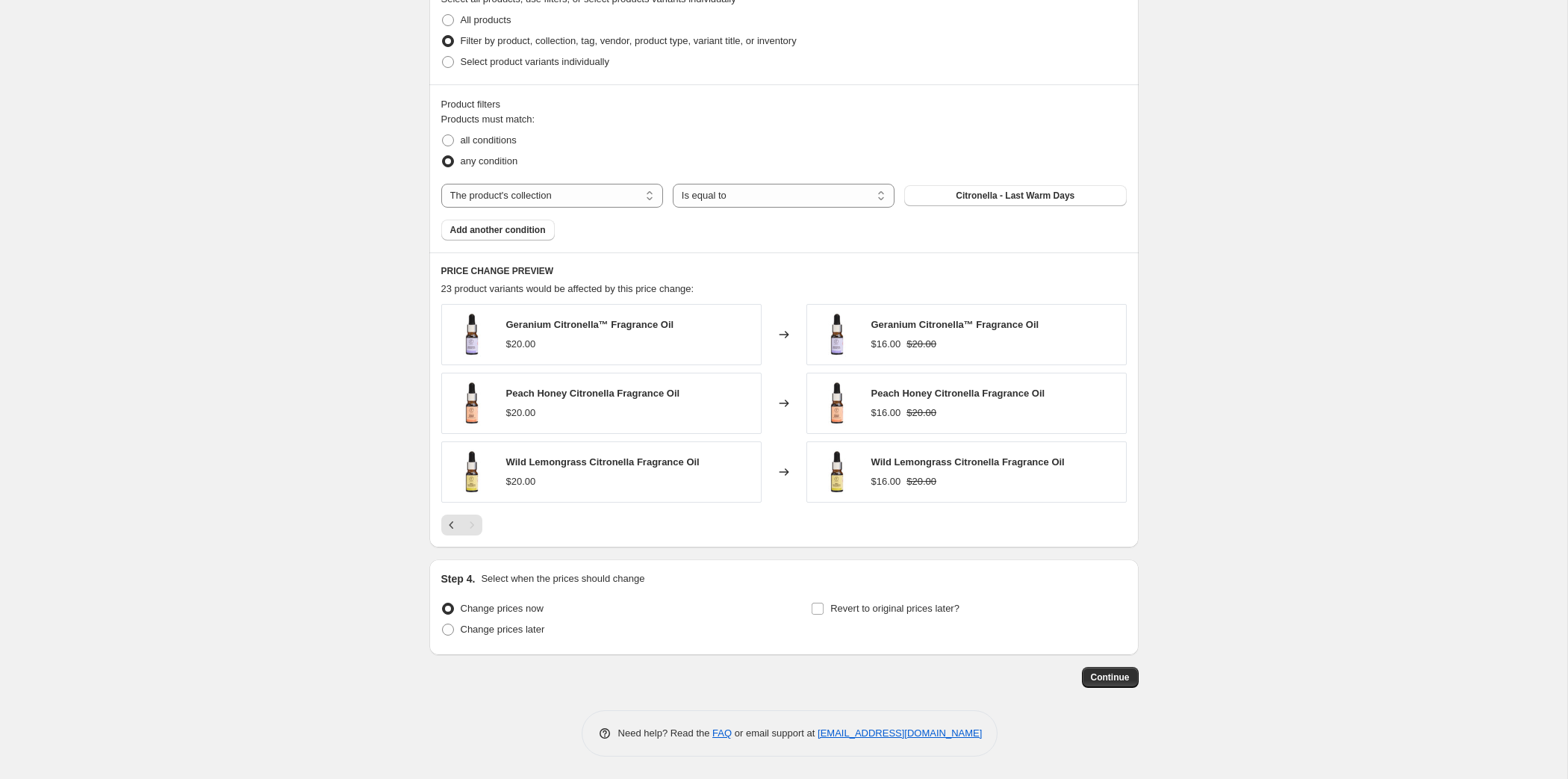
scroll to position [991, 0]
click at [461, 624] on span "Change prices later" at bounding box center [503, 629] width 85 height 11
click at [442, 624] on input "Change prices later" at bounding box center [442, 624] width 1 height 1
radio input "true"
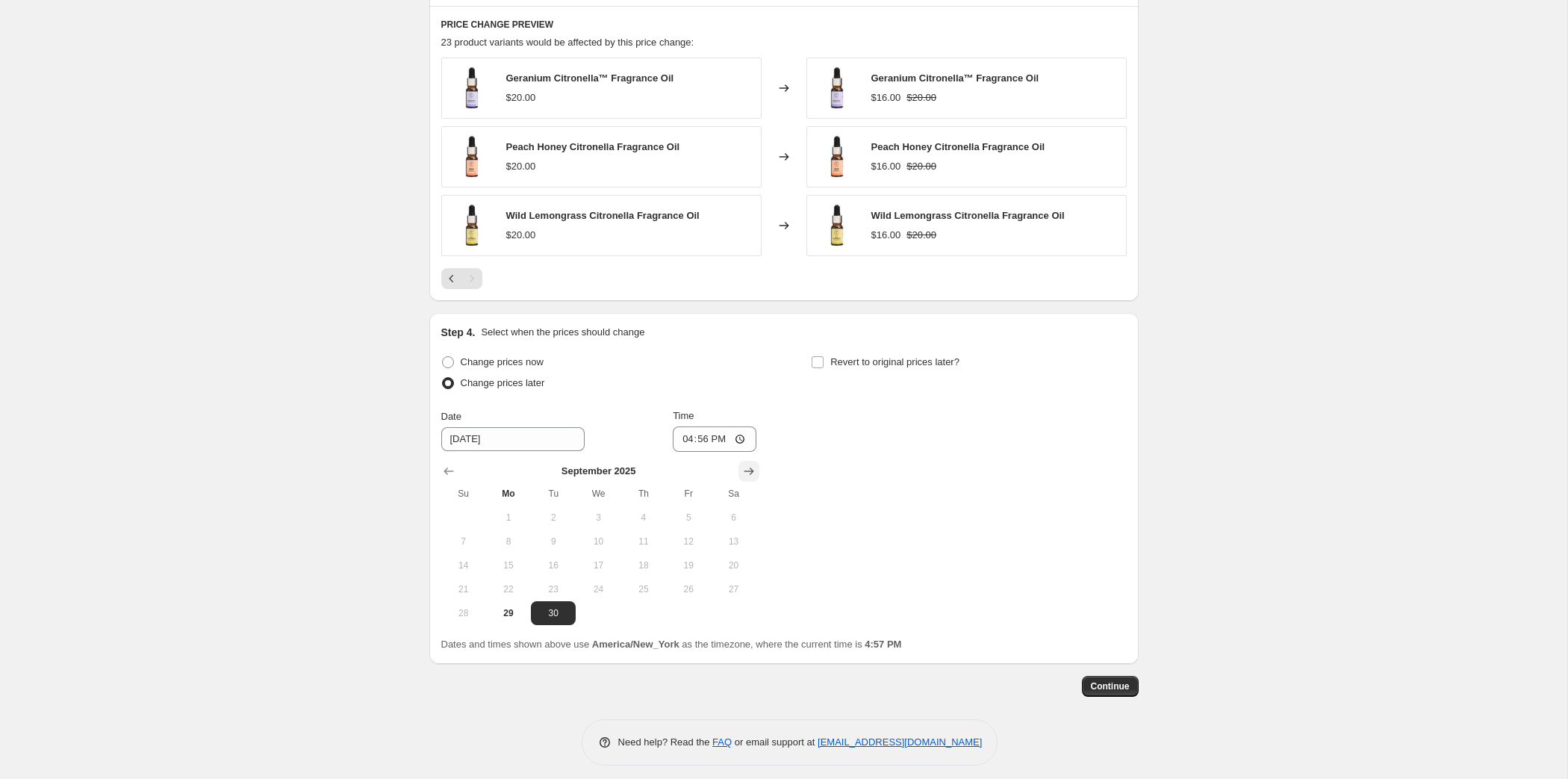
click at [743, 478] on icon "Show next month, October 2025" at bounding box center [749, 471] width 15 height 15
click at [575, 529] on button "1" at bounding box center [597, 517] width 45 height 24
type input "[DATE]"
click at [674, 452] on input "16:56" at bounding box center [714, 439] width 84 height 25
type input "08:00"
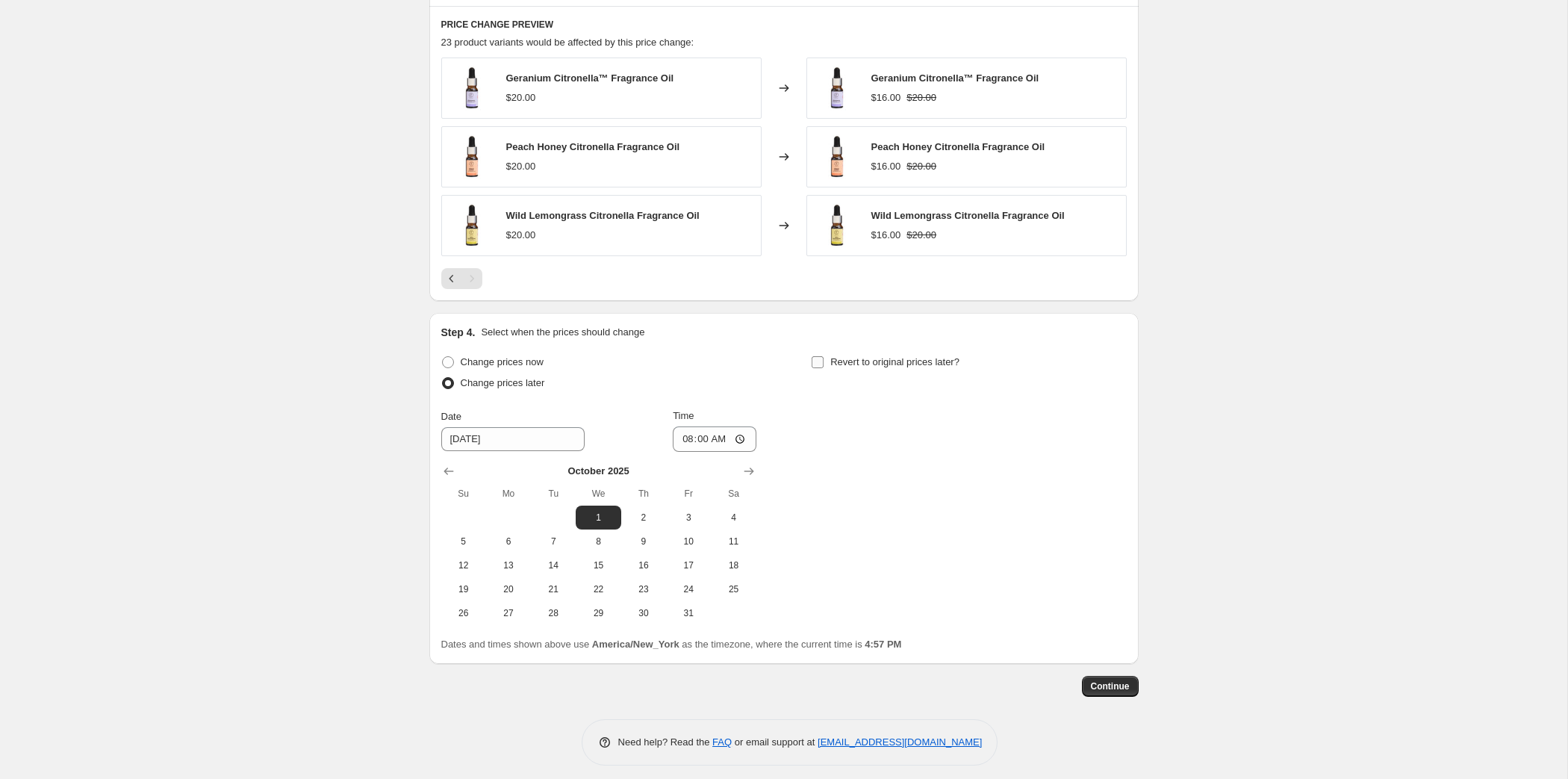
click at [824, 368] on input "Revert to original prices later?" at bounding box center [817, 362] width 12 height 12
checkbox input "true"
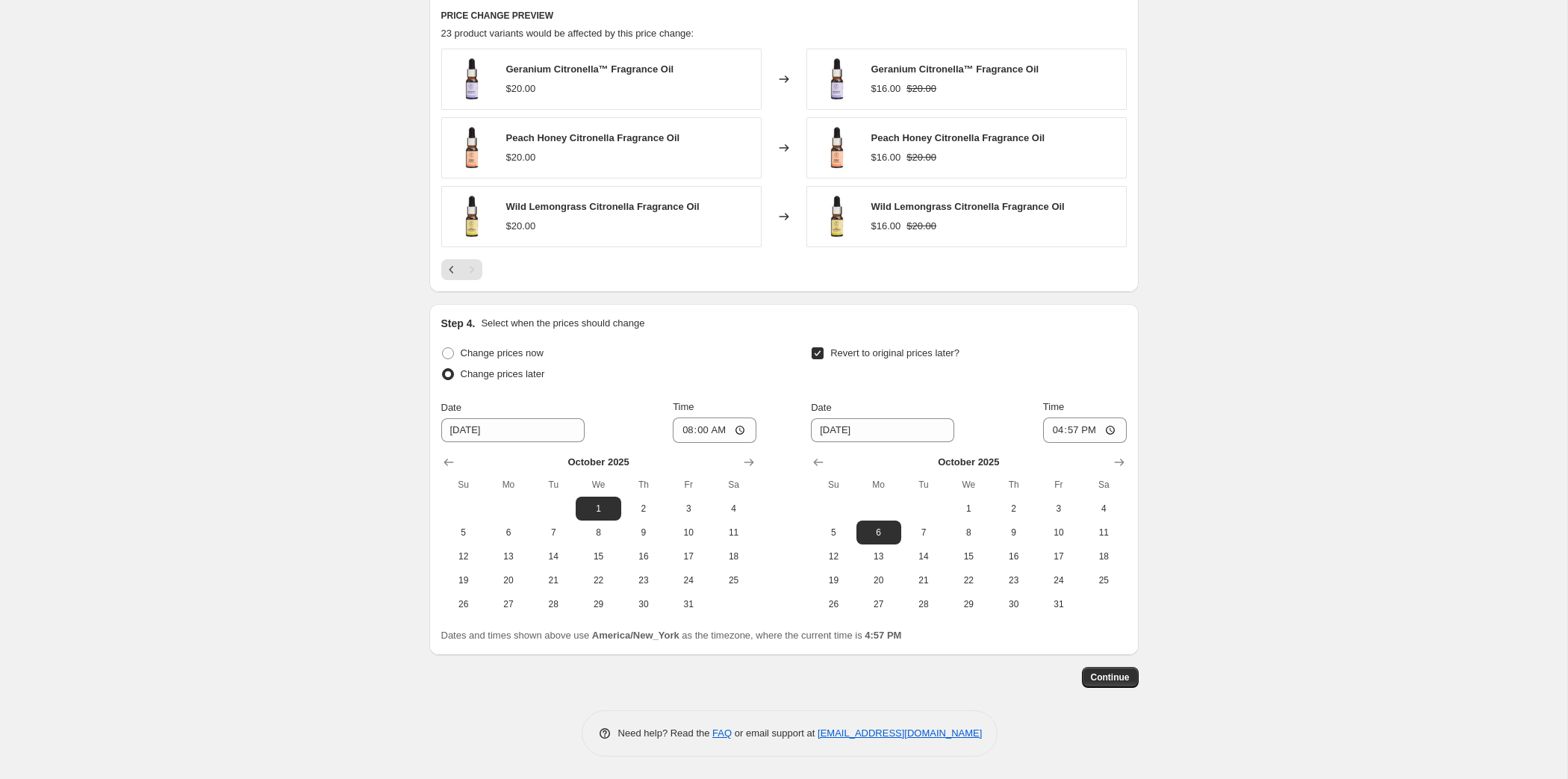
scroll to position [1276, 0]
click at [978, 526] on span "9" at bounding box center [1013, 532] width 33 height 12
type input "[DATE]"
click at [978, 417] on input "16:57" at bounding box center [1084, 430] width 84 height 25
type input "07:59"
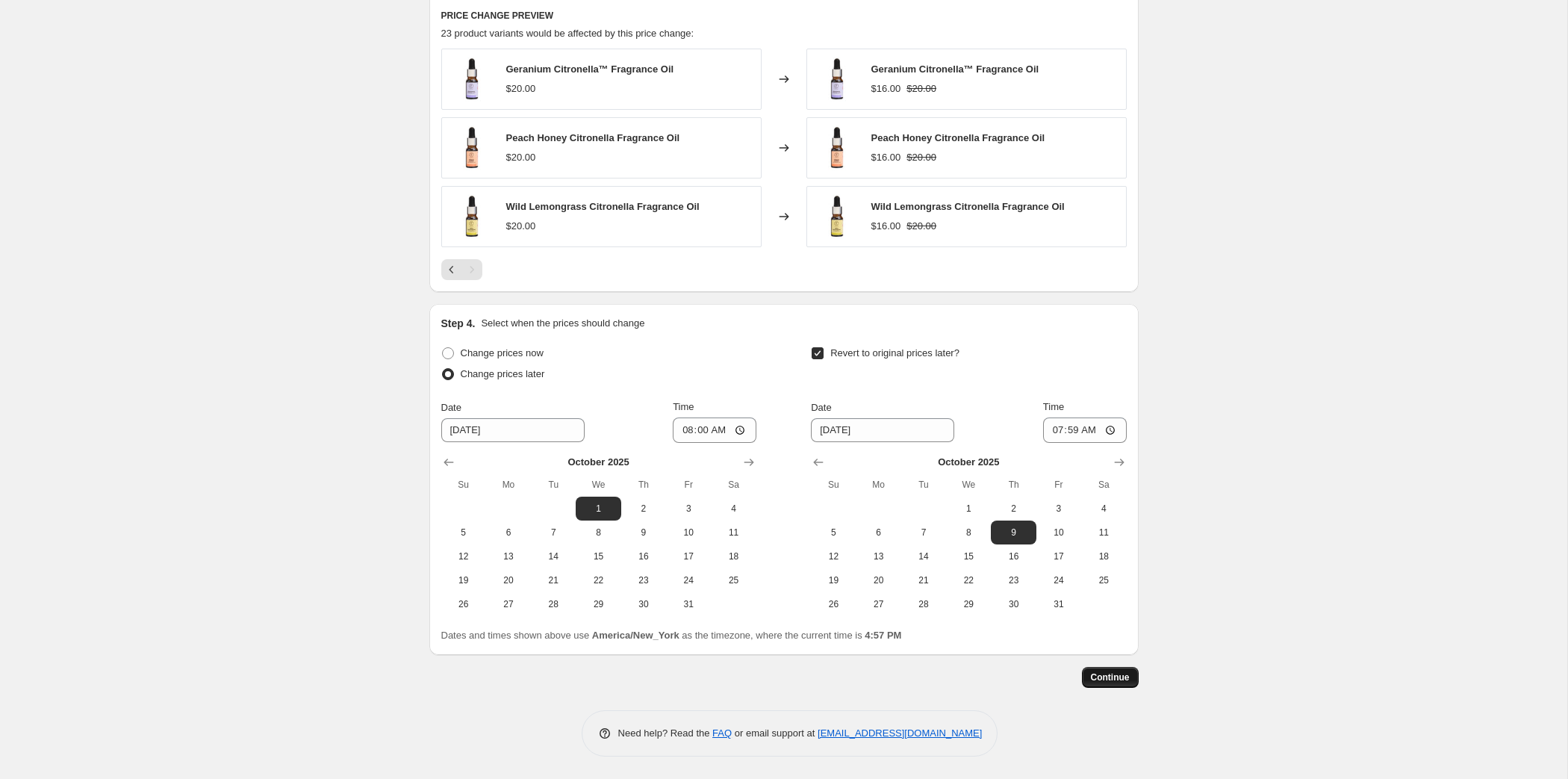
click at [978, 686] on button "Continue" at bounding box center [1110, 676] width 56 height 21
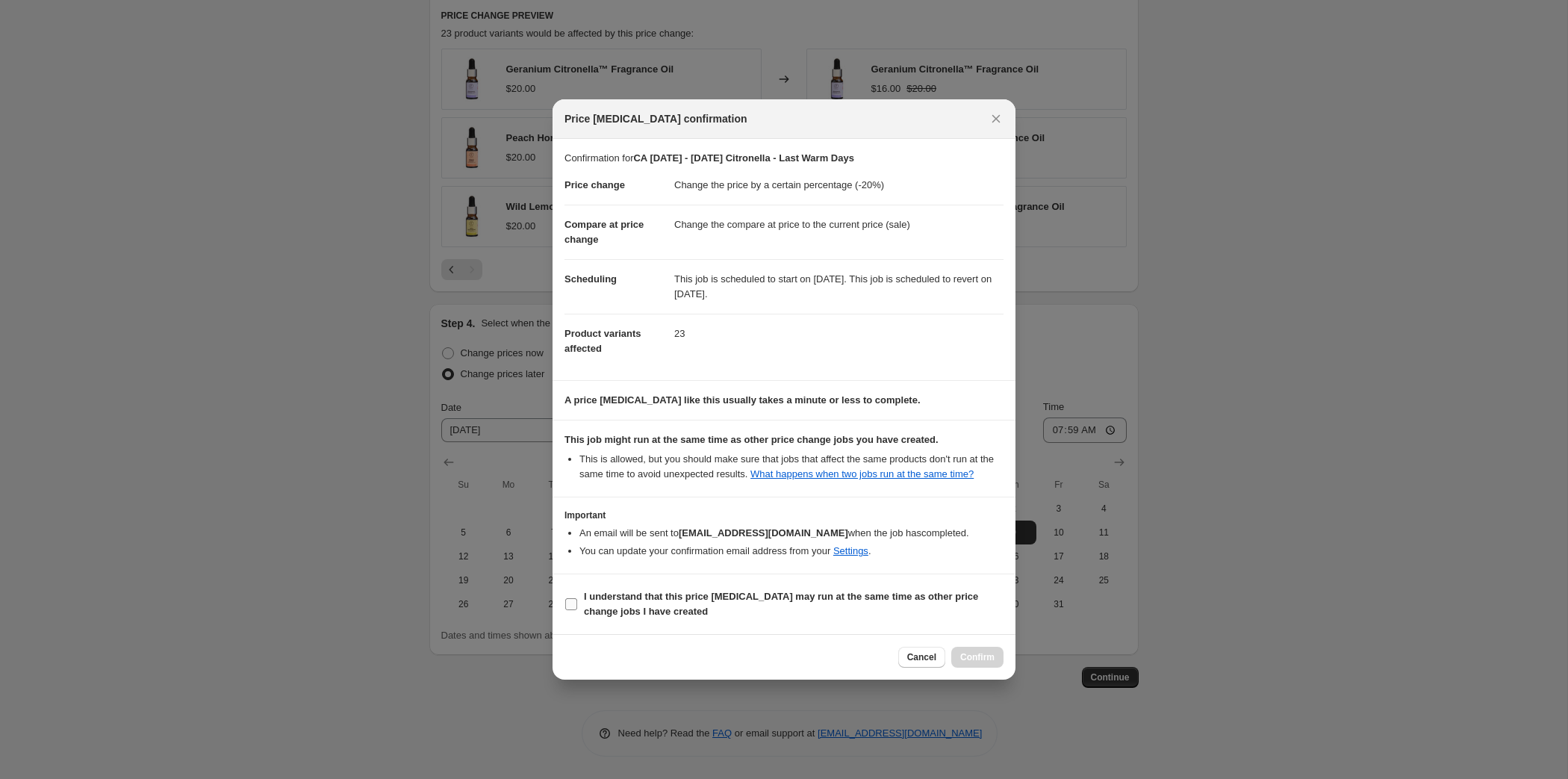
click at [760, 619] on span "I understand that this price [MEDICAL_DATA] may run at the same time as other p…" at bounding box center [794, 604] width 420 height 30
click at [577, 610] on input "I understand that this price [MEDICAL_DATA] may run at the same time as other p…" at bounding box center [571, 604] width 12 height 12
checkbox input "true"
click at [978, 663] on span "Confirm" at bounding box center [977, 656] width 35 height 12
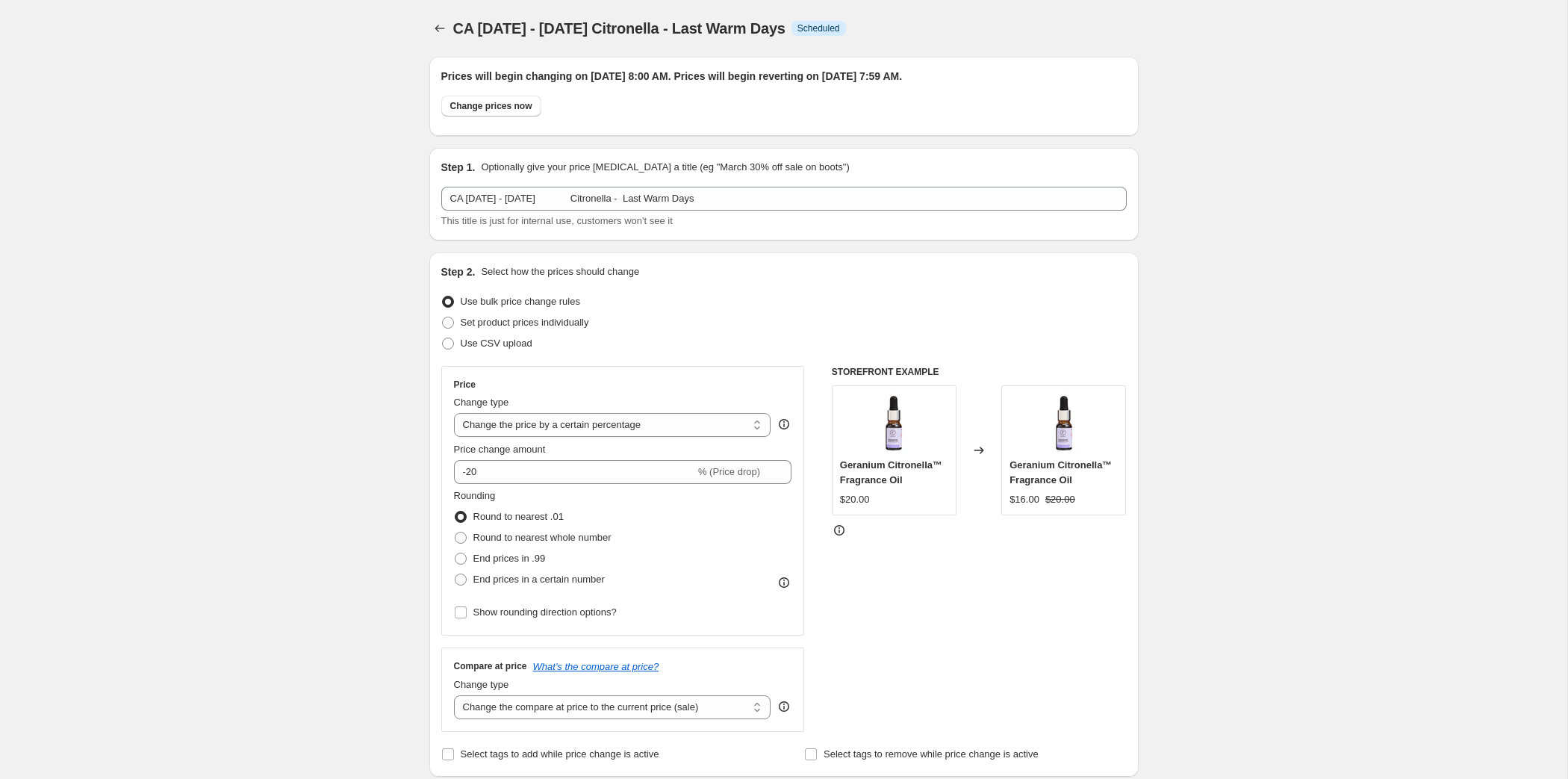
scroll to position [1276, 0]
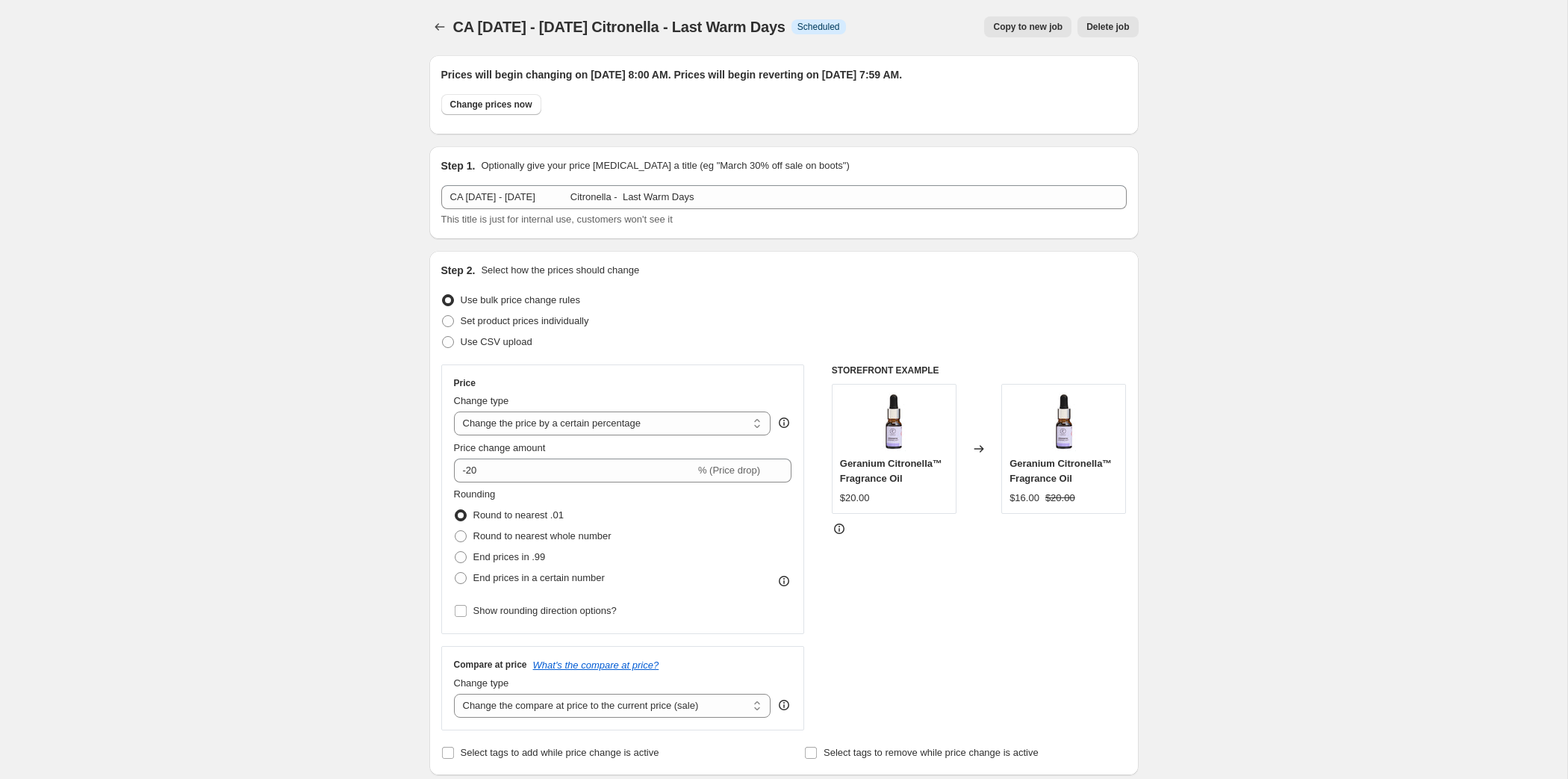
scroll to position [0, 0]
click at [429, 39] on button "Price change jobs" at bounding box center [439, 28] width 21 height 21
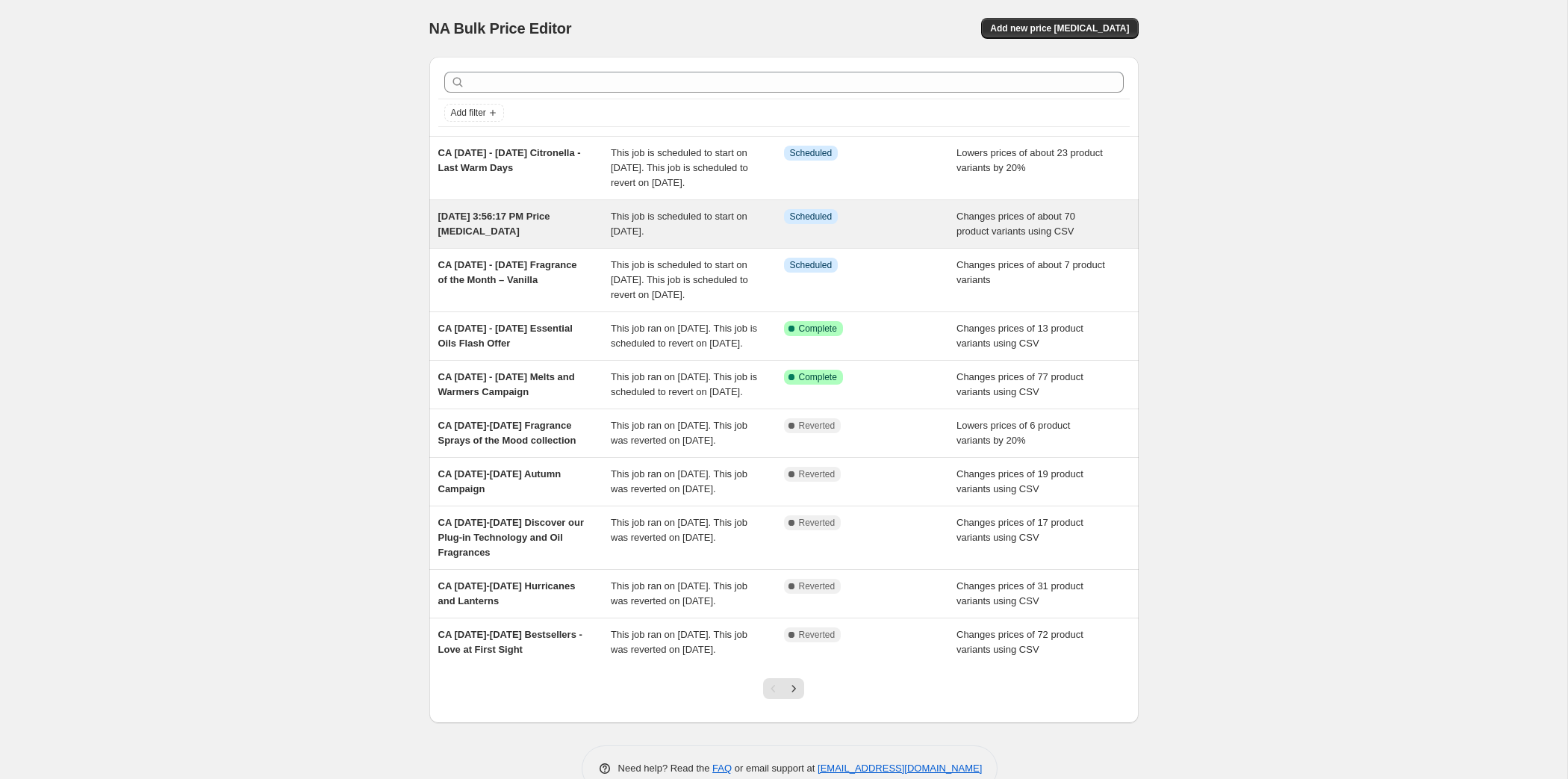
click at [438, 236] on span "[DATE] 3:56:17 PM Price [MEDICAL_DATA]" at bounding box center [494, 224] width 112 height 26
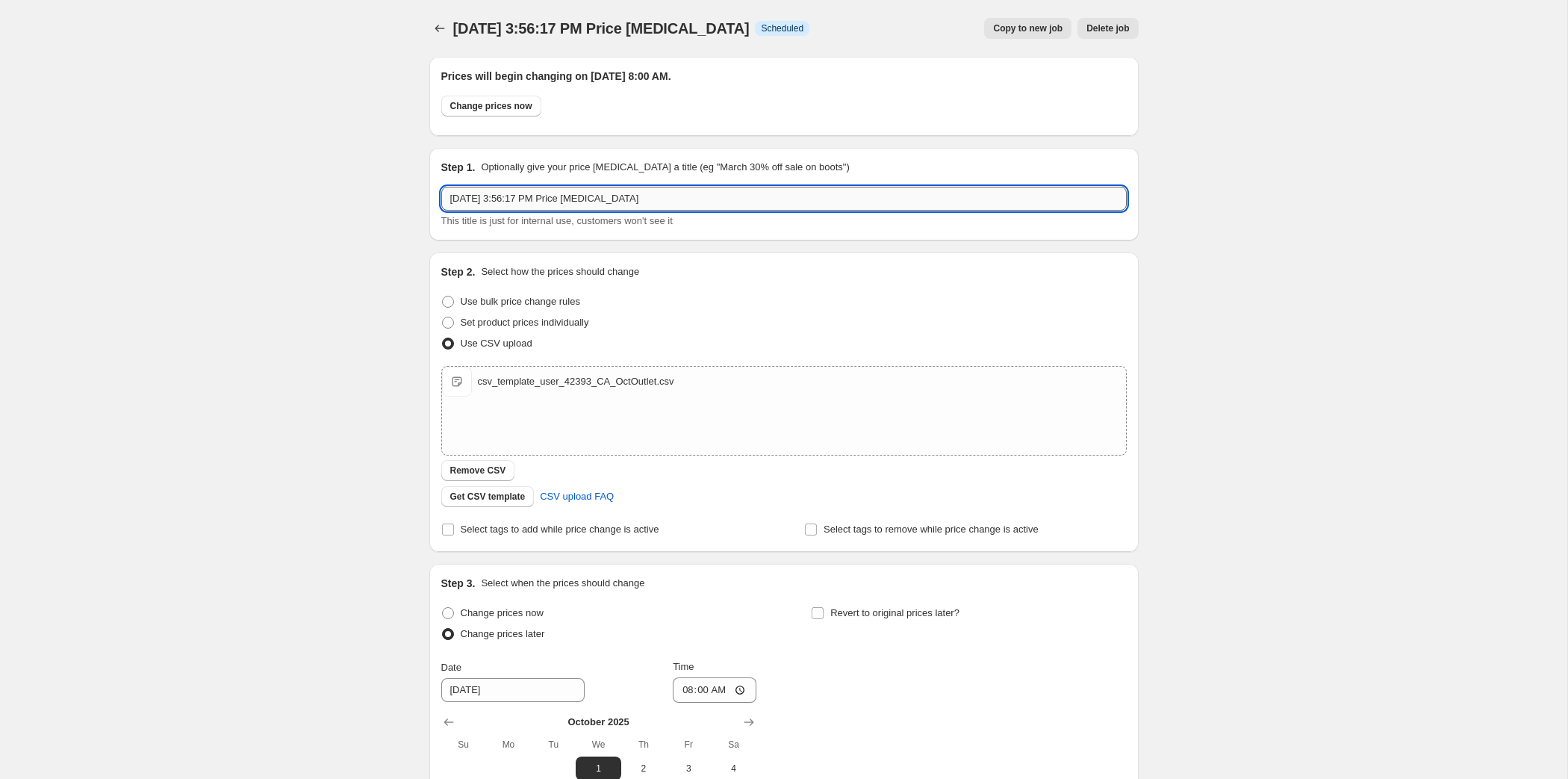
drag, startPoint x: 635, startPoint y: 247, endPoint x: 191, endPoint y: 230, distance: 444.3
click at [441, 211] on input "[DATE] 3:56:17 PM Price [MEDICAL_DATA]" at bounding box center [784, 198] width 685 height 24
click at [614, 211] on input "[DATE] 3:56:17 PM Price [MEDICAL_DATA]" at bounding box center [784, 198] width 685 height 24
drag, startPoint x: 541, startPoint y: 241, endPoint x: 297, endPoint y: 232, distance: 244.2
click at [441, 211] on input "[DATE] 3:56:17 PM Price [MEDICAL_DATA]" at bounding box center [784, 198] width 685 height 24
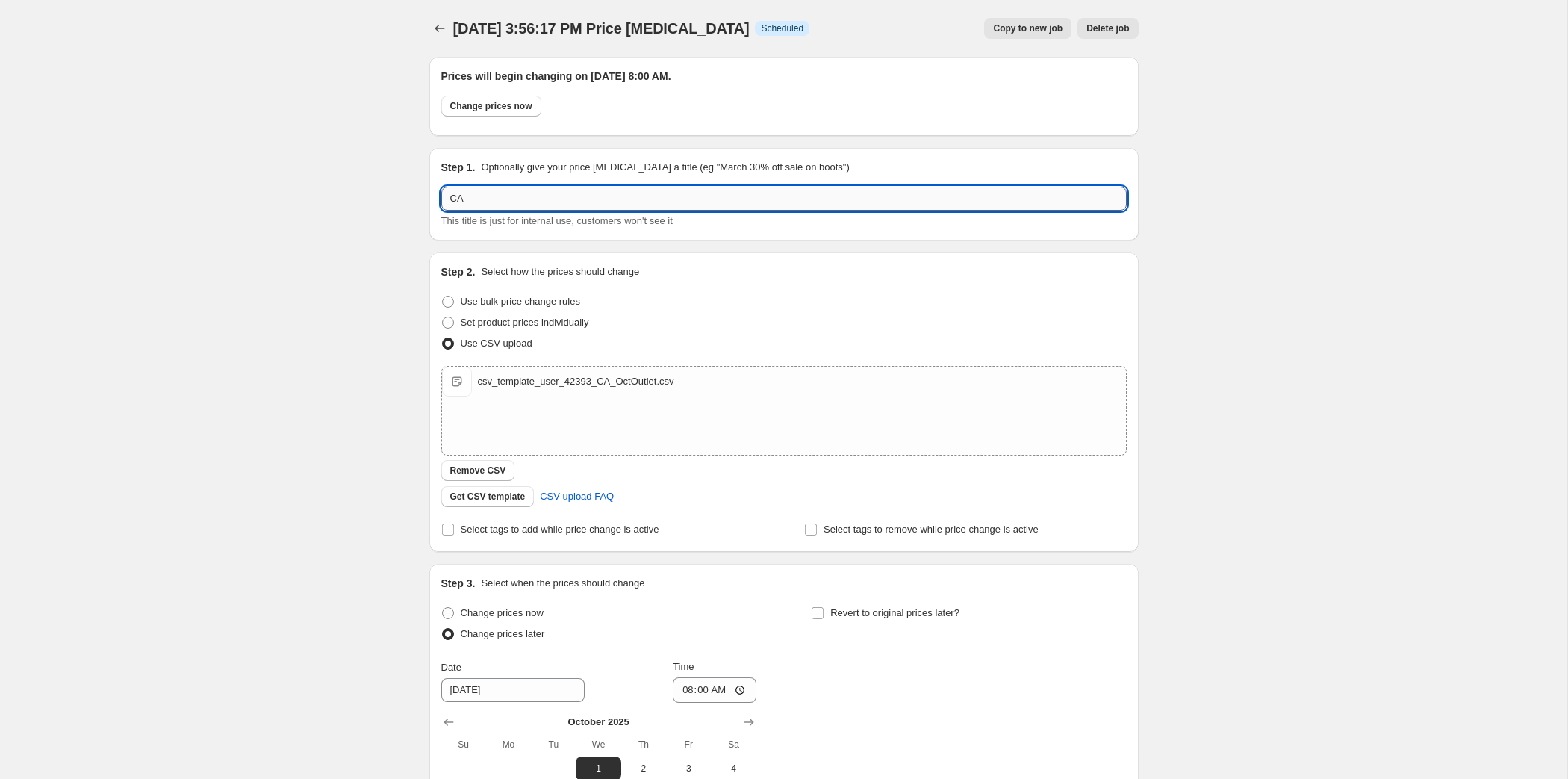
paste input "[DATE] - [DATE] (October) Summer Outlet"
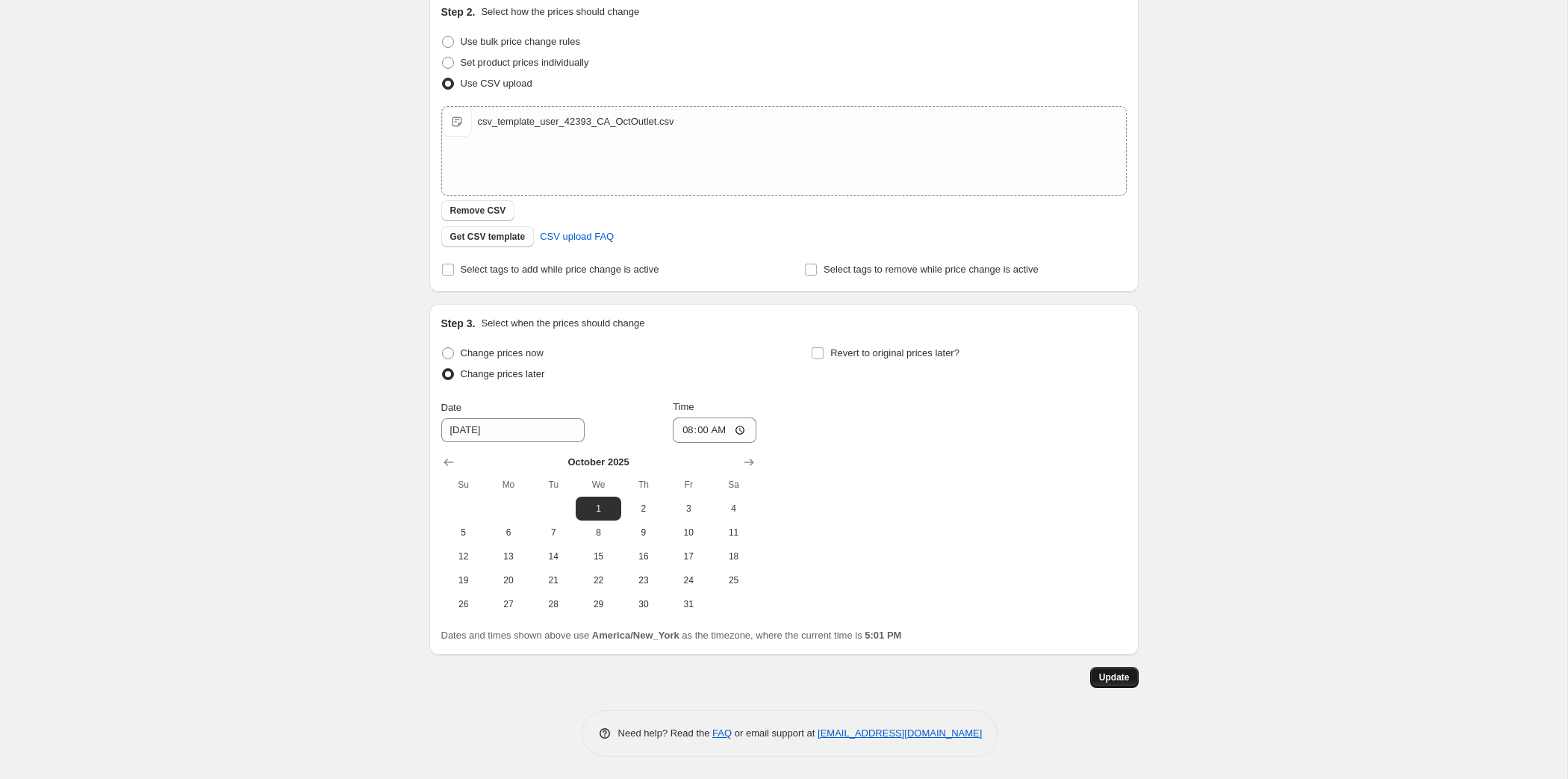
type input "CA [DATE] - [DATE] (October) Summer Outlet"
click at [978, 671] on span "Update" at bounding box center [1114, 676] width 31 height 12
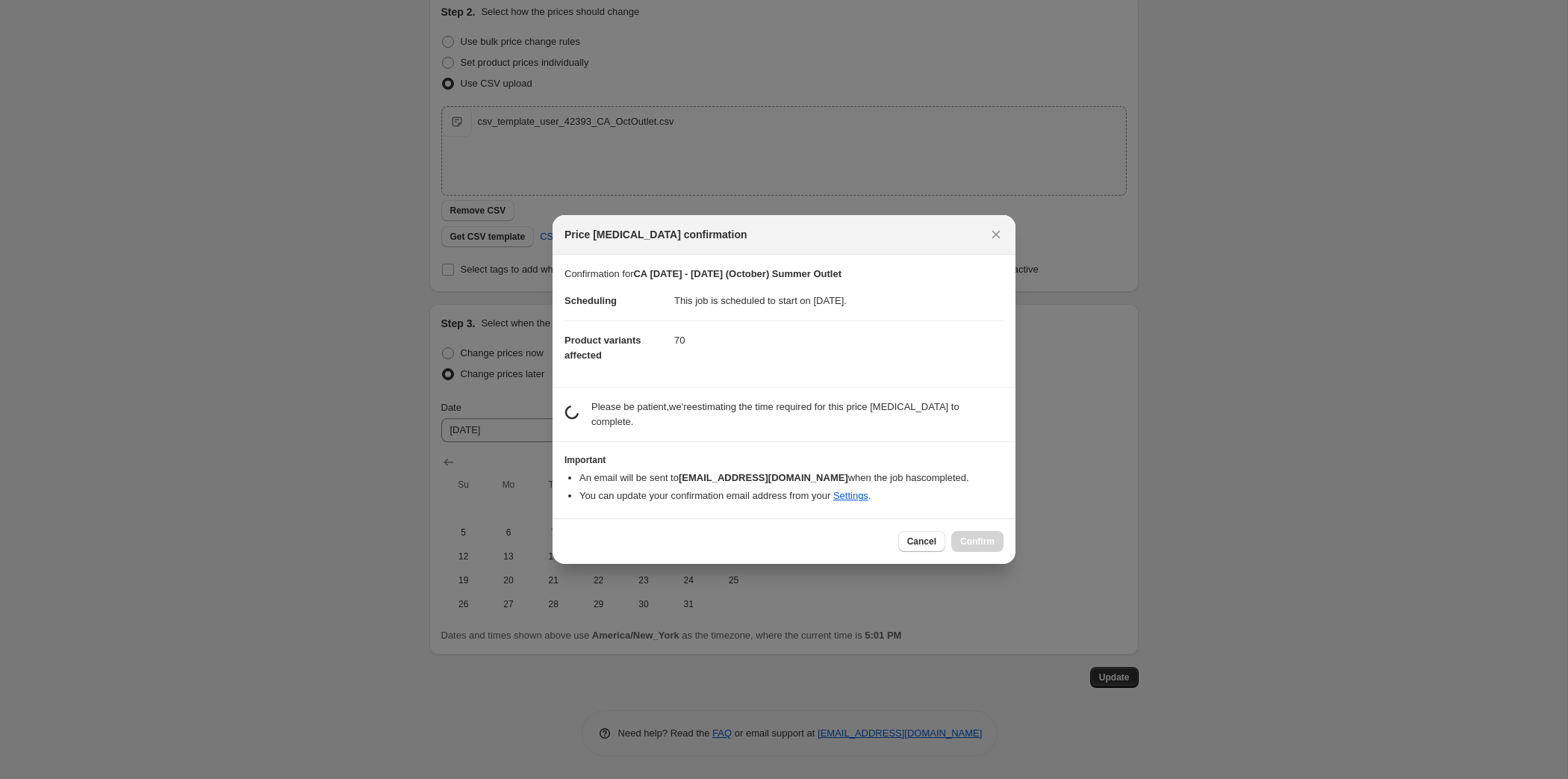
scroll to position [0, 0]
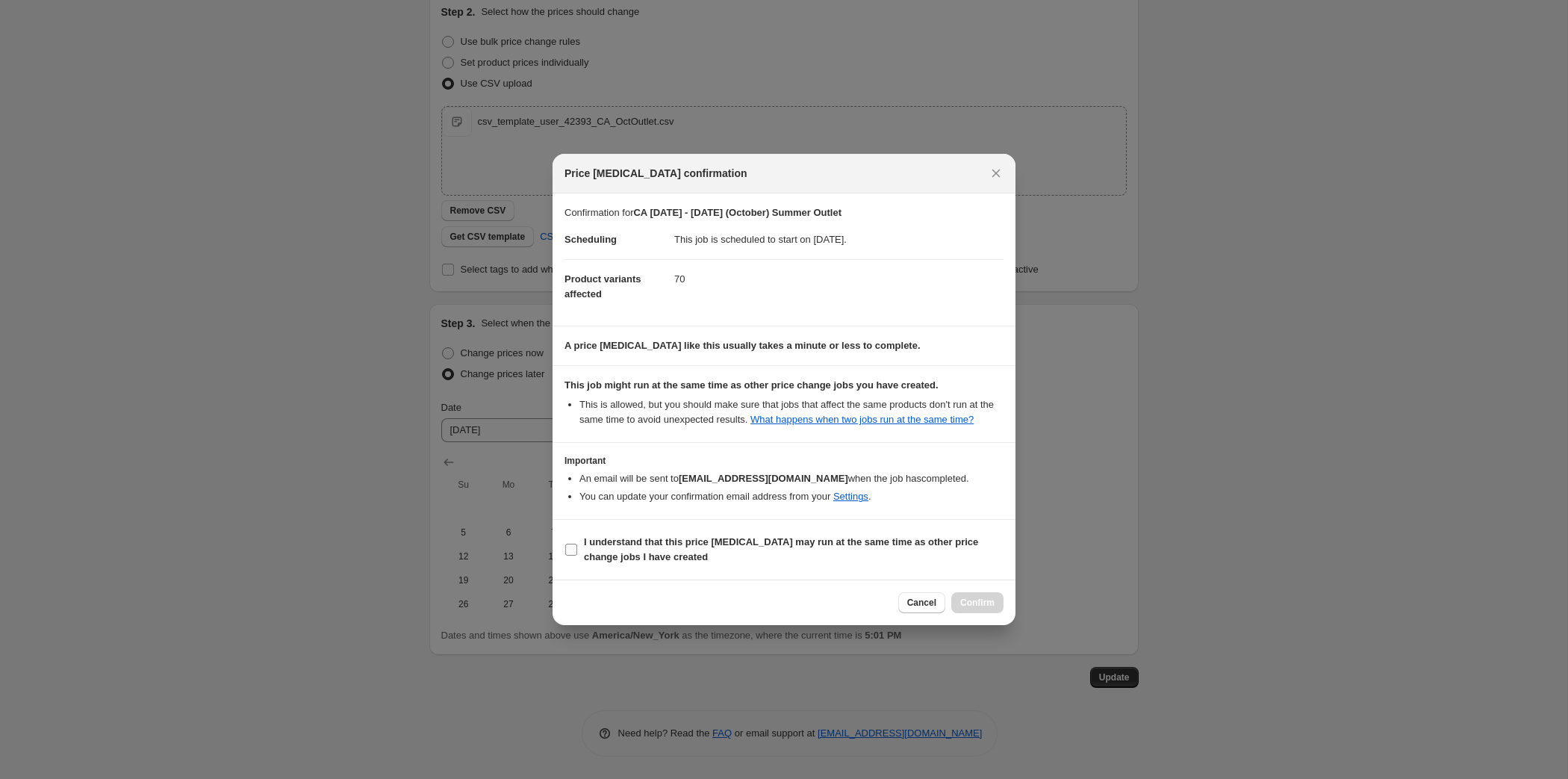
click at [774, 562] on b "I understand that this price [MEDICAL_DATA] may run at the same time as other p…" at bounding box center [781, 549] width 394 height 26
click at [577, 555] on input "I understand that this price [MEDICAL_DATA] may run at the same time as other p…" at bounding box center [571, 549] width 12 height 12
checkbox input "true"
click at [978, 608] on span "Confirm" at bounding box center [977, 602] width 35 height 12
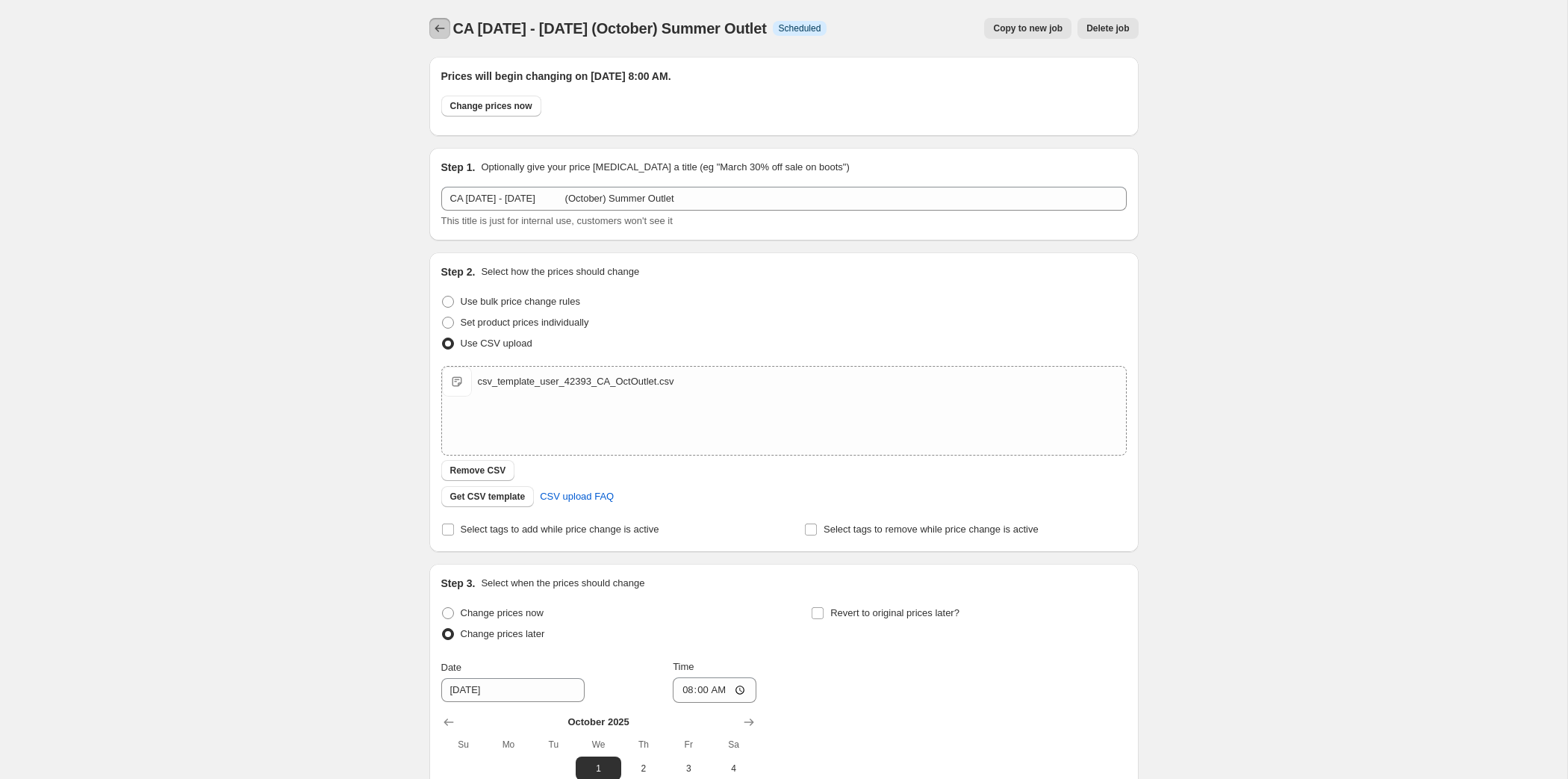
click at [433, 35] on icon "Price change jobs" at bounding box center [440, 28] width 15 height 15
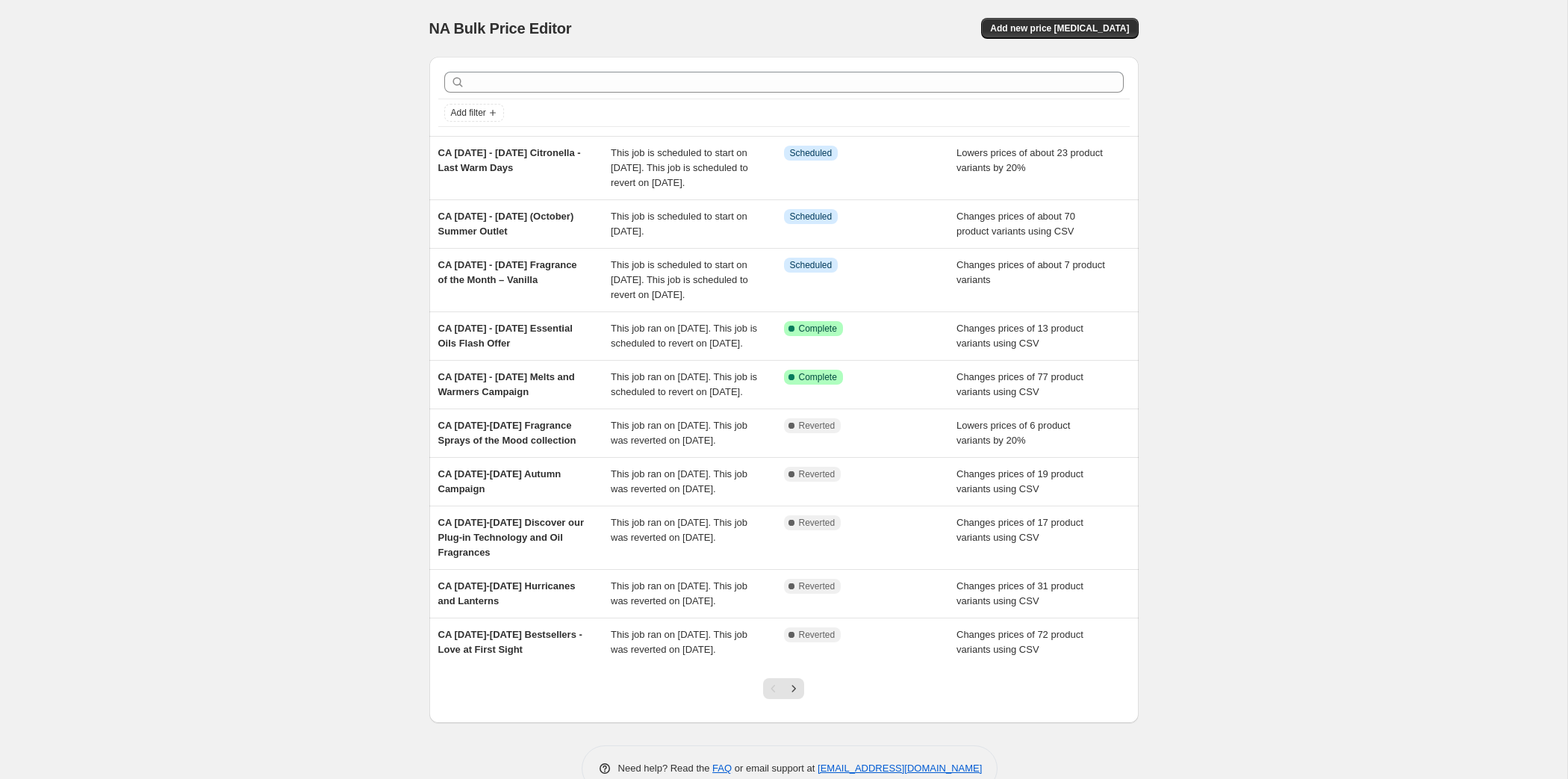
click at [281, 145] on div "NA Bulk Price Editor. This page is ready NA Bulk Price Editor Add new price [ME…" at bounding box center [784, 406] width 1567 height 814
click at [978, 33] on span "Add new price [MEDICAL_DATA]" at bounding box center [1059, 28] width 139 height 12
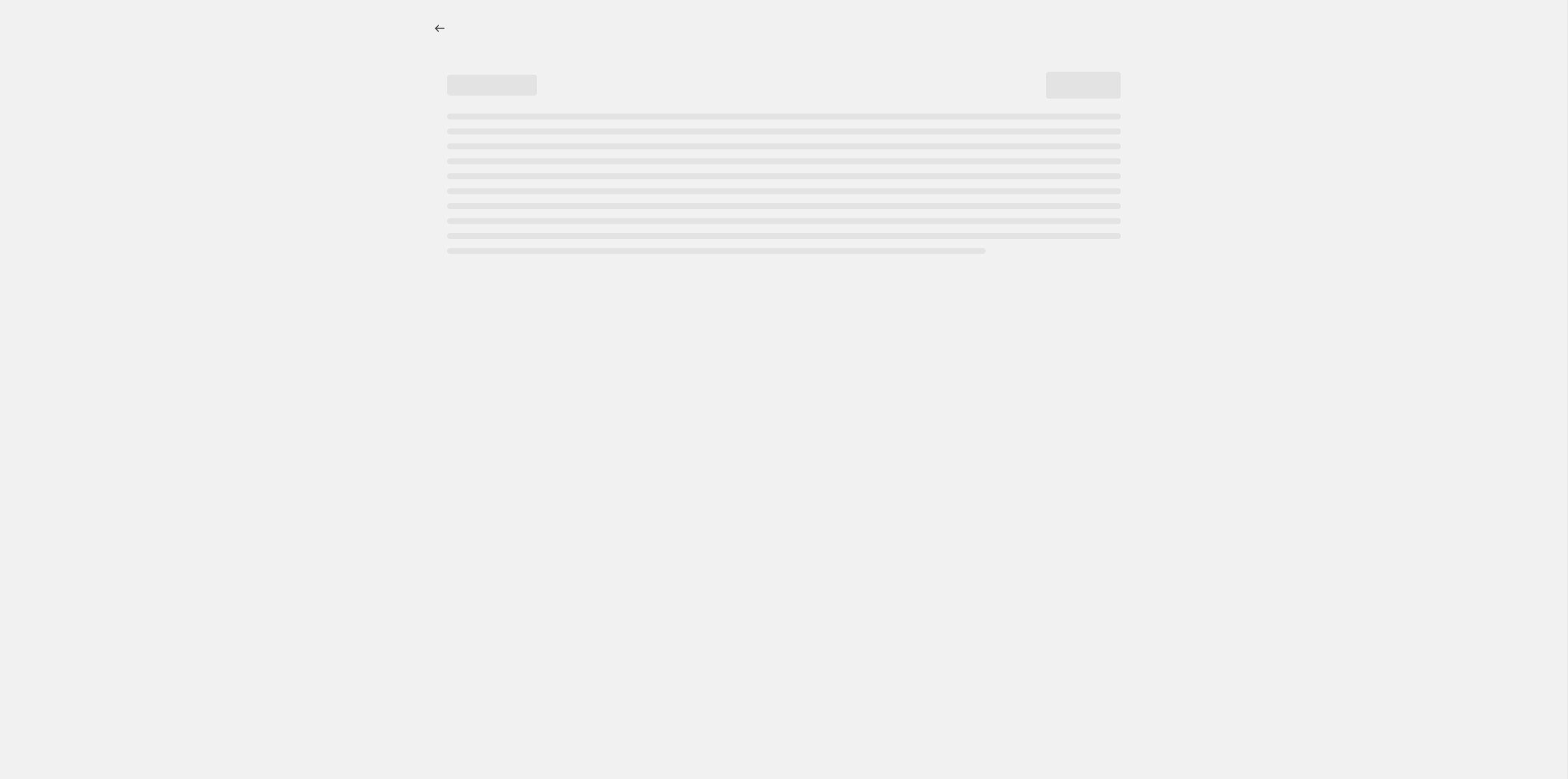
select select "percentage"
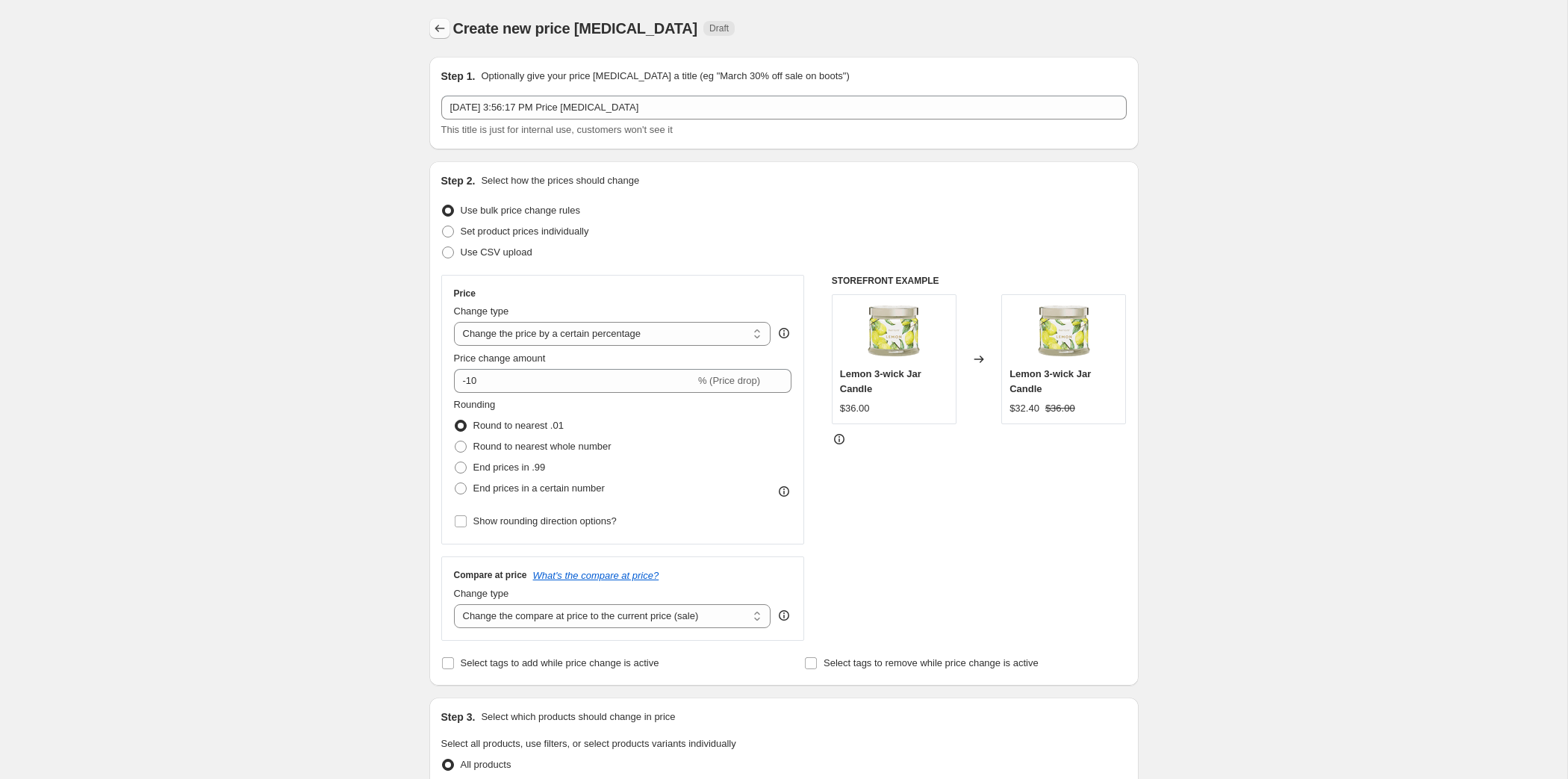
click at [433, 35] on icon "Price change jobs" at bounding box center [440, 28] width 15 height 15
